Goal: Transaction & Acquisition: Download file/media

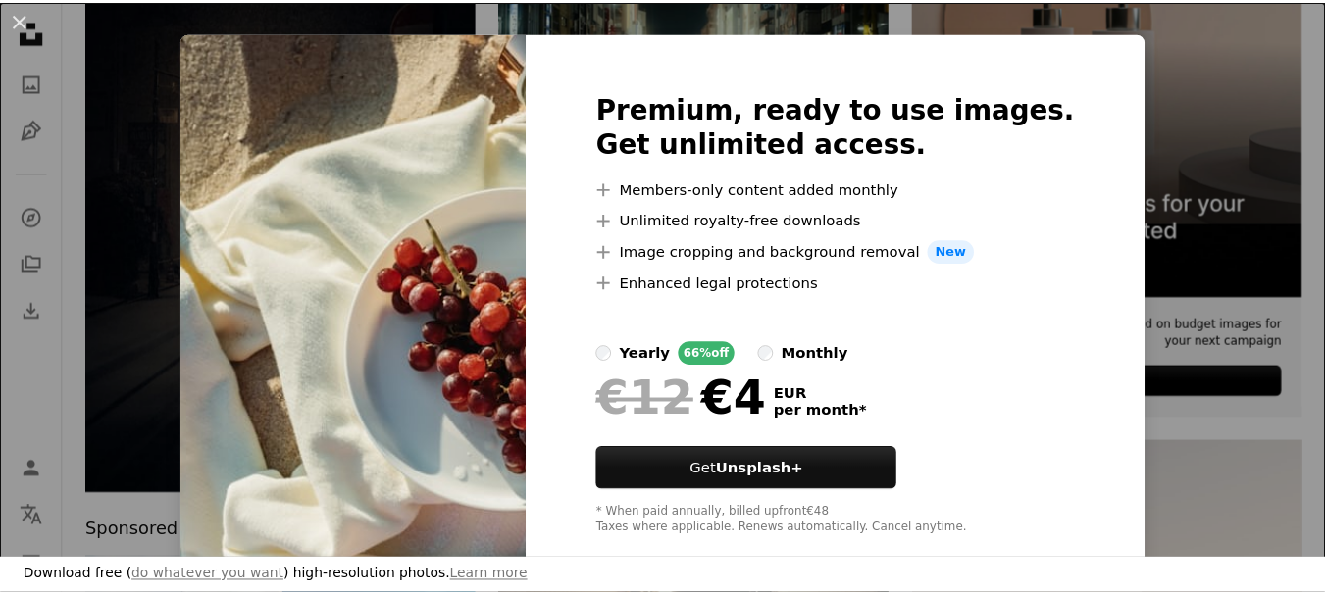
scroll to position [34, 0]
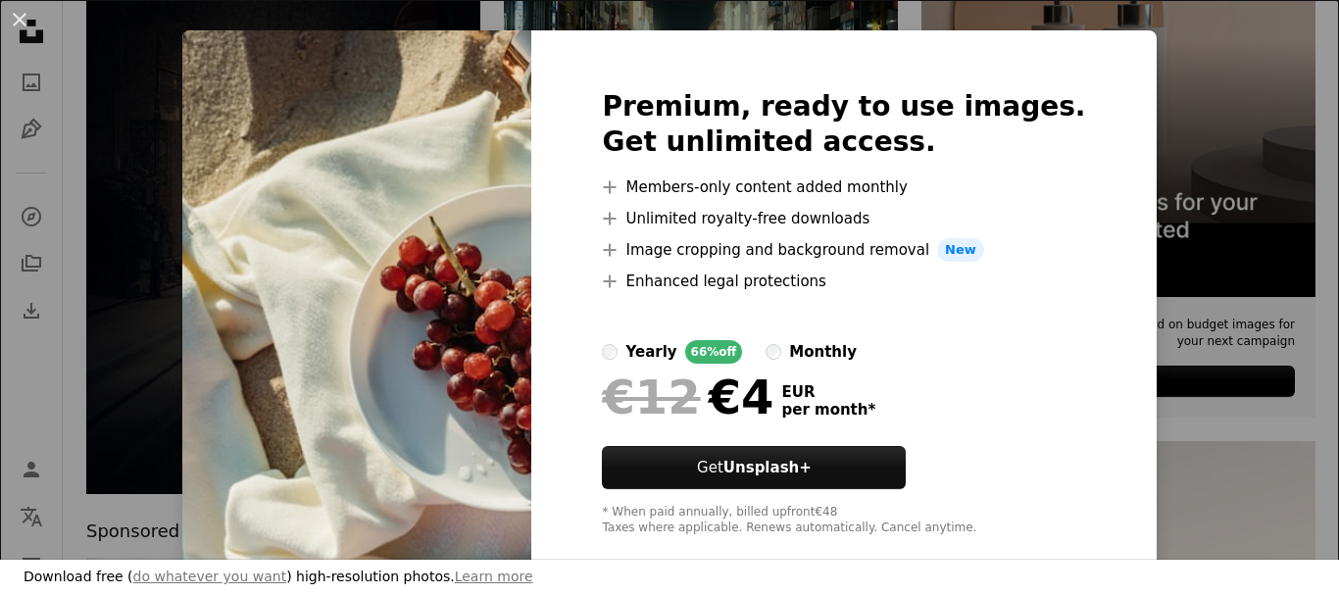
click at [1165, 238] on div "An X shape Premium, ready to use images. Get unlimited access. A plus sign Memb…" at bounding box center [669, 297] width 1339 height 595
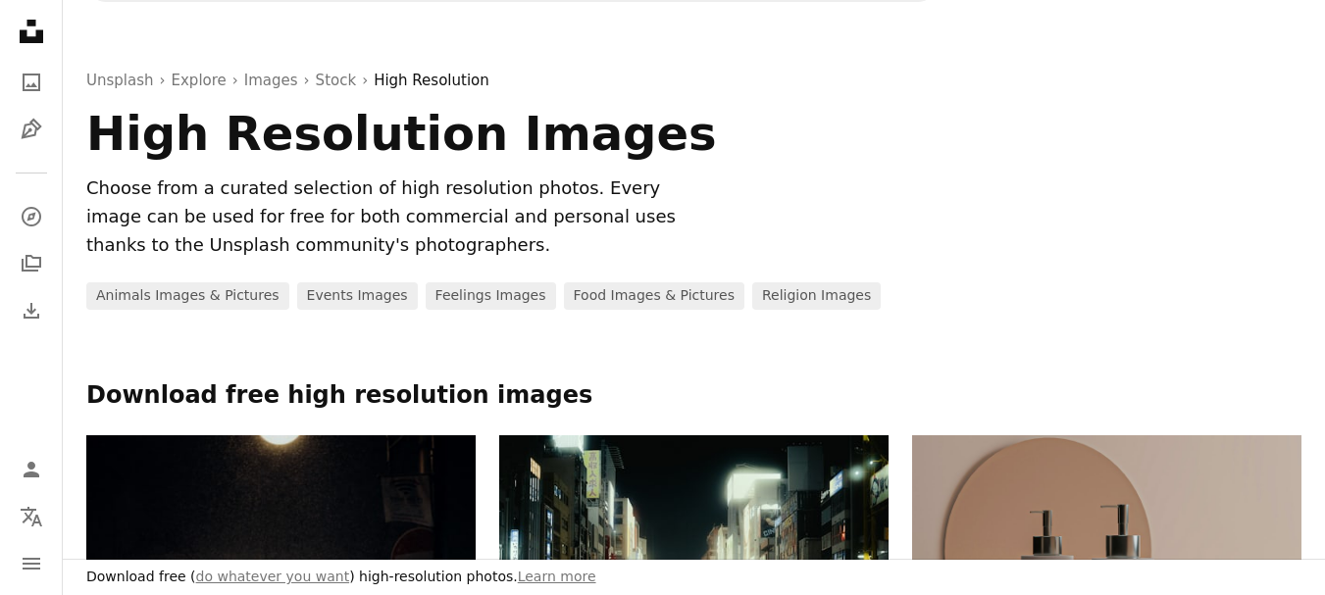
scroll to position [0, 0]
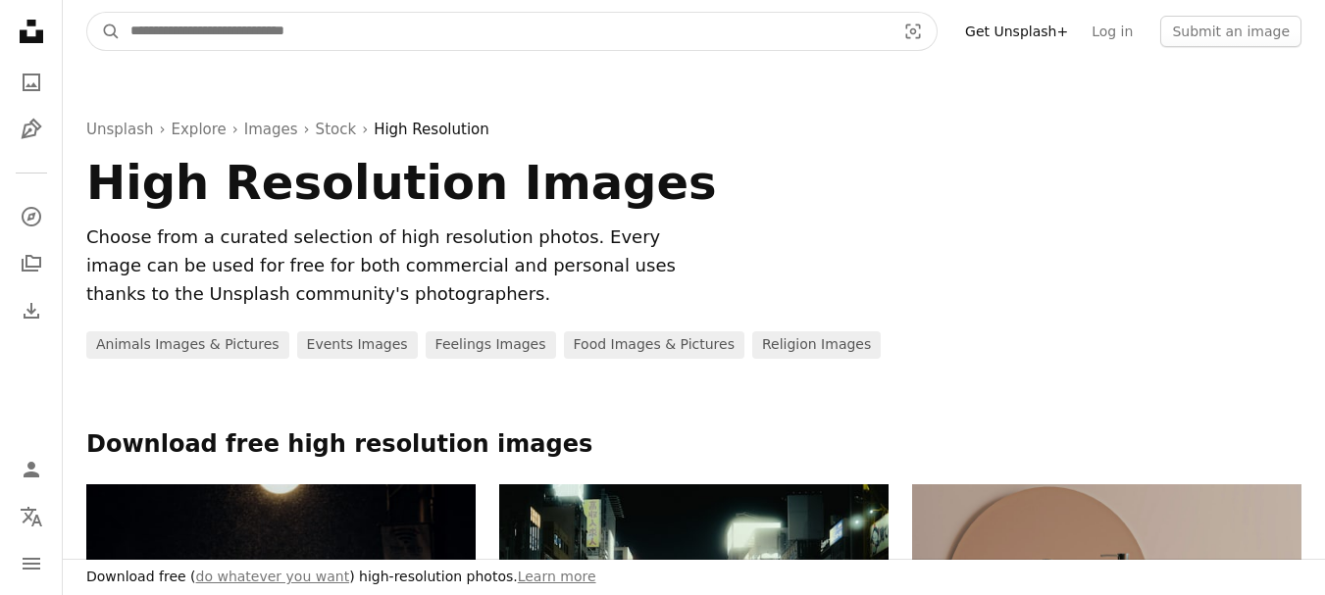
click at [425, 48] on input "Find visuals sitewide" at bounding box center [505, 31] width 769 height 37
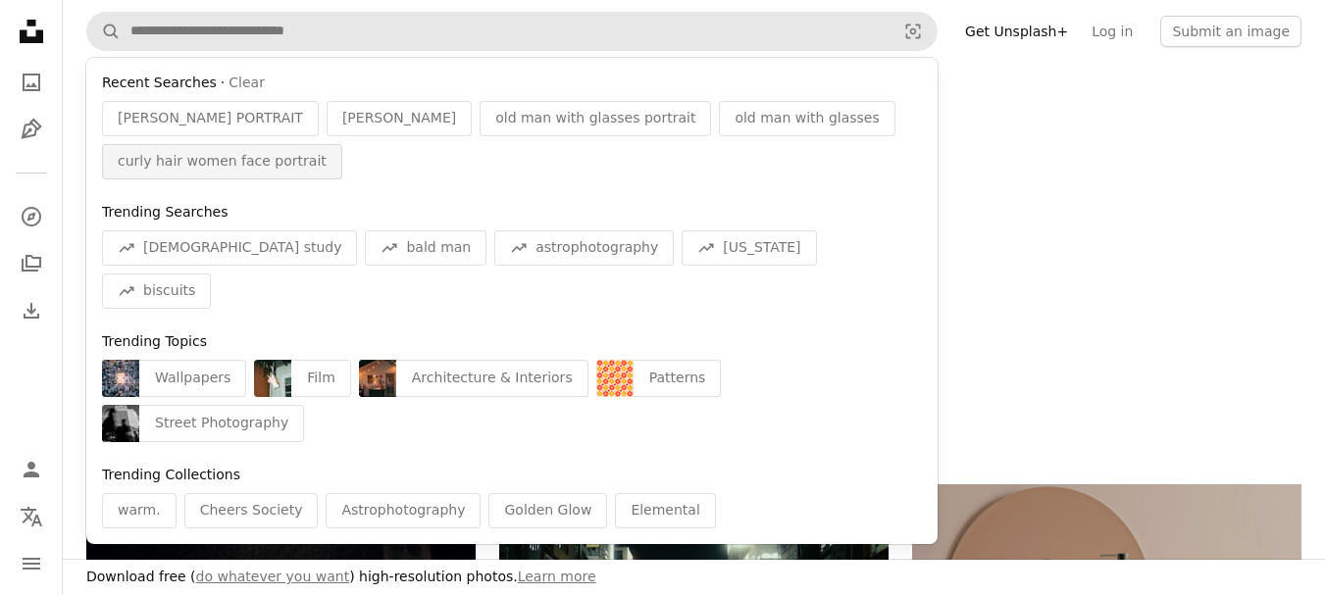
click at [274, 166] on span "curly hair women face portrait" at bounding box center [222, 162] width 209 height 20
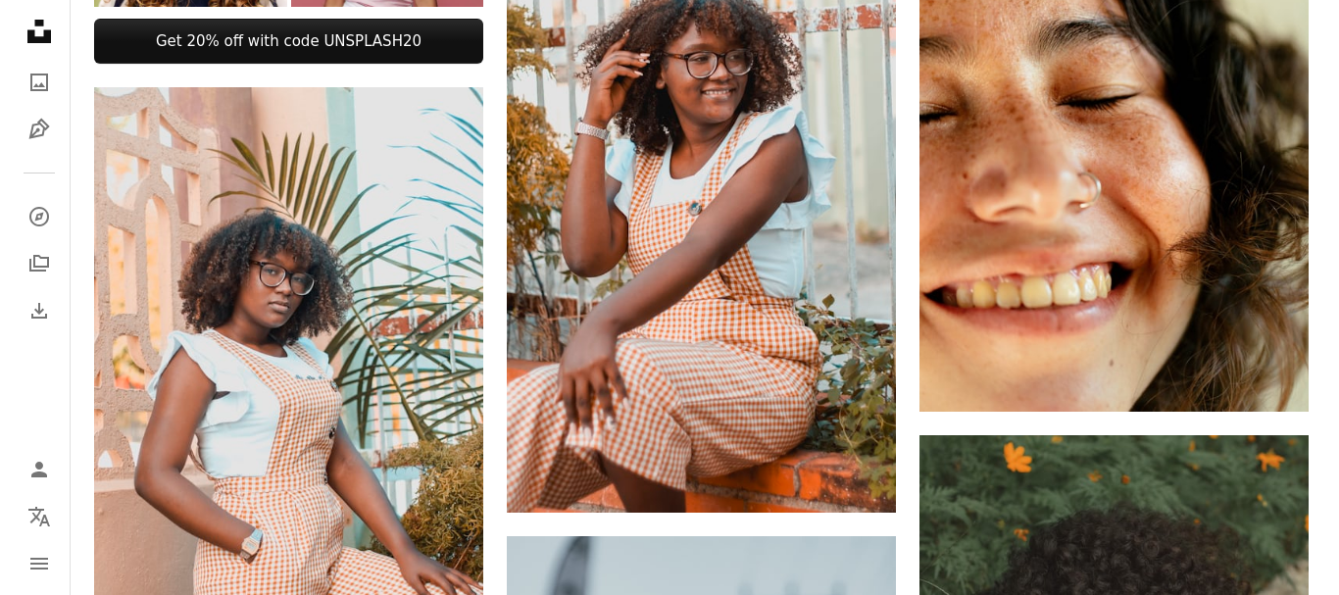
scroll to position [1000, 0]
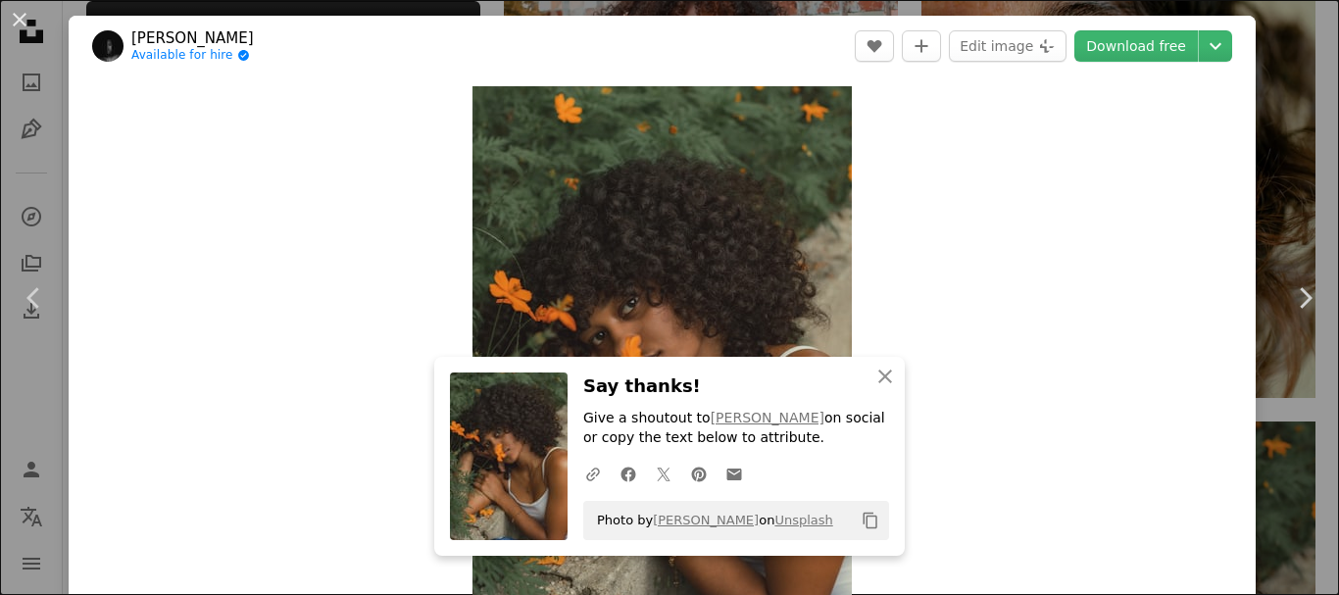
click at [1269, 42] on div "An X shape Chevron left Chevron right [PERSON_NAME] Available for hire A checkm…" at bounding box center [669, 297] width 1339 height 595
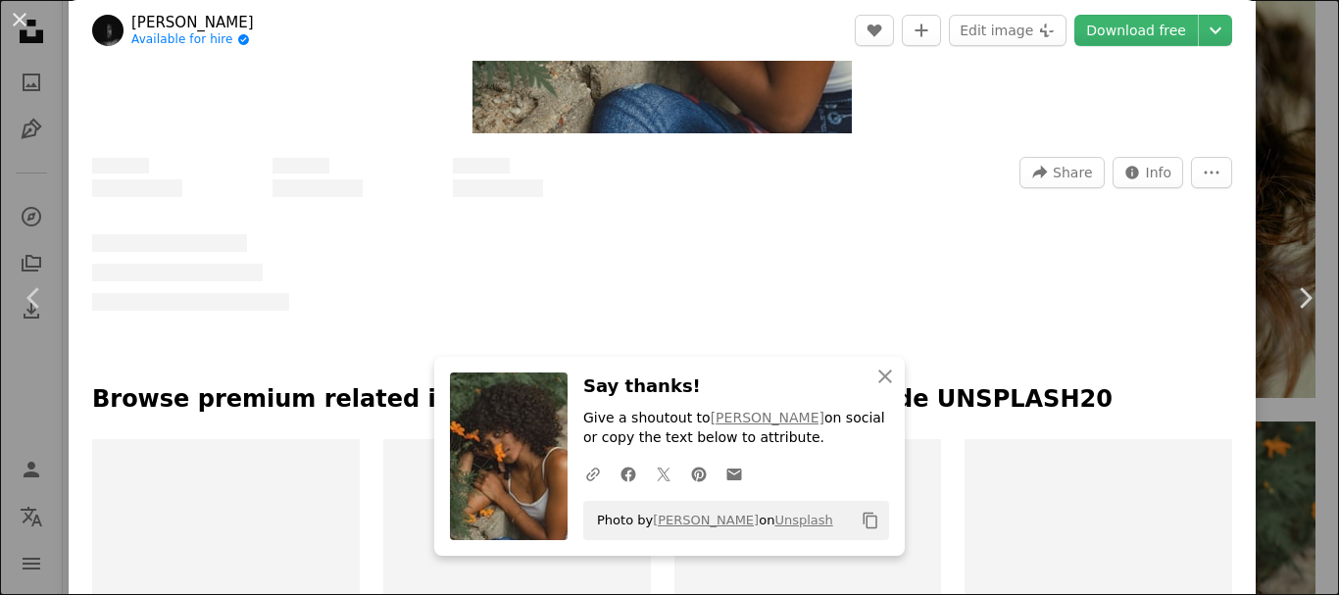
scroll to position [542, 0]
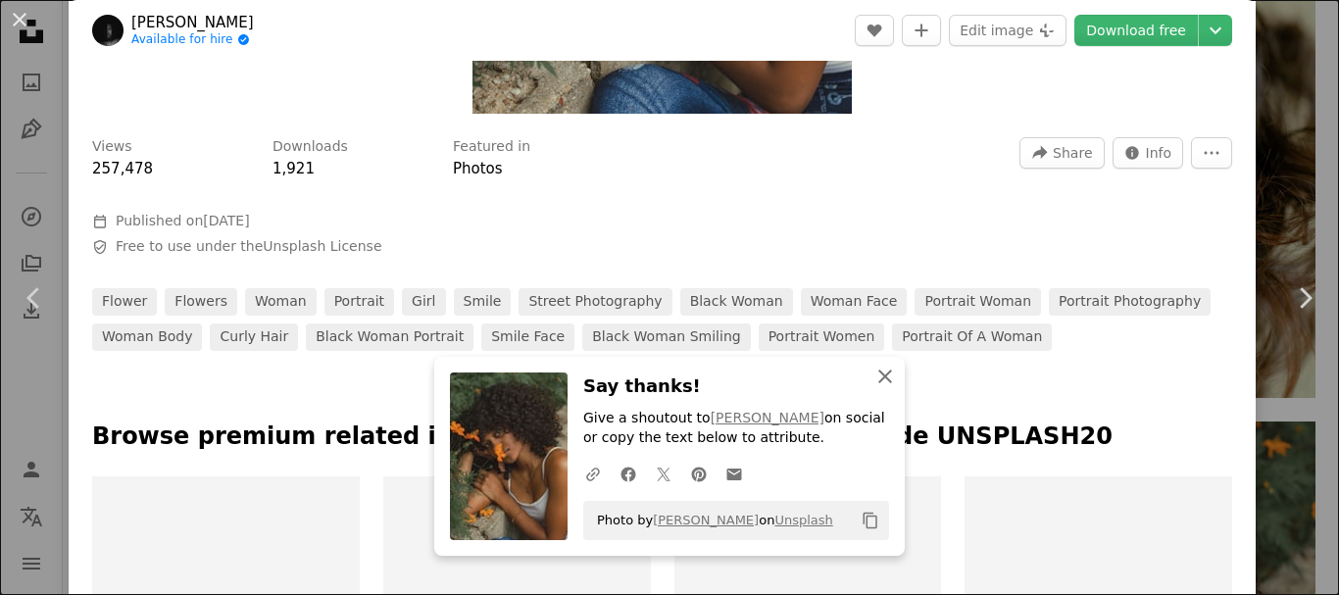
click at [884, 382] on icon "An X shape" at bounding box center [886, 377] width 24 height 24
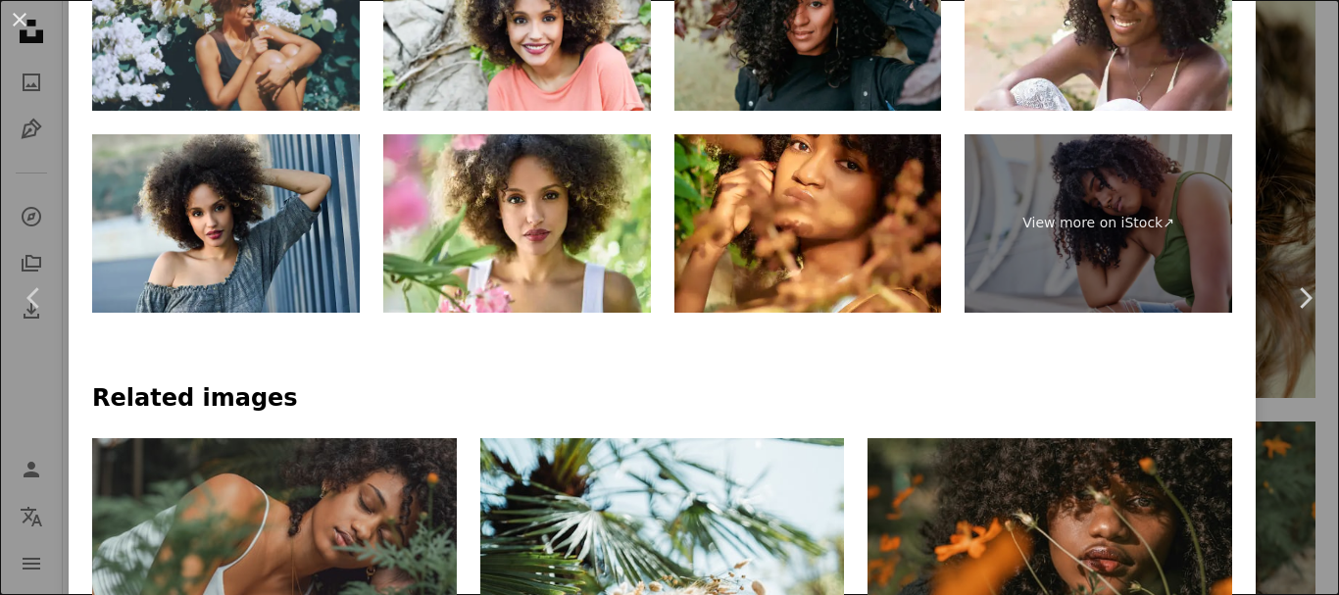
scroll to position [1109, 0]
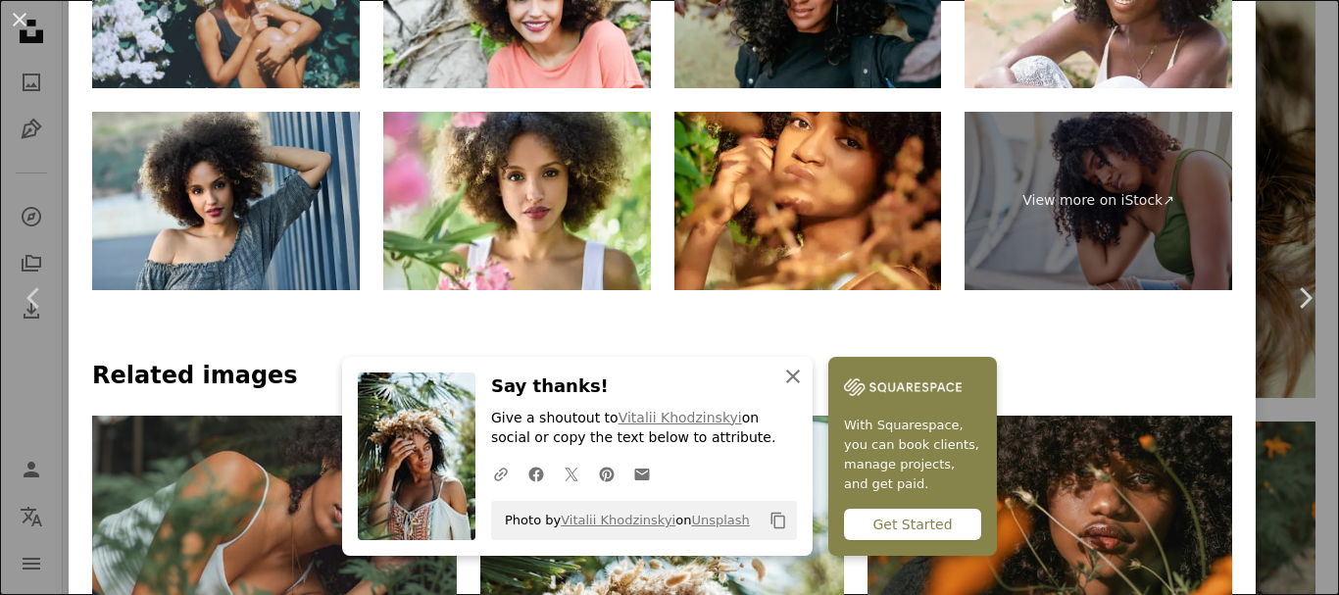
click at [805, 382] on icon "An X shape" at bounding box center [793, 377] width 24 height 24
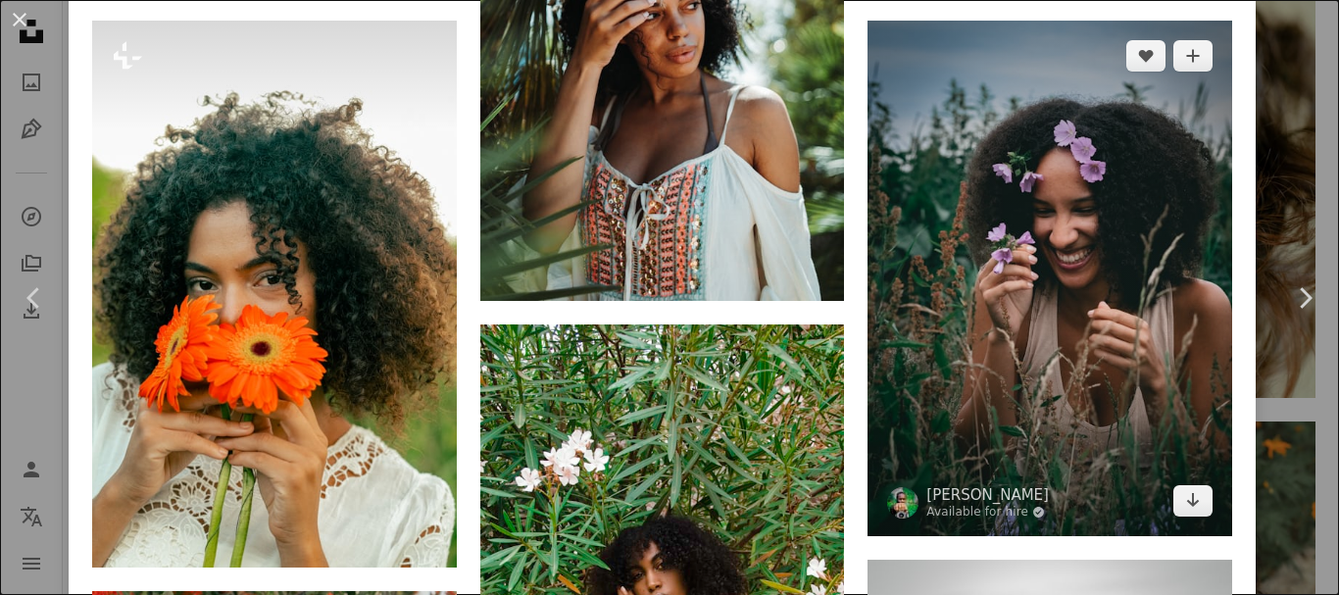
scroll to position [1680, 0]
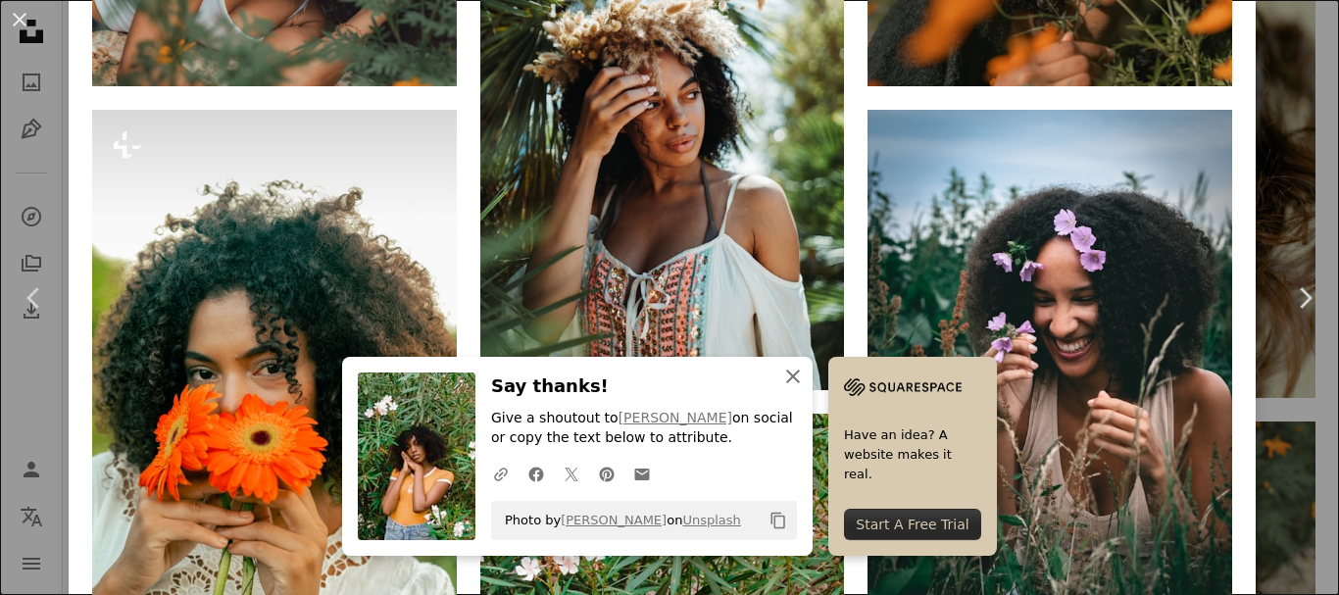
click at [805, 375] on icon "An X shape" at bounding box center [793, 377] width 24 height 24
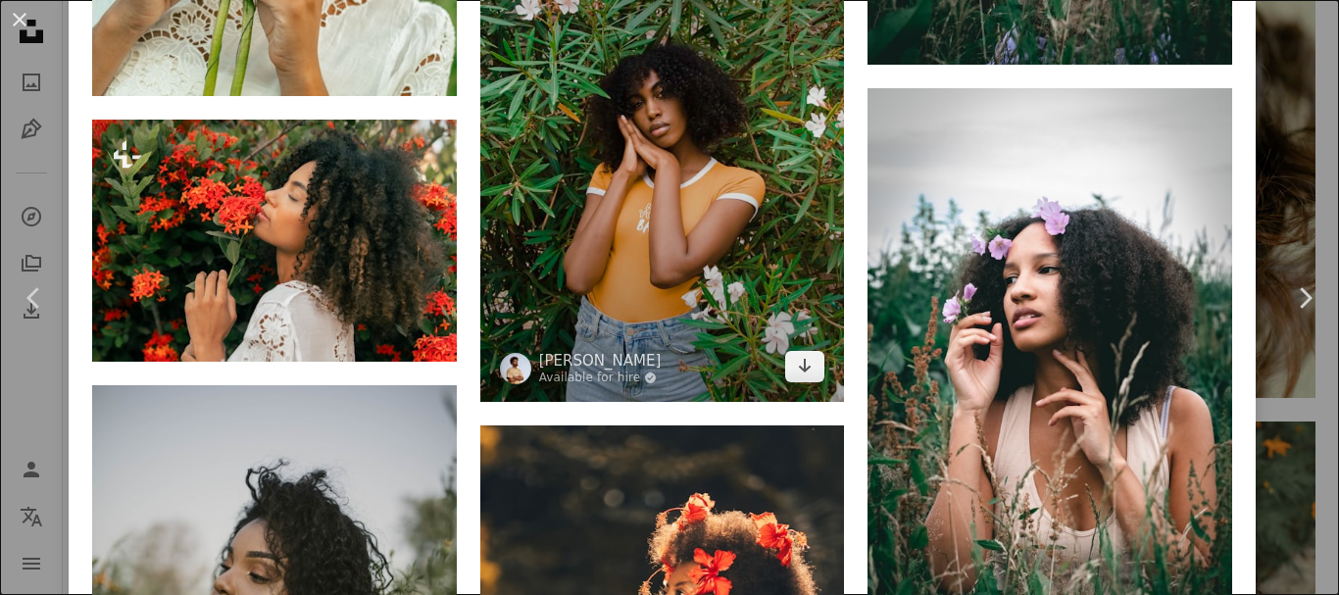
scroll to position [2242, 0]
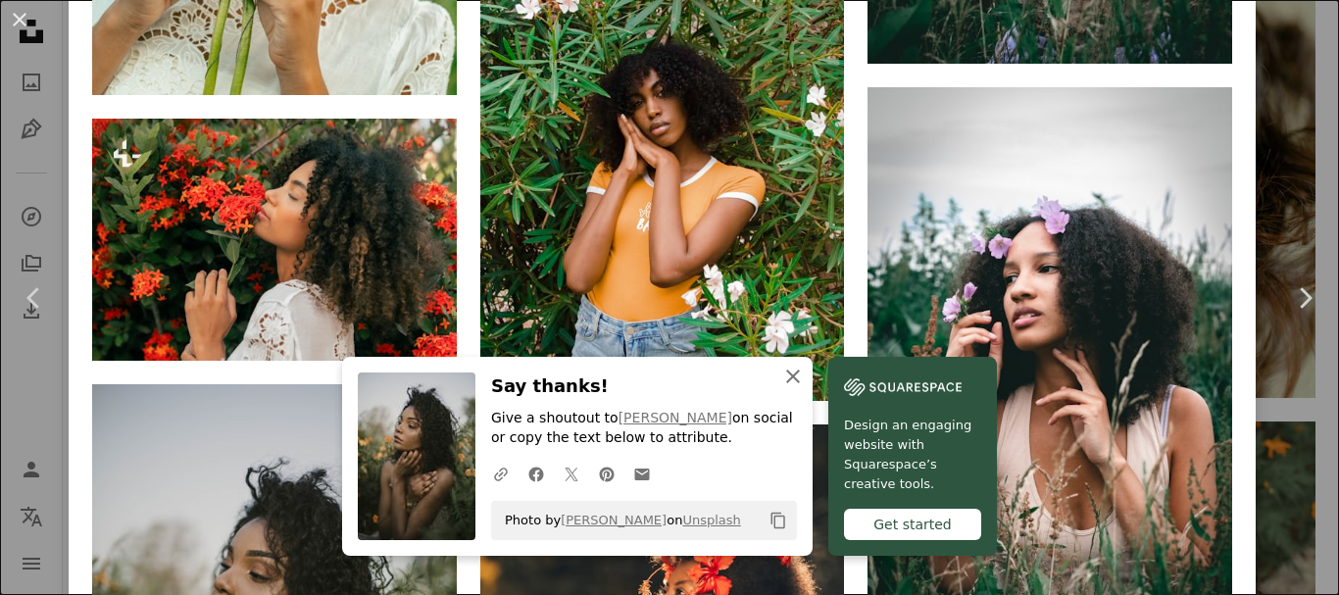
click at [805, 369] on icon "An X shape" at bounding box center [793, 377] width 24 height 24
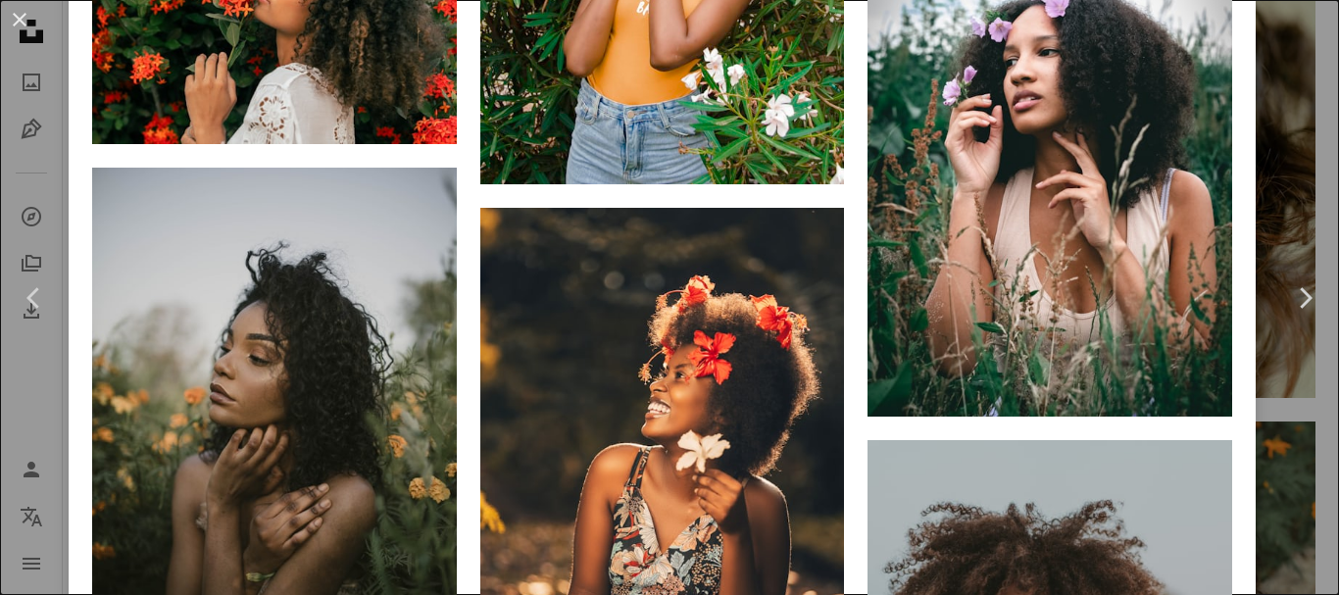
scroll to position [2460, 0]
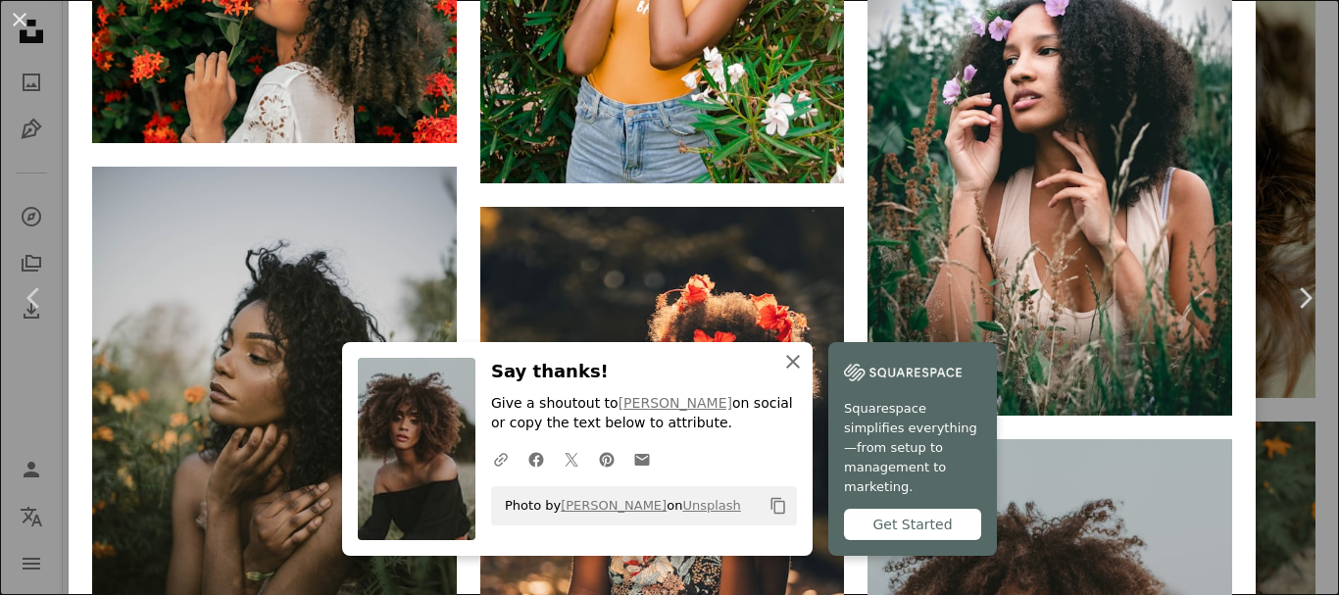
click at [805, 369] on icon "An X shape" at bounding box center [793, 362] width 24 height 24
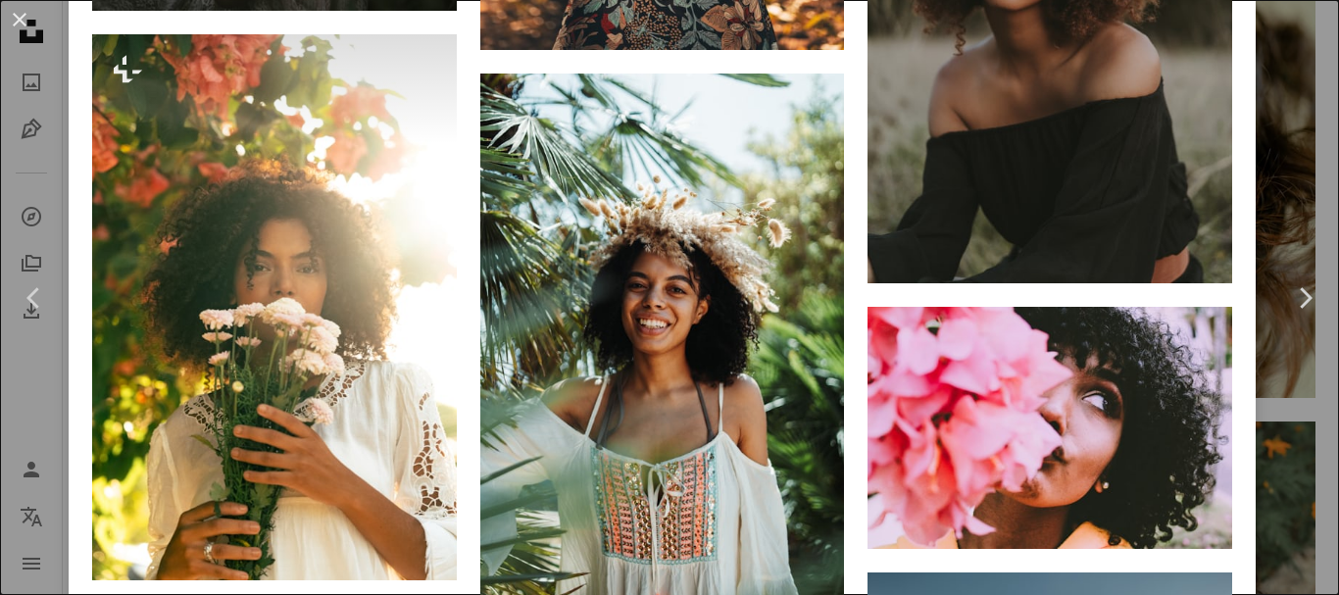
scroll to position [3171, 0]
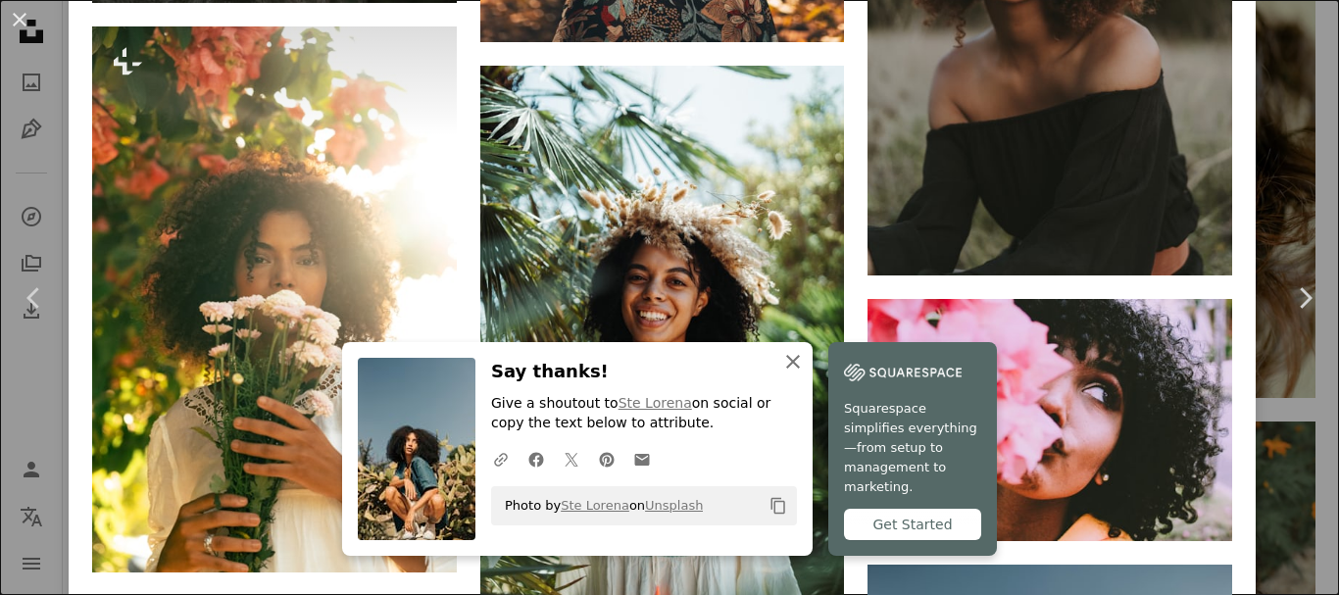
click at [805, 374] on icon "An X shape" at bounding box center [793, 362] width 24 height 24
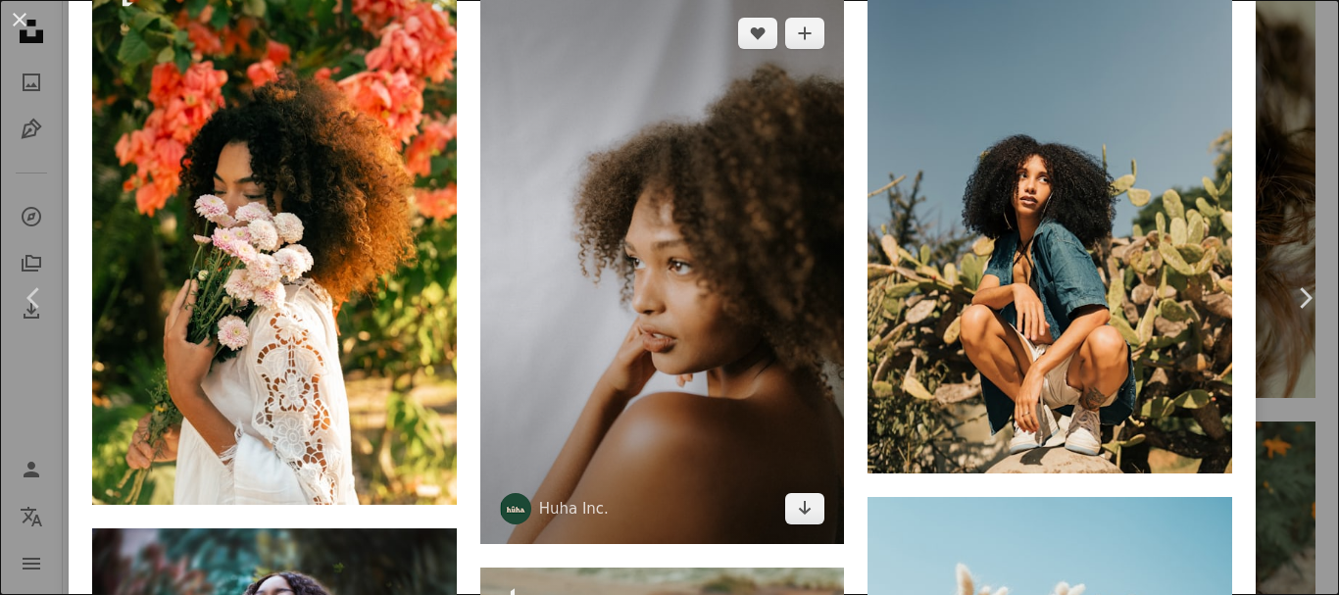
scroll to position [3791, 0]
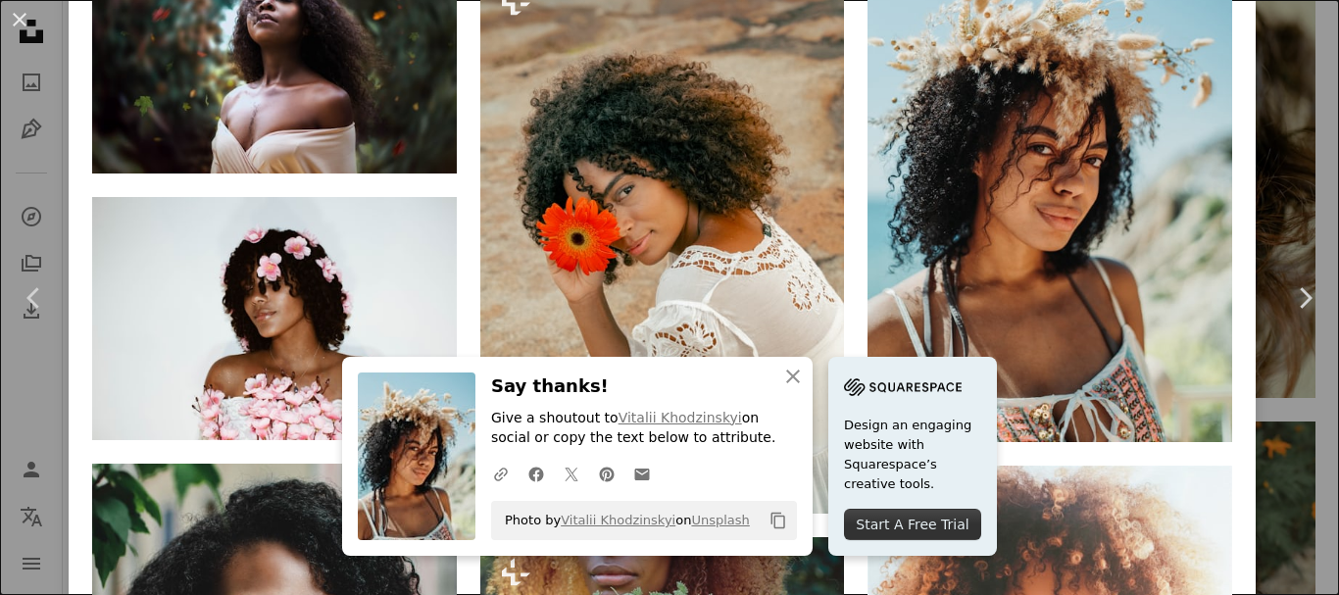
scroll to position [4412, 0]
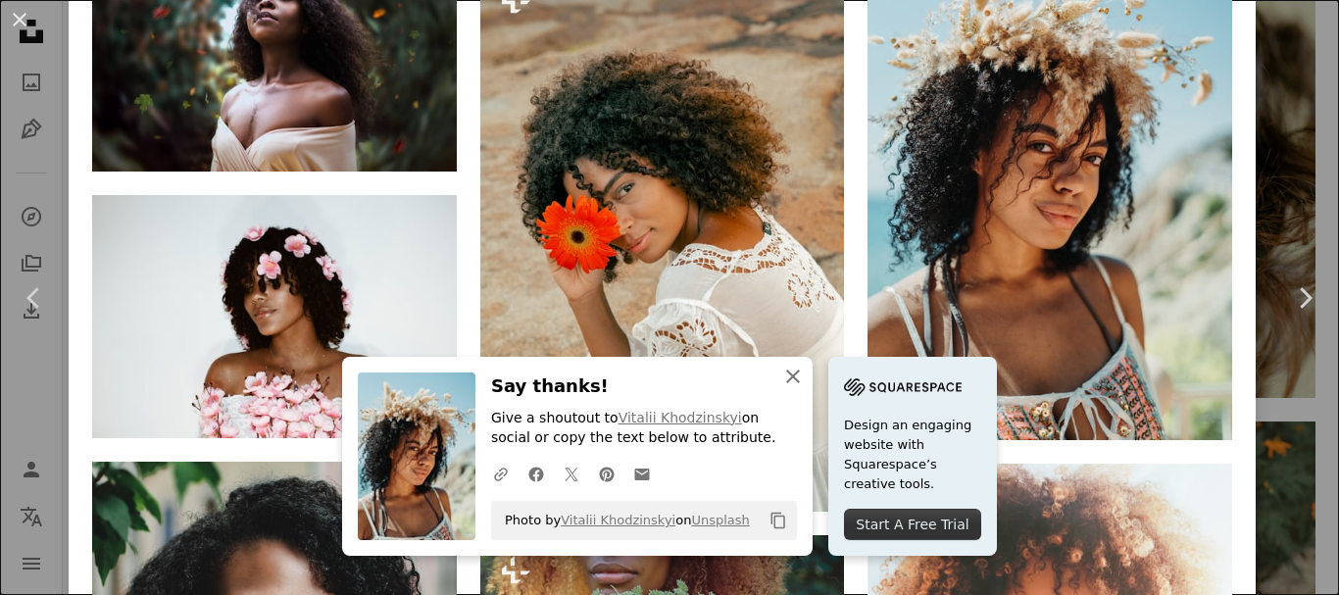
click at [805, 382] on icon "An X shape" at bounding box center [793, 377] width 24 height 24
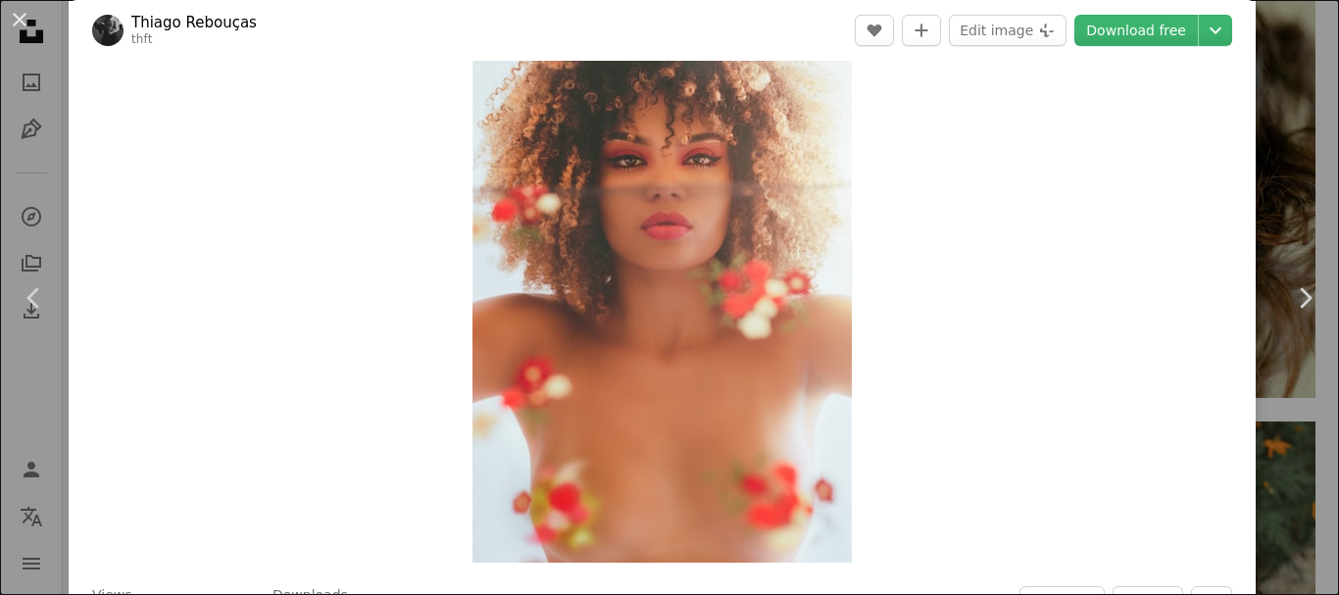
scroll to position [114, 0]
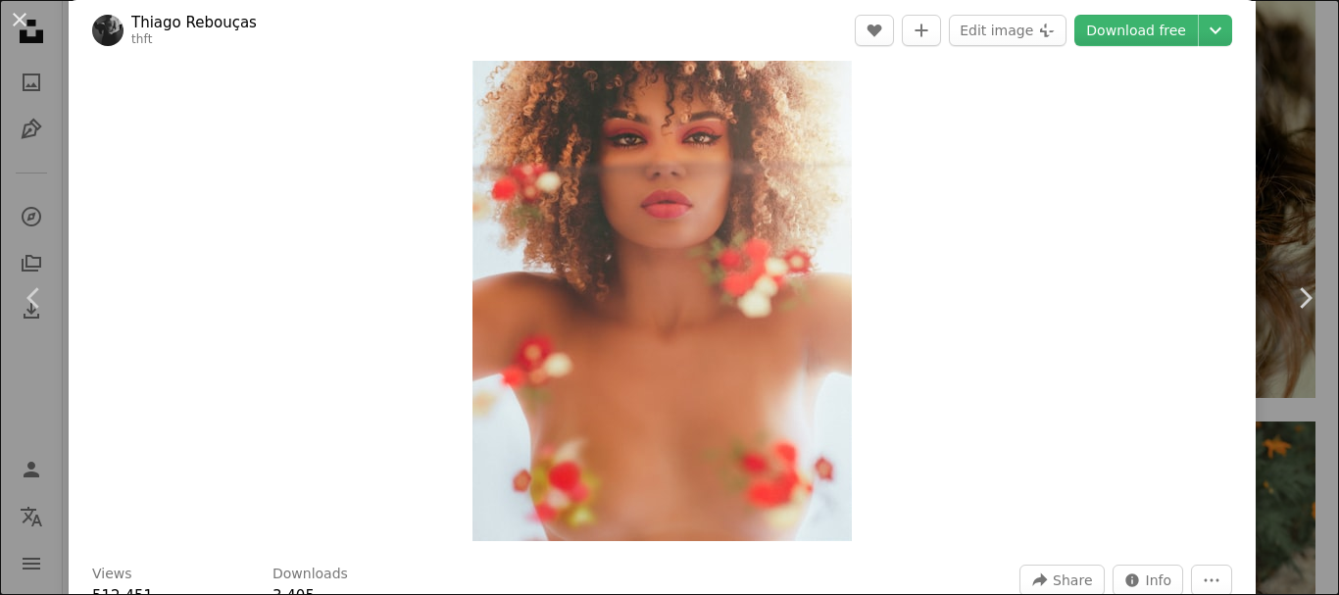
click at [1269, 202] on div "An X shape Chevron left Chevron right Thiago Rebouças thft A heart A plus sign …" at bounding box center [669, 297] width 1339 height 595
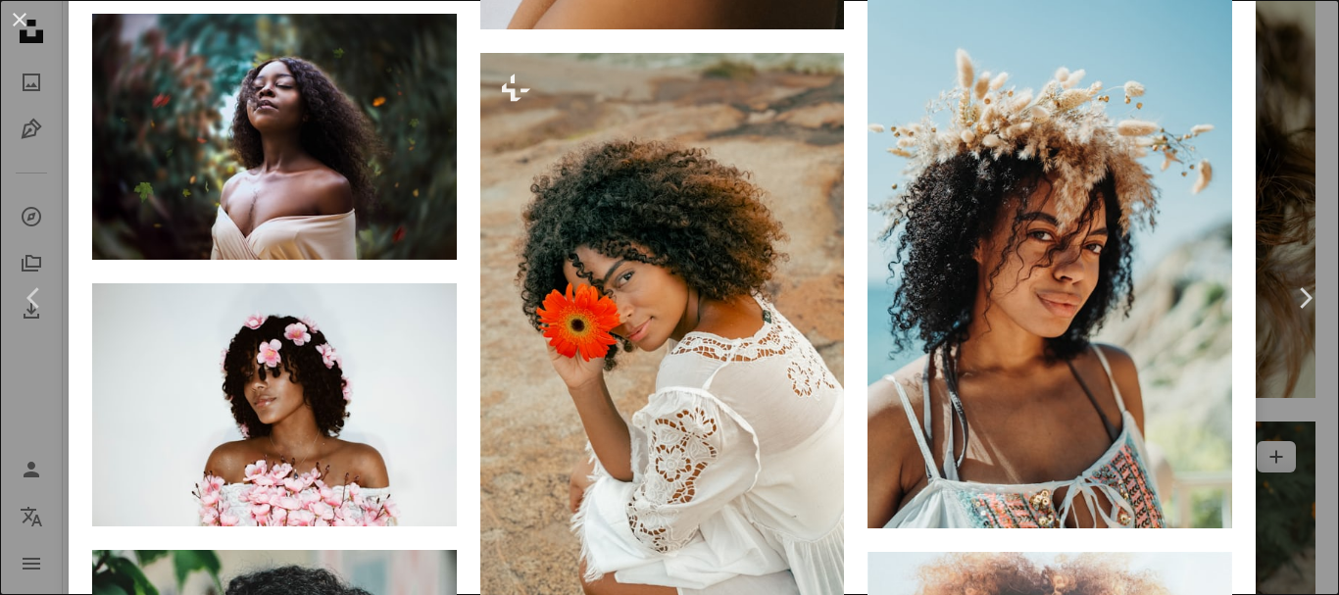
scroll to position [4325, 0]
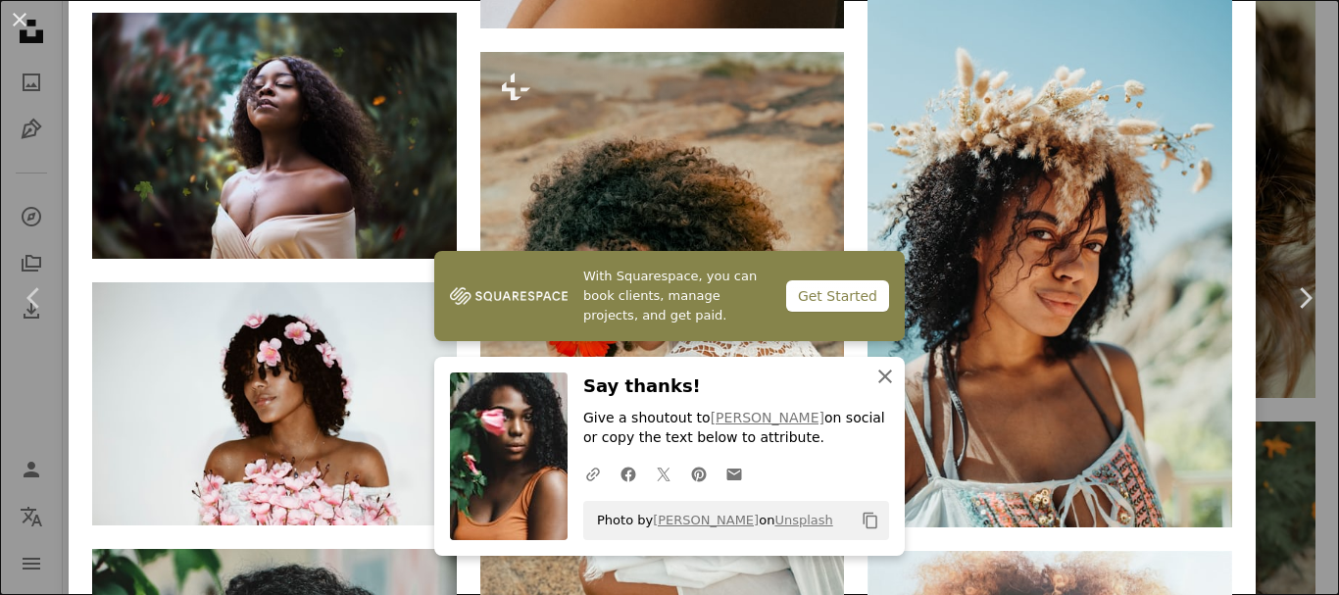
click at [880, 382] on icon "An X shape" at bounding box center [886, 377] width 24 height 24
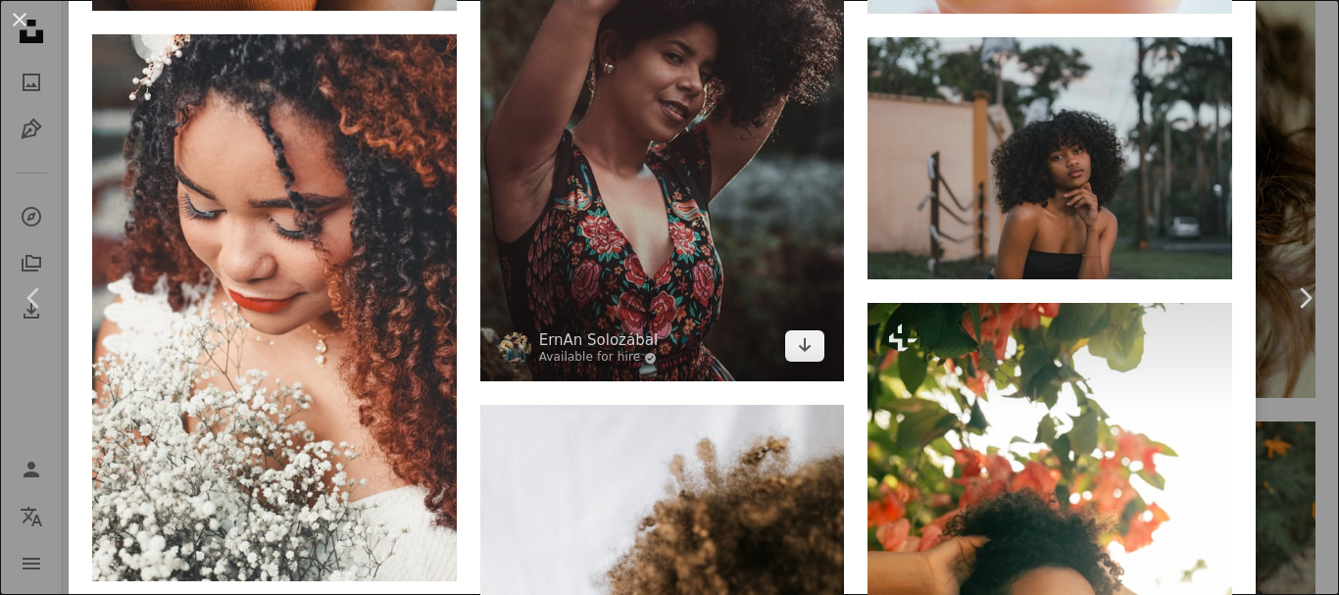
scroll to position [5411, 0]
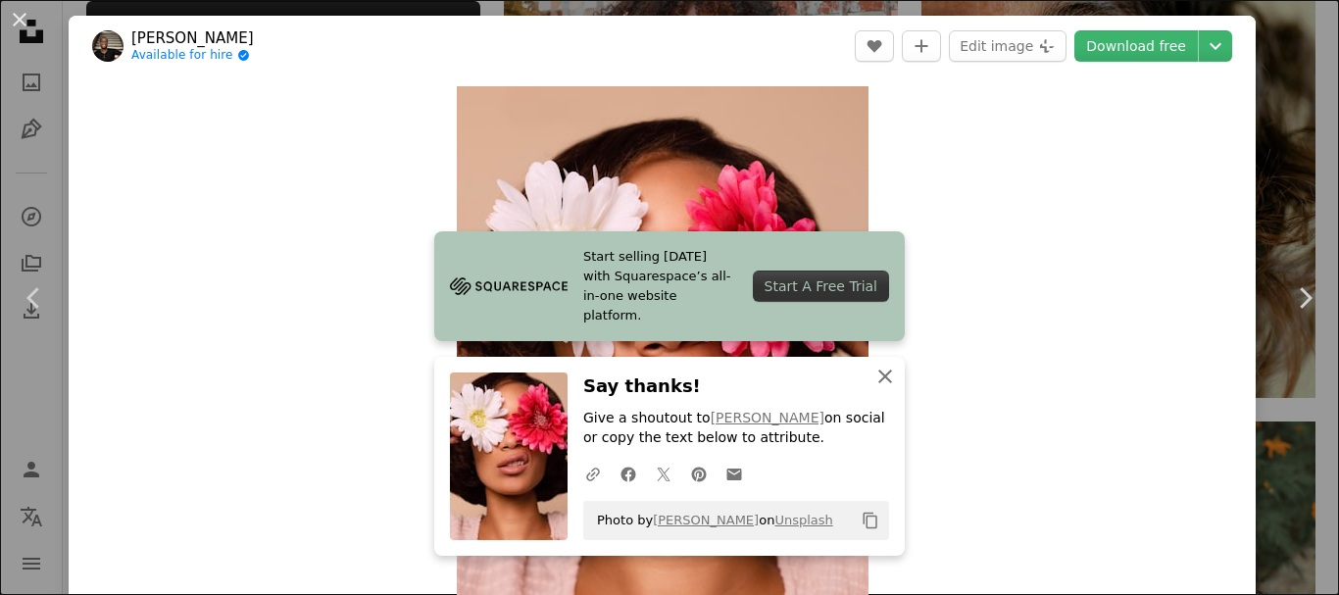
click at [874, 368] on icon "An X shape" at bounding box center [886, 377] width 24 height 24
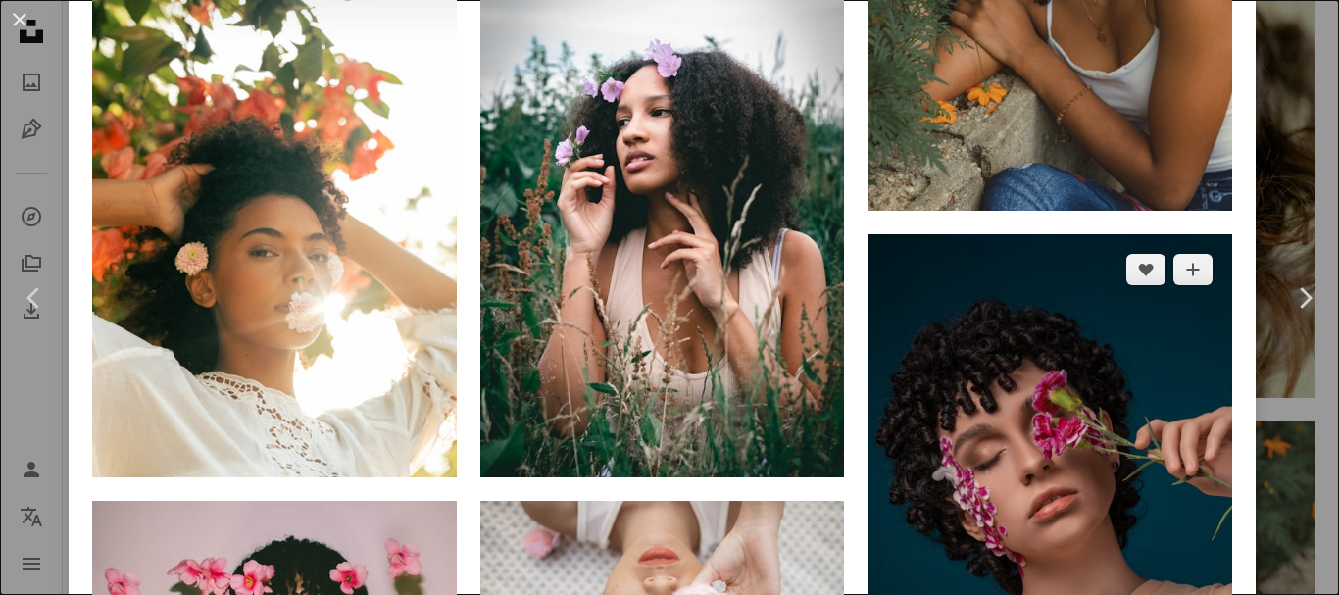
scroll to position [2433, 0]
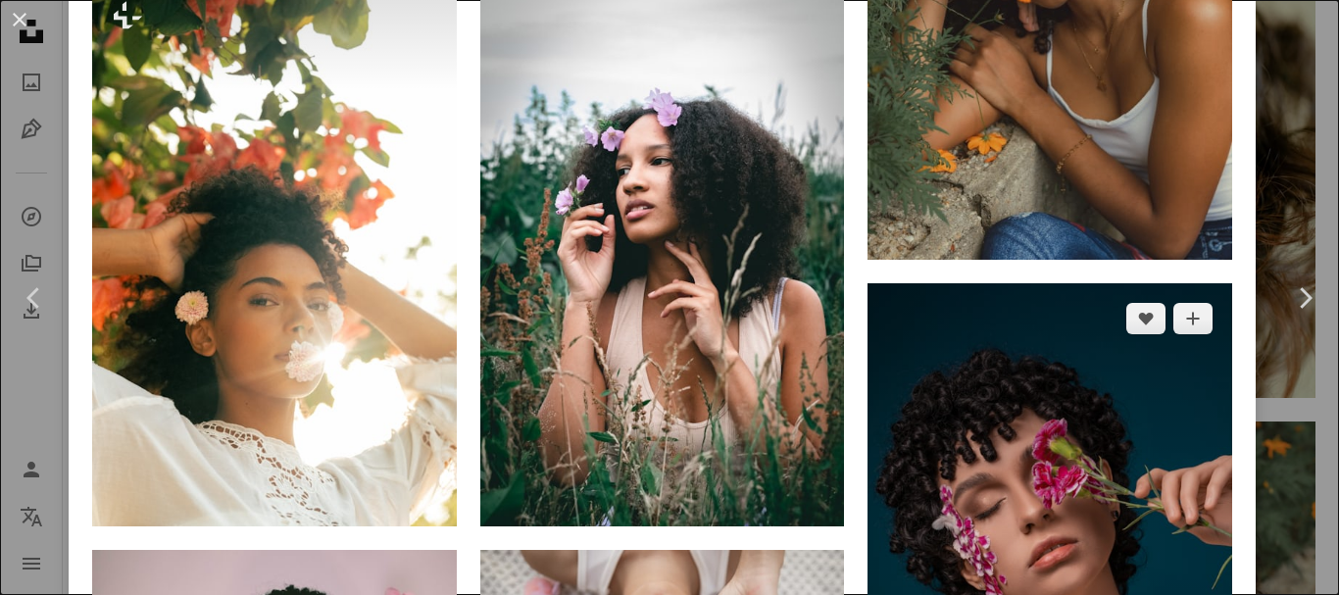
click at [970, 283] on img at bounding box center [1050, 556] width 365 height 546
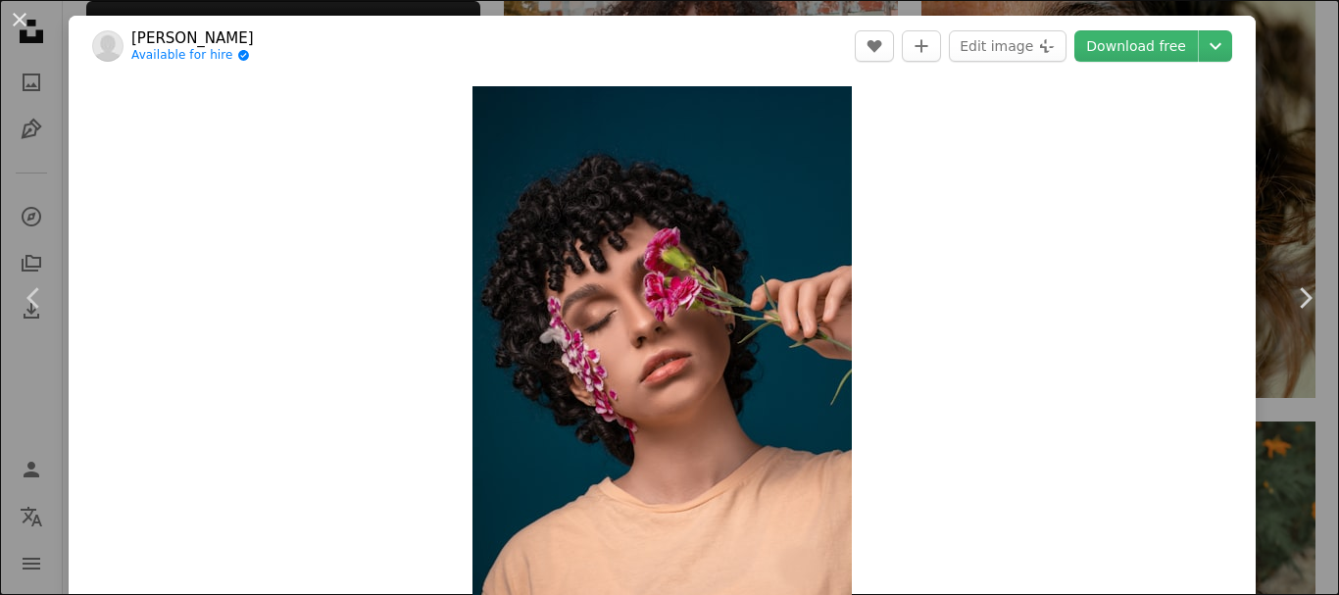
click at [970, 169] on div "Zoom in" at bounding box center [662, 370] width 1187 height 589
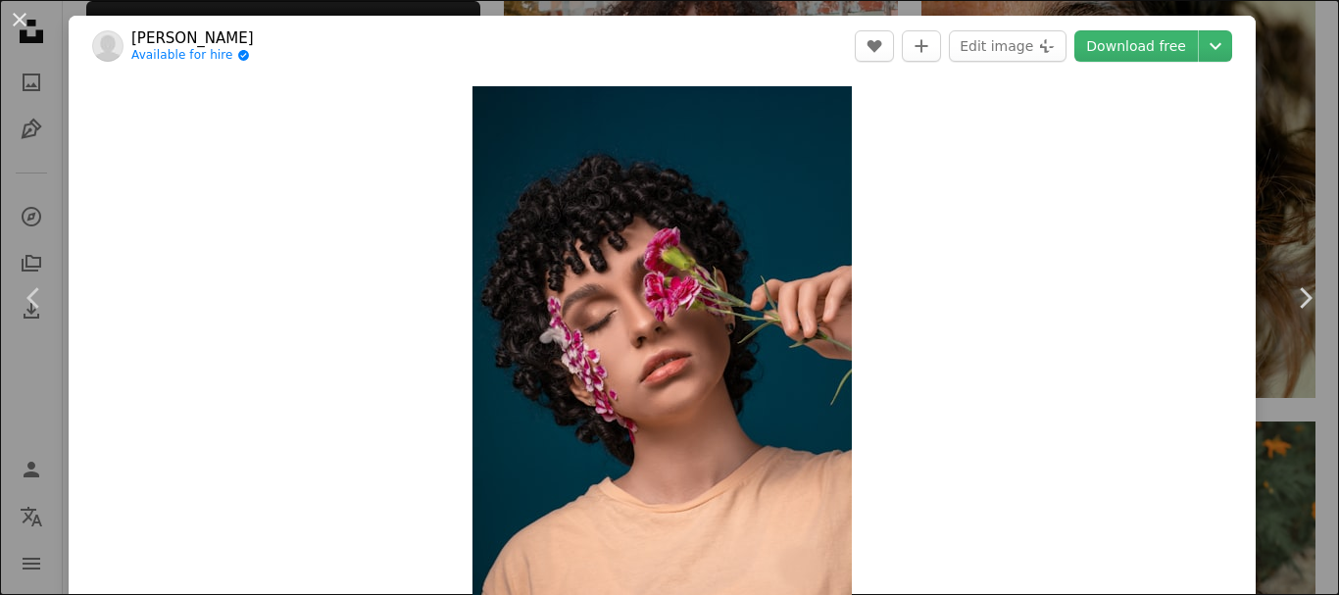
click at [970, 169] on div "Zoom in" at bounding box center [662, 370] width 1187 height 589
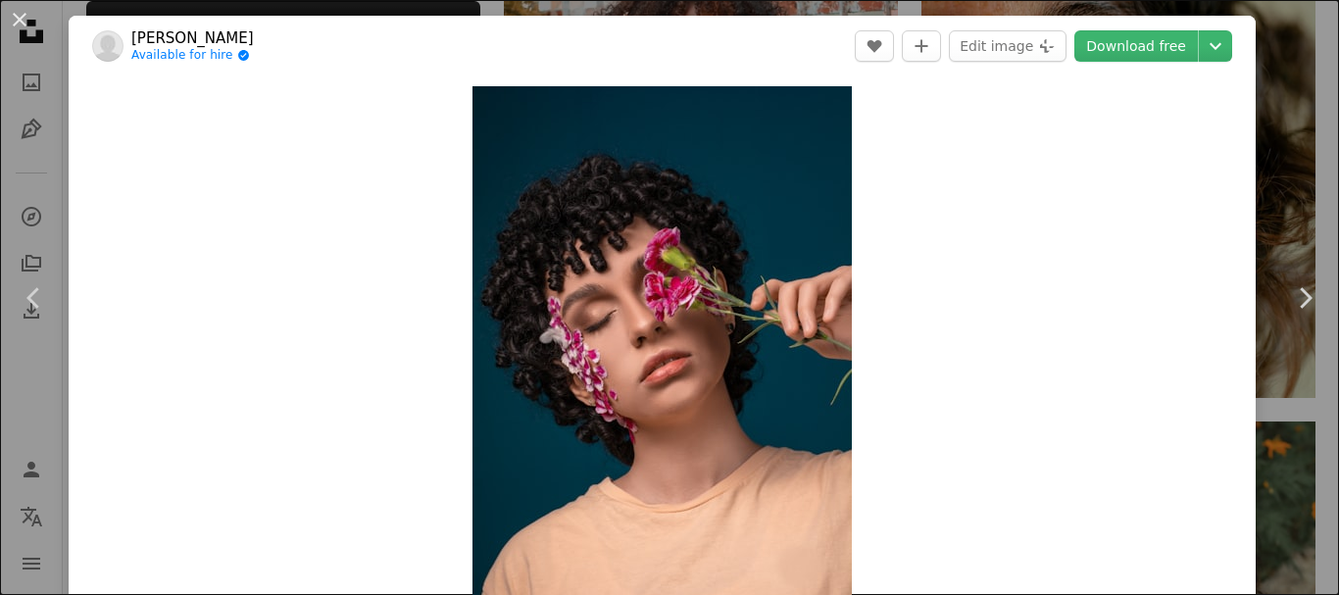
click at [970, 169] on div "Zoom in" at bounding box center [662, 370] width 1187 height 589
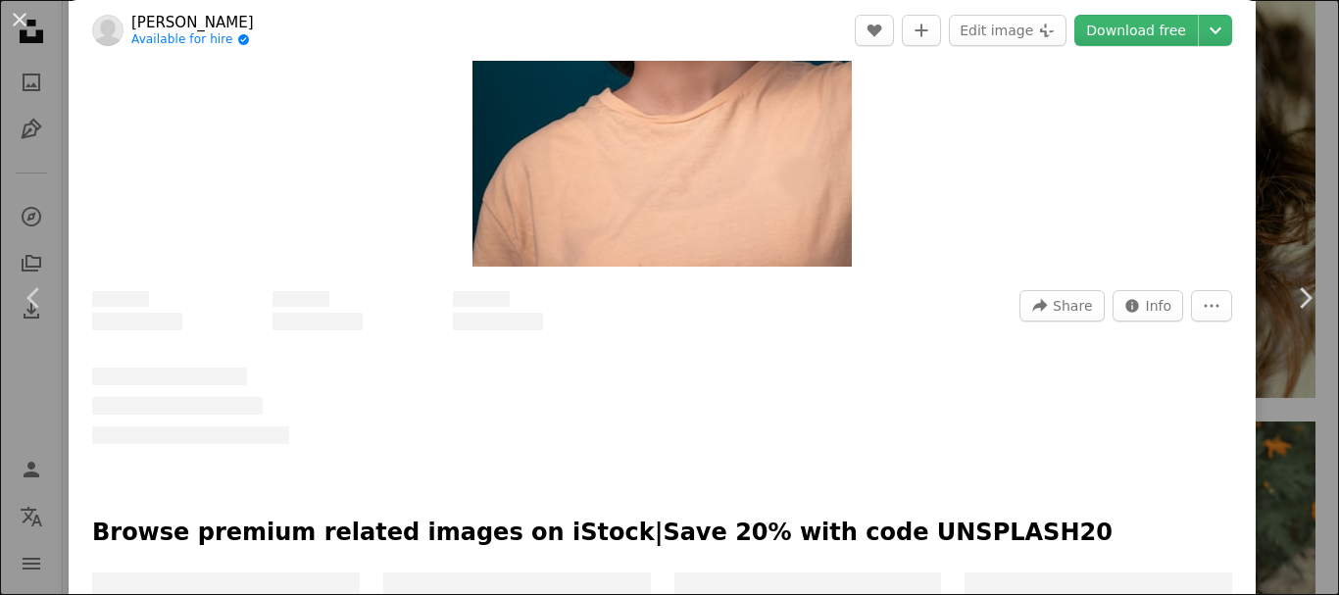
scroll to position [390, 0]
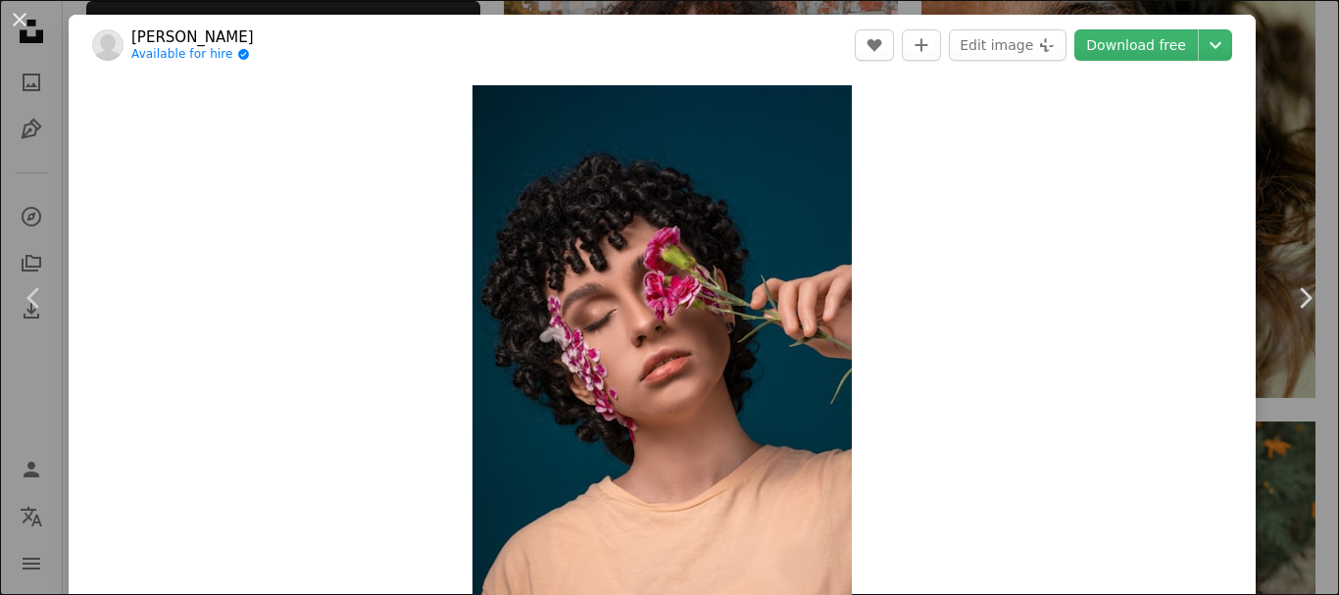
scroll to position [0, 0]
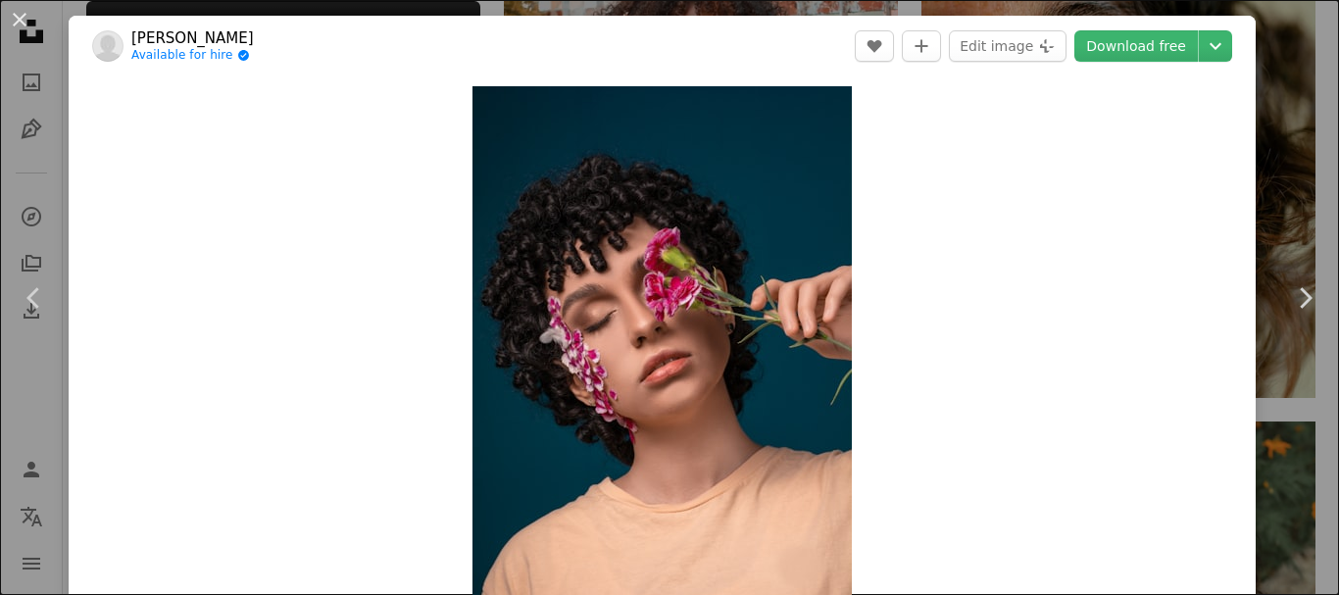
click at [1101, 432] on div "Zoom in" at bounding box center [662, 370] width 1187 height 589
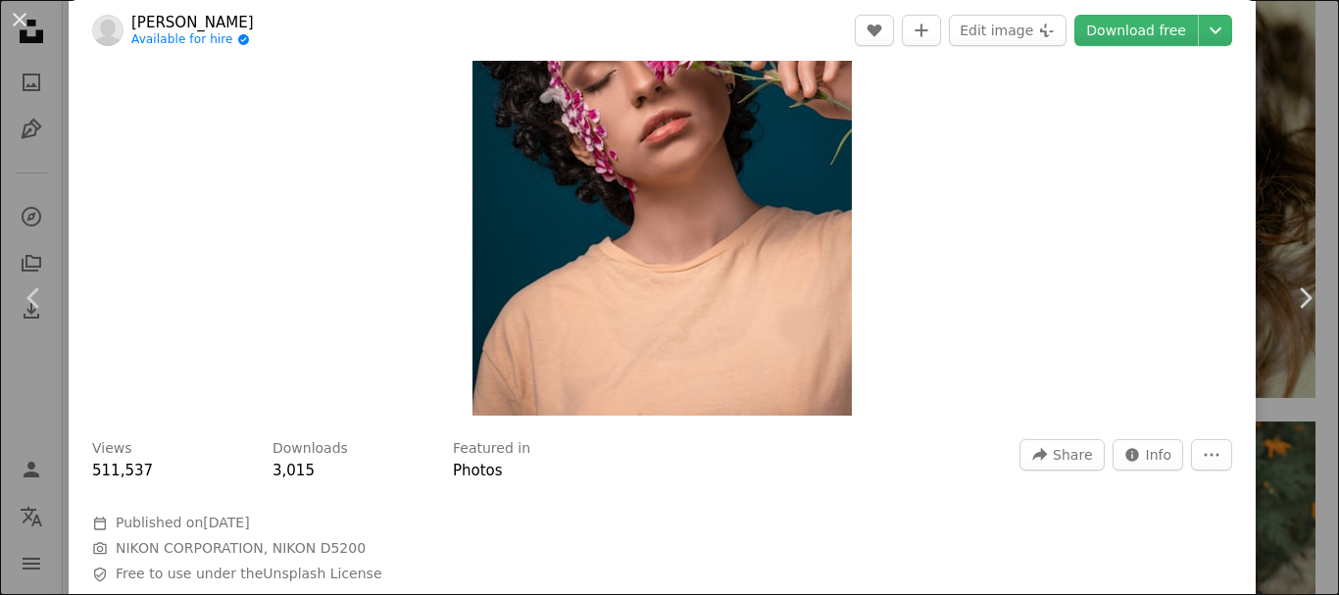
scroll to position [241, 0]
click at [1122, 28] on link "Download free" at bounding box center [1137, 30] width 124 height 31
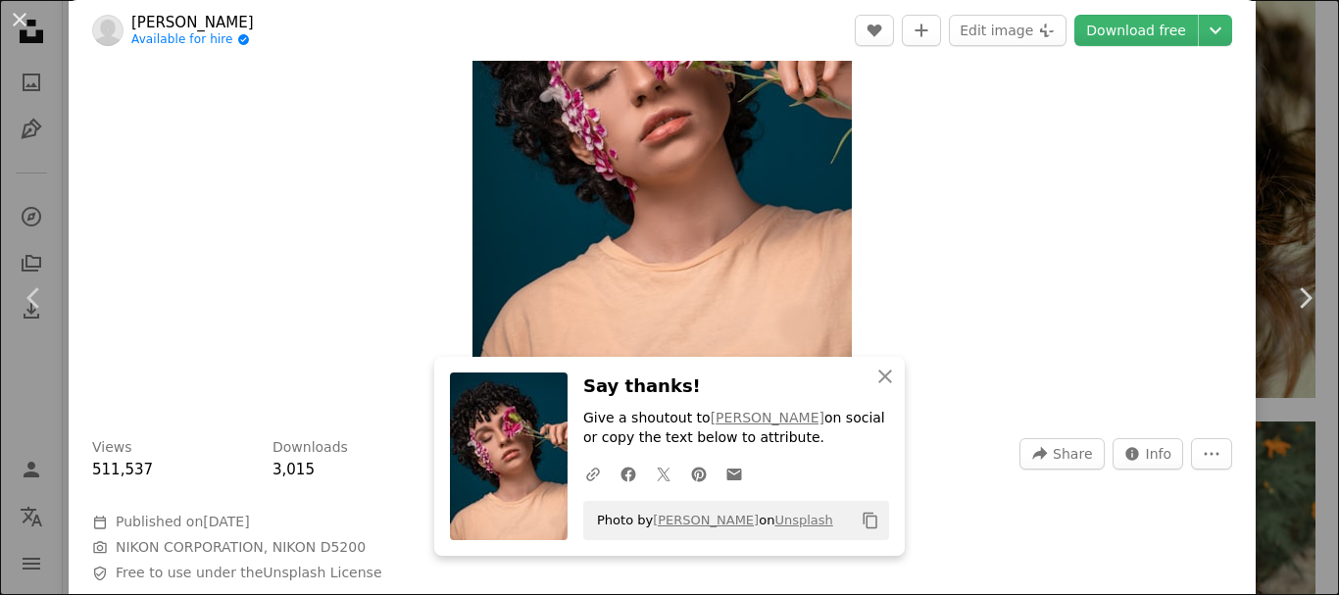
click at [1283, 103] on div "An X shape Chevron left Chevron right [PERSON_NAME] Available for hire A checkm…" at bounding box center [669, 297] width 1339 height 595
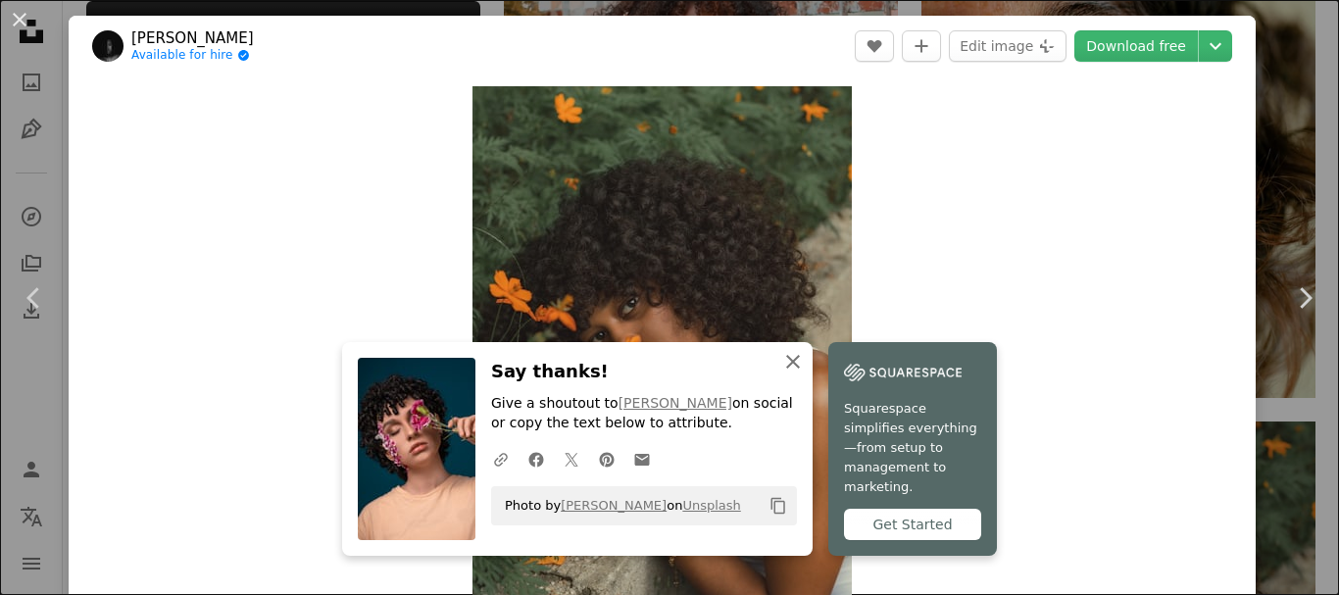
click at [800, 369] on icon "button" at bounding box center [793, 362] width 14 height 14
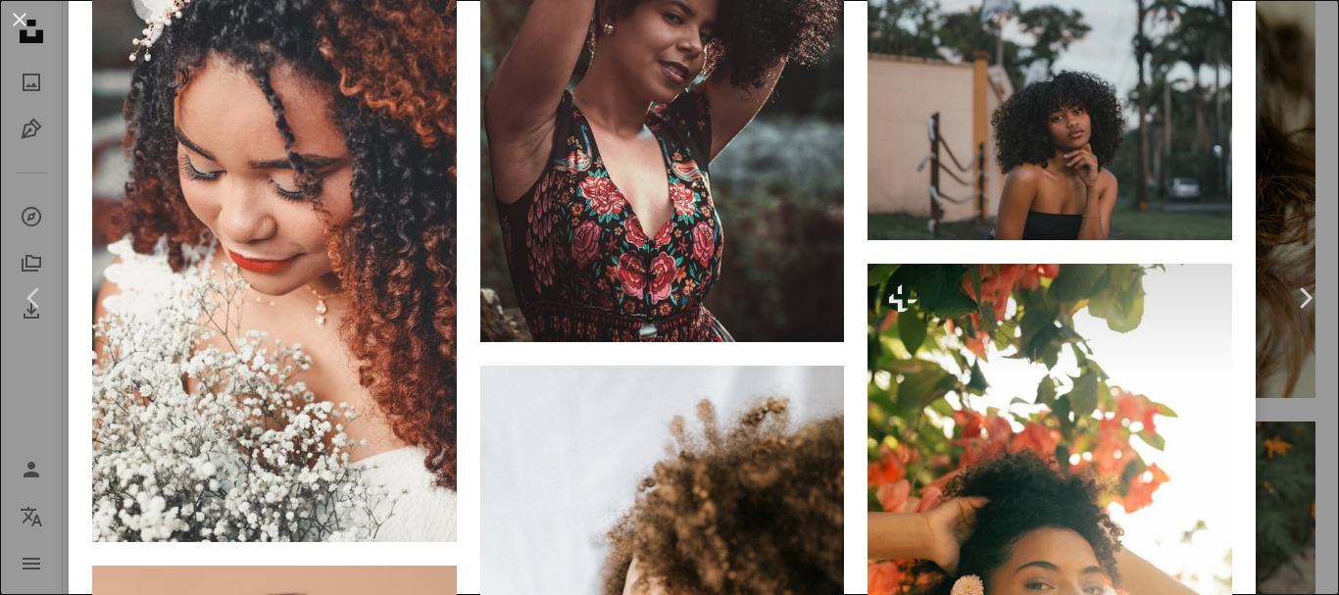
scroll to position [5426, 0]
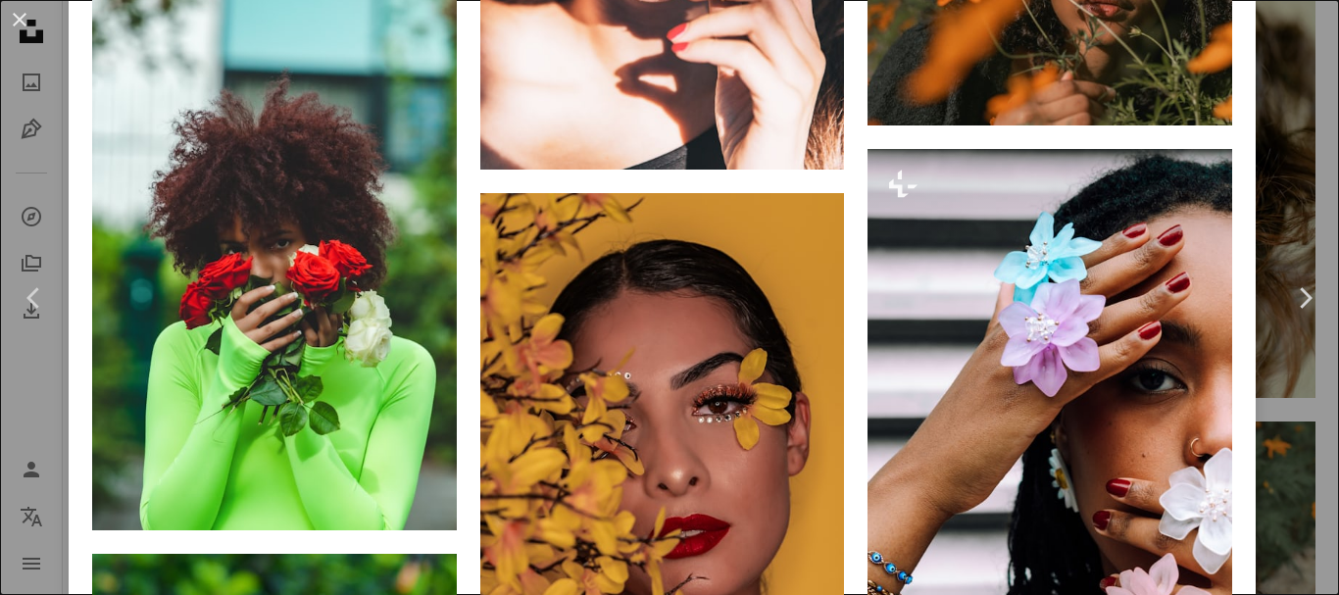
scroll to position [7458, 0]
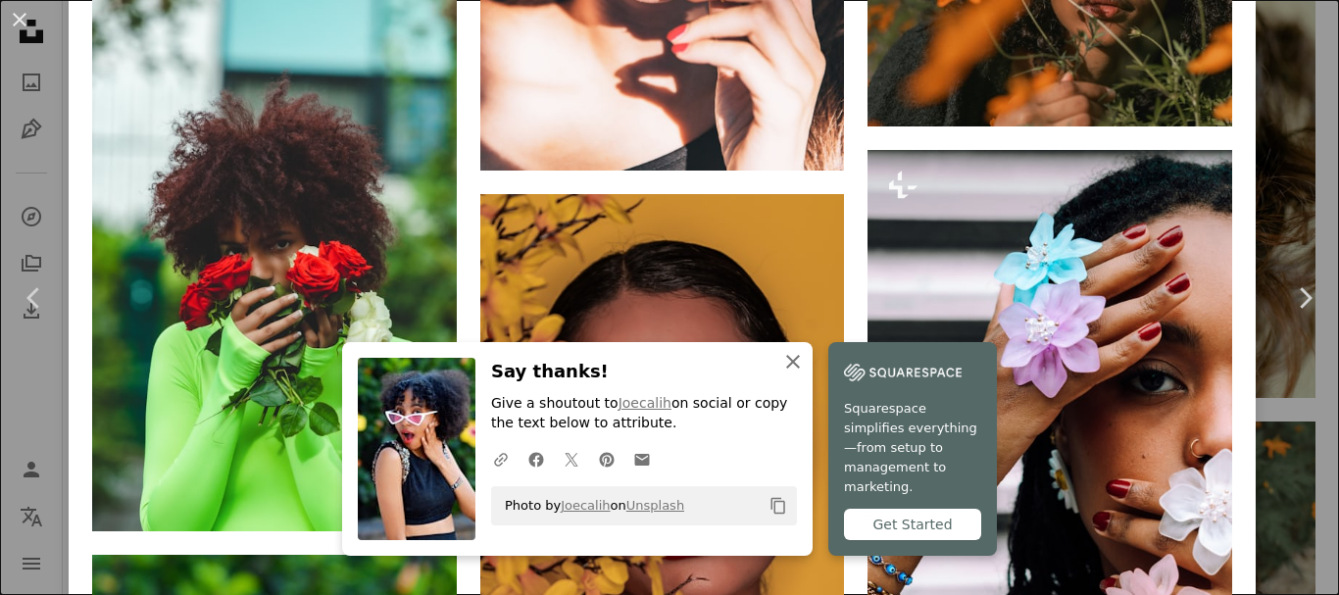
click at [800, 369] on icon "button" at bounding box center [793, 362] width 14 height 14
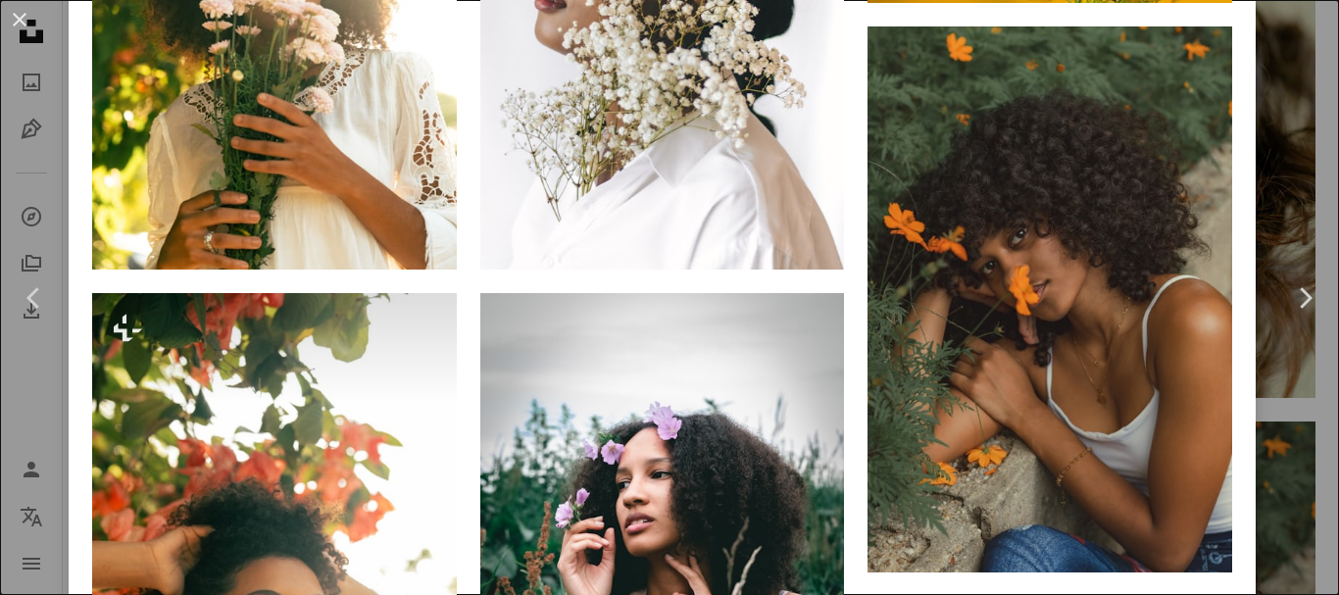
scroll to position [2115, 0]
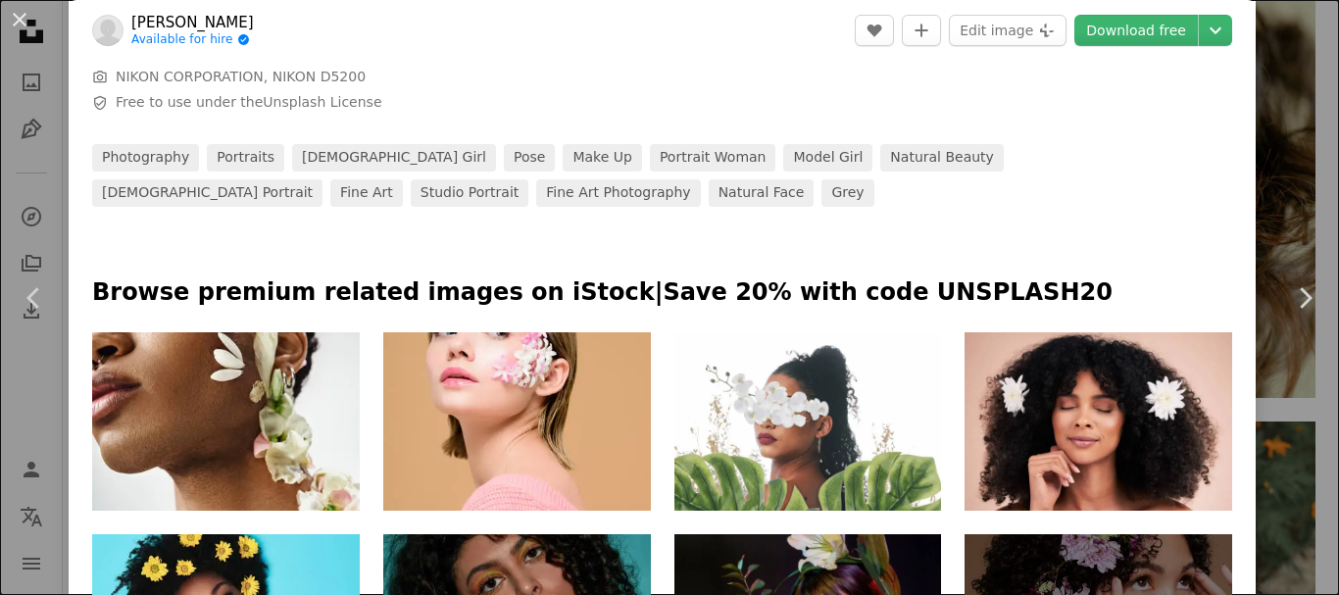
scroll to position [711, 0]
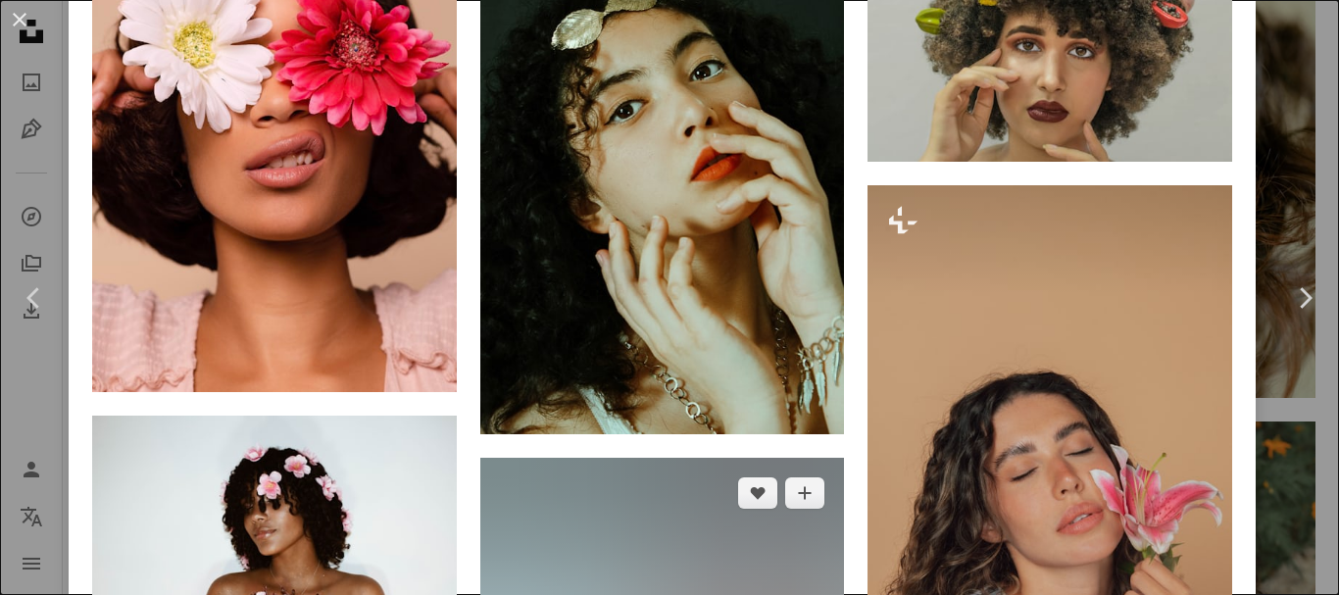
scroll to position [1664, 0]
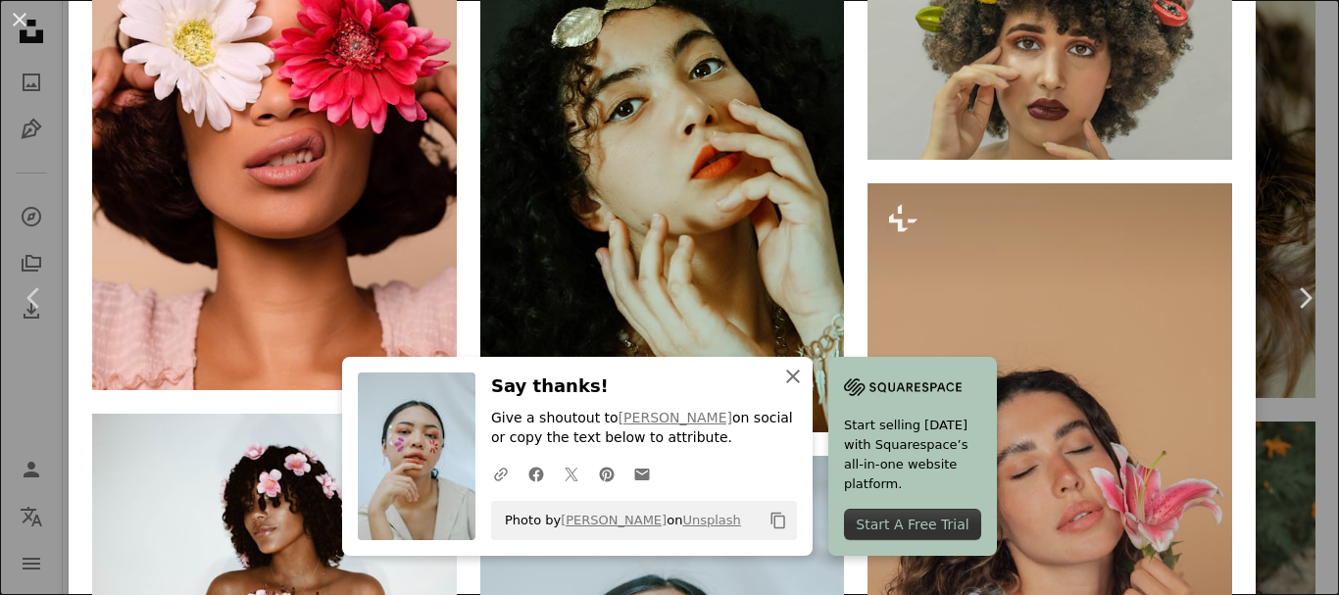
click at [800, 379] on icon "button" at bounding box center [793, 377] width 14 height 14
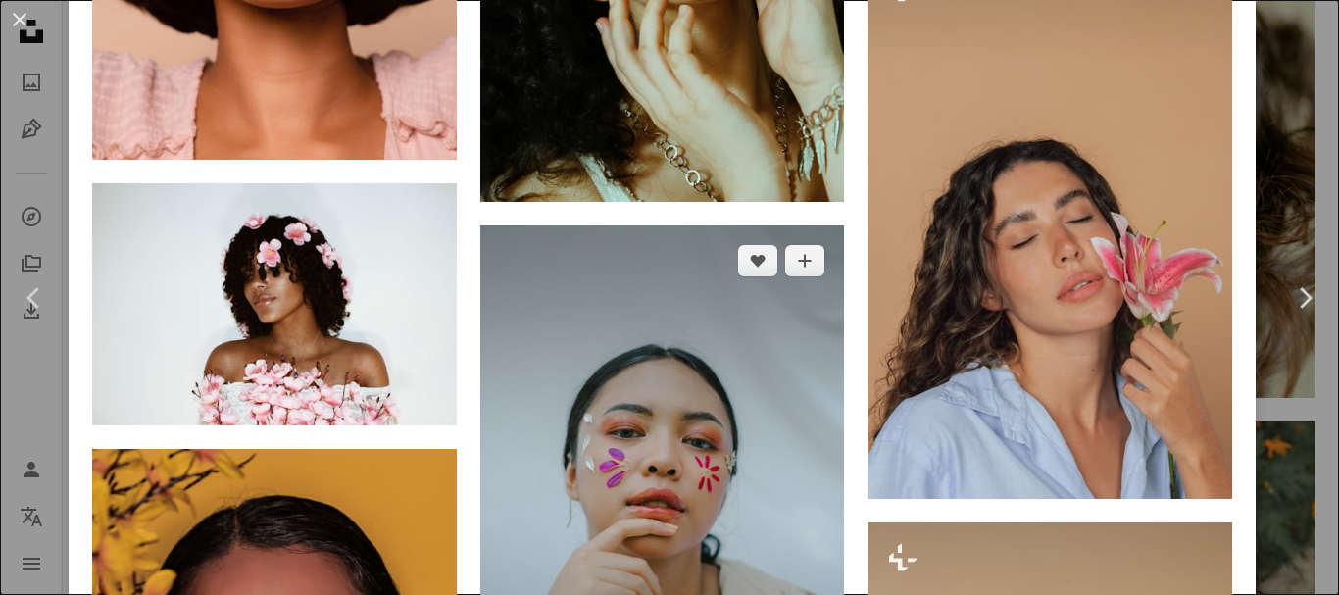
scroll to position [1895, 0]
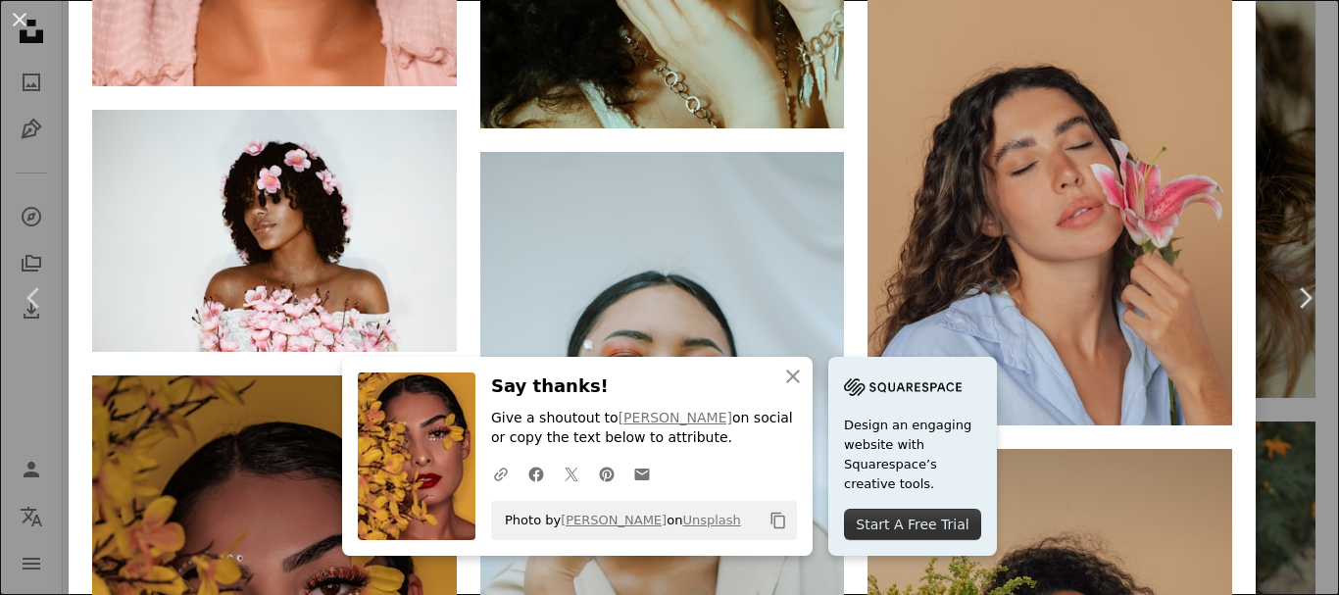
scroll to position [1986, 0]
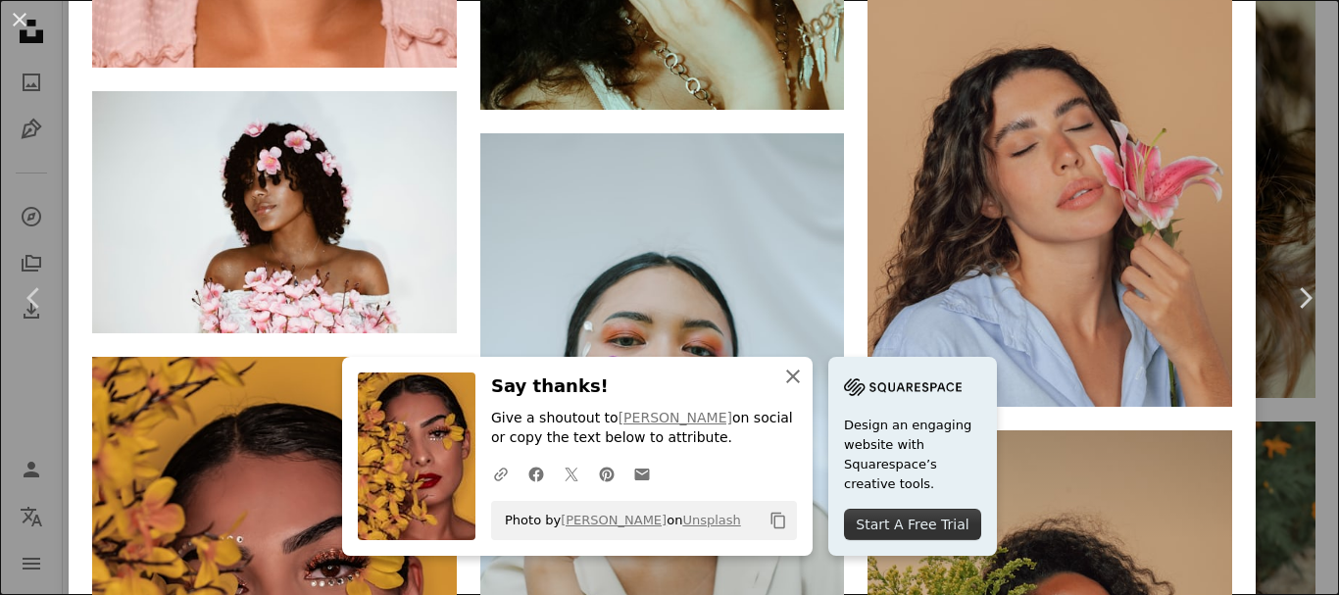
click at [800, 377] on icon "button" at bounding box center [793, 377] width 14 height 14
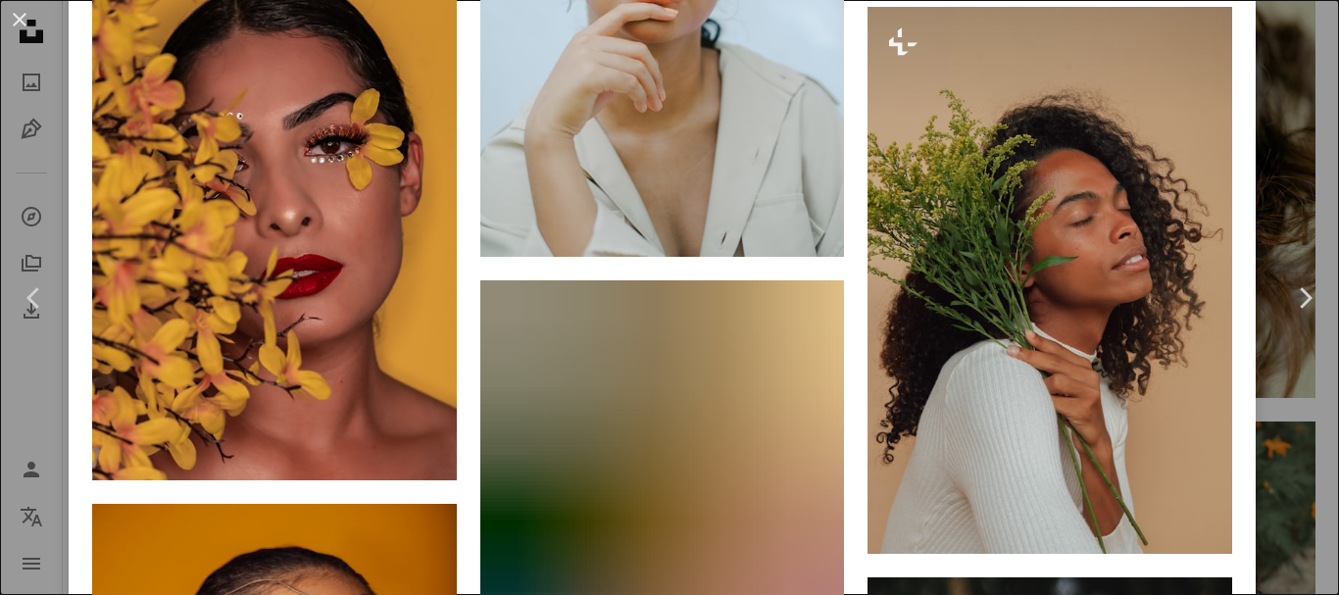
scroll to position [2433, 0]
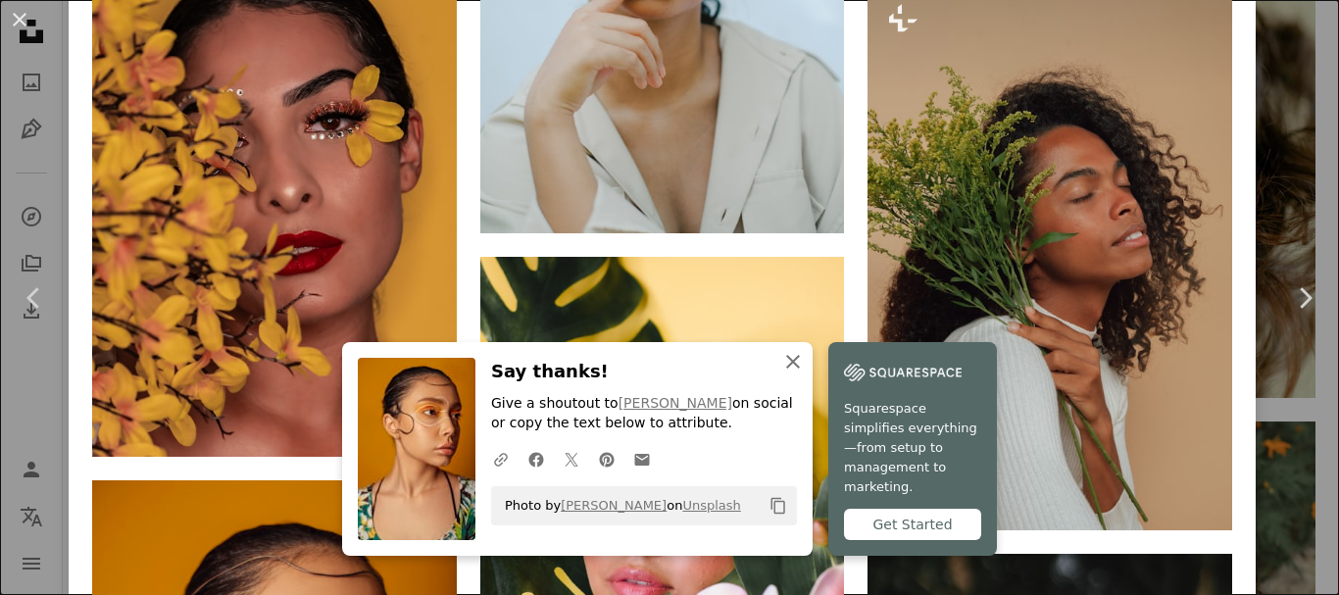
click at [800, 369] on icon "button" at bounding box center [793, 362] width 14 height 14
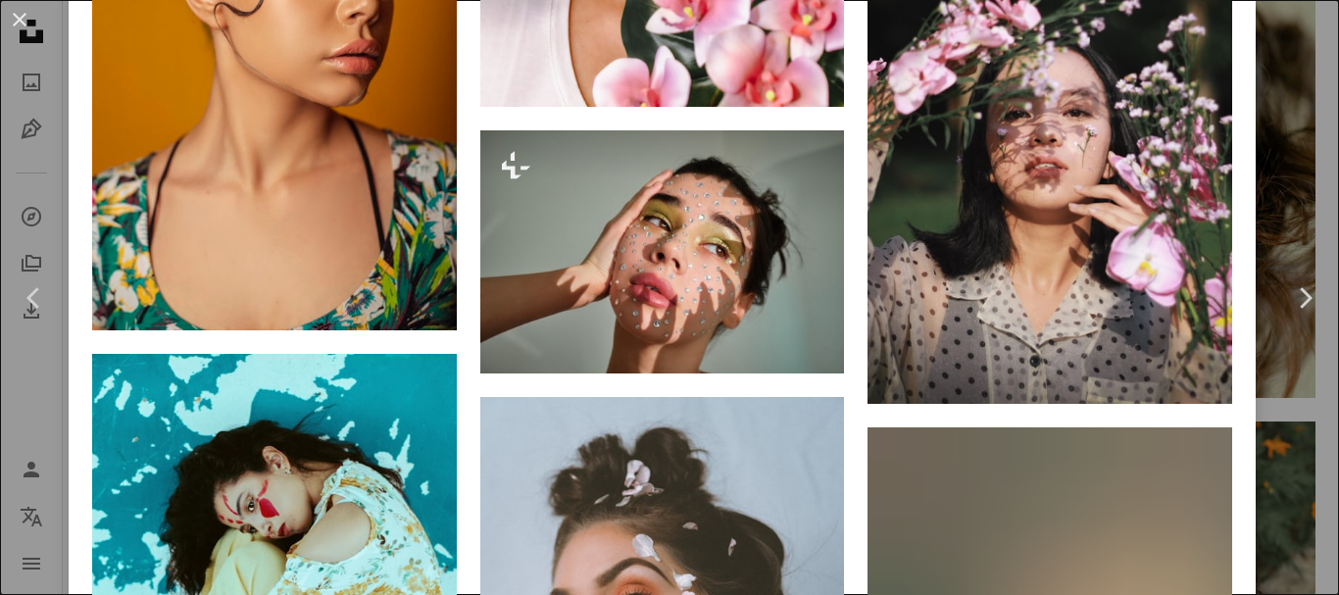
scroll to position [3127, 0]
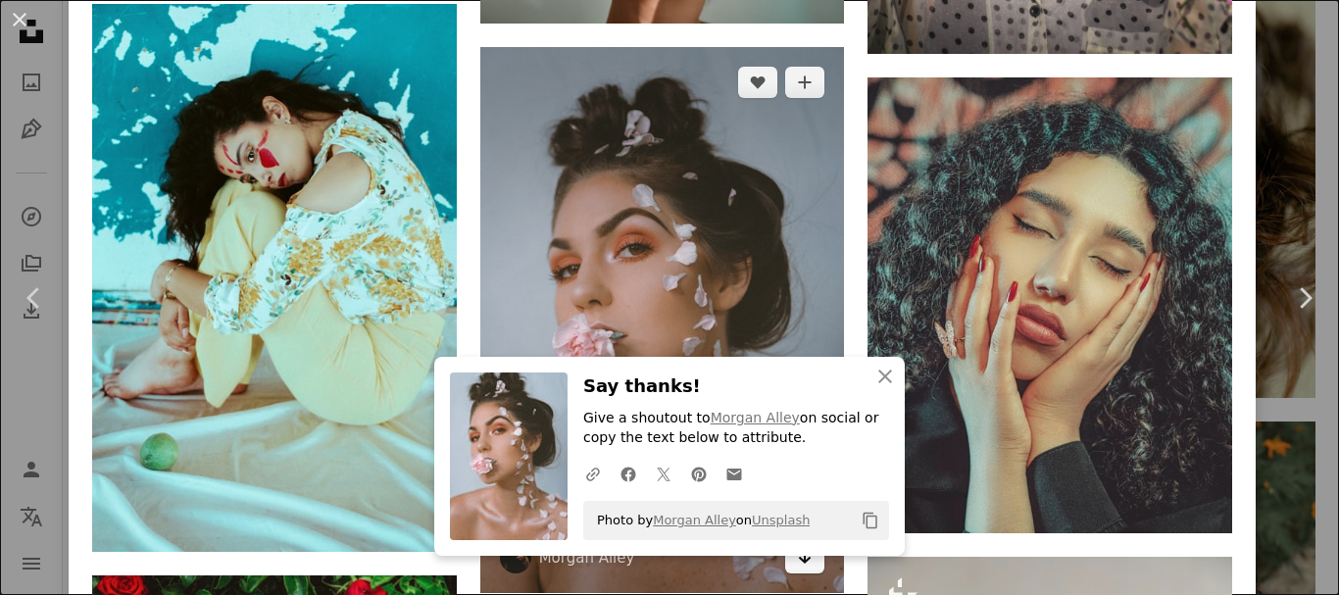
scroll to position [3480, 0]
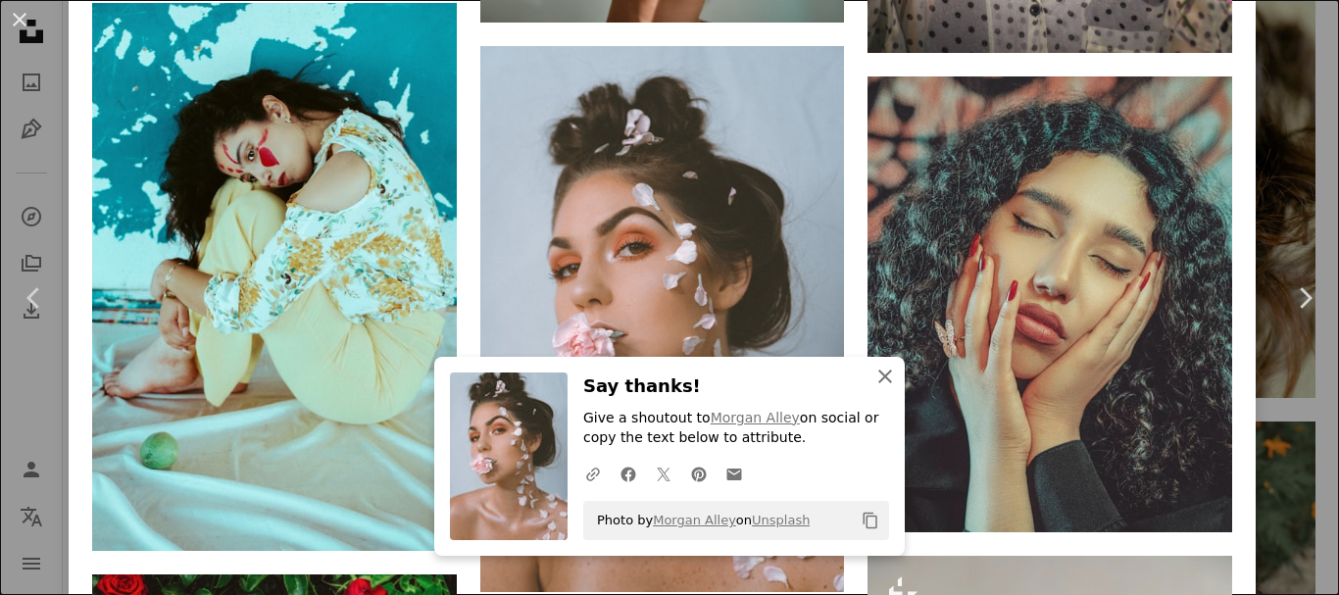
click at [877, 384] on icon "An X shape" at bounding box center [886, 377] width 24 height 24
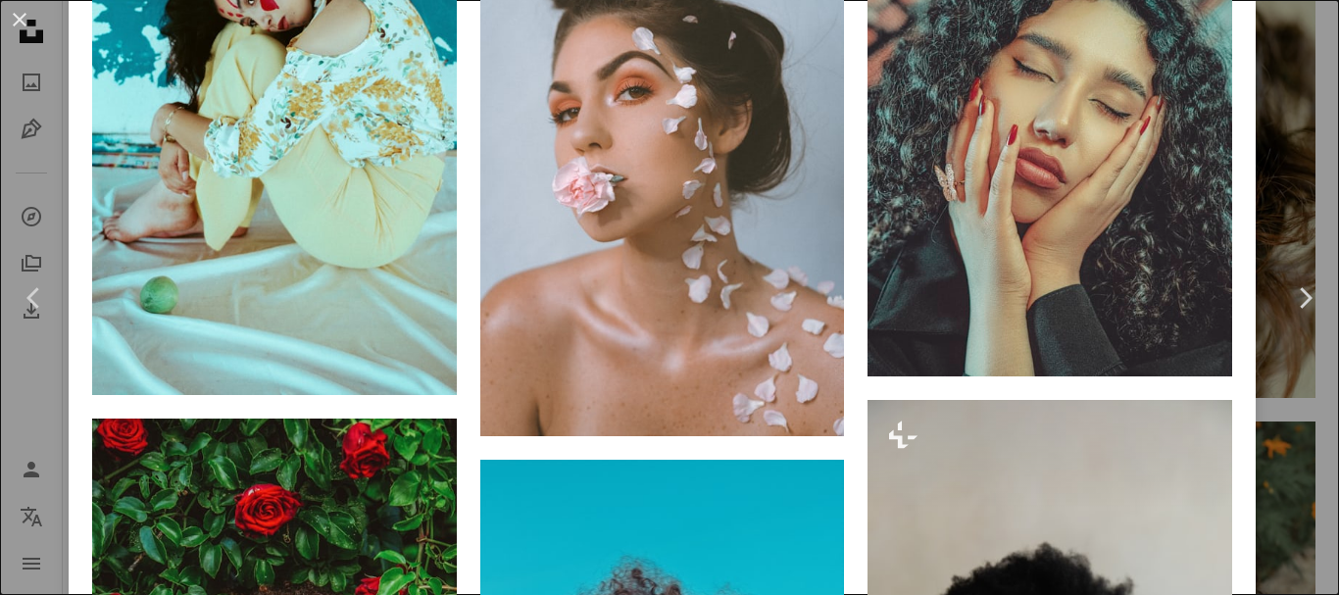
scroll to position [3626, 0]
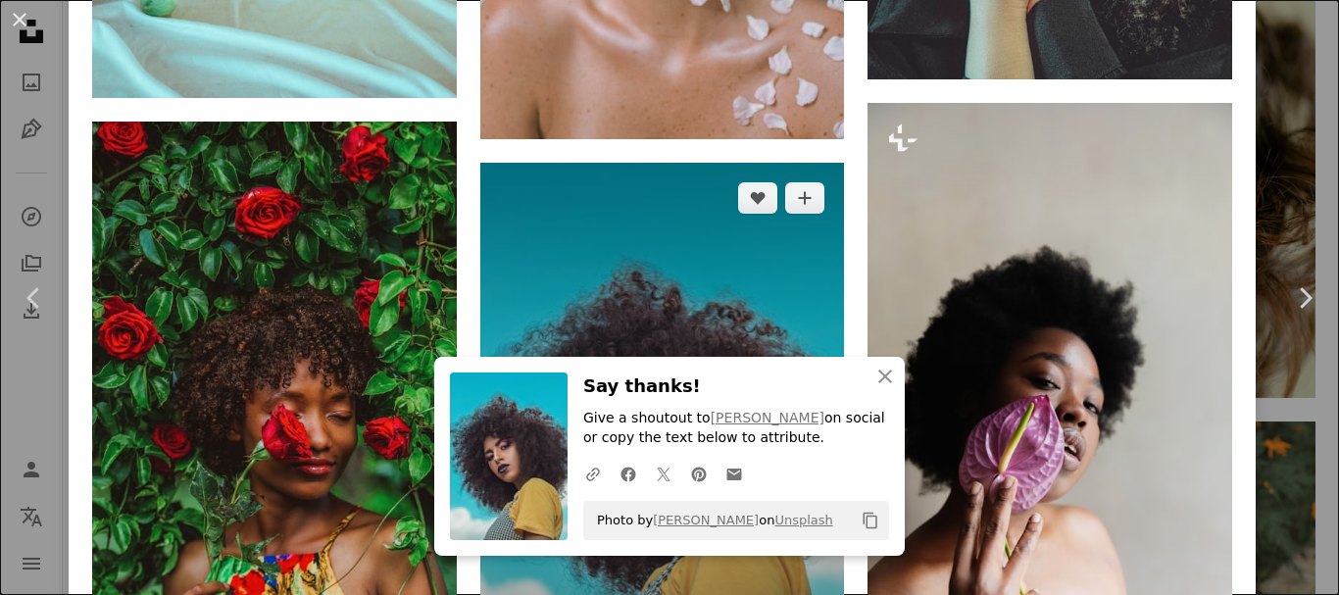
scroll to position [3934, 0]
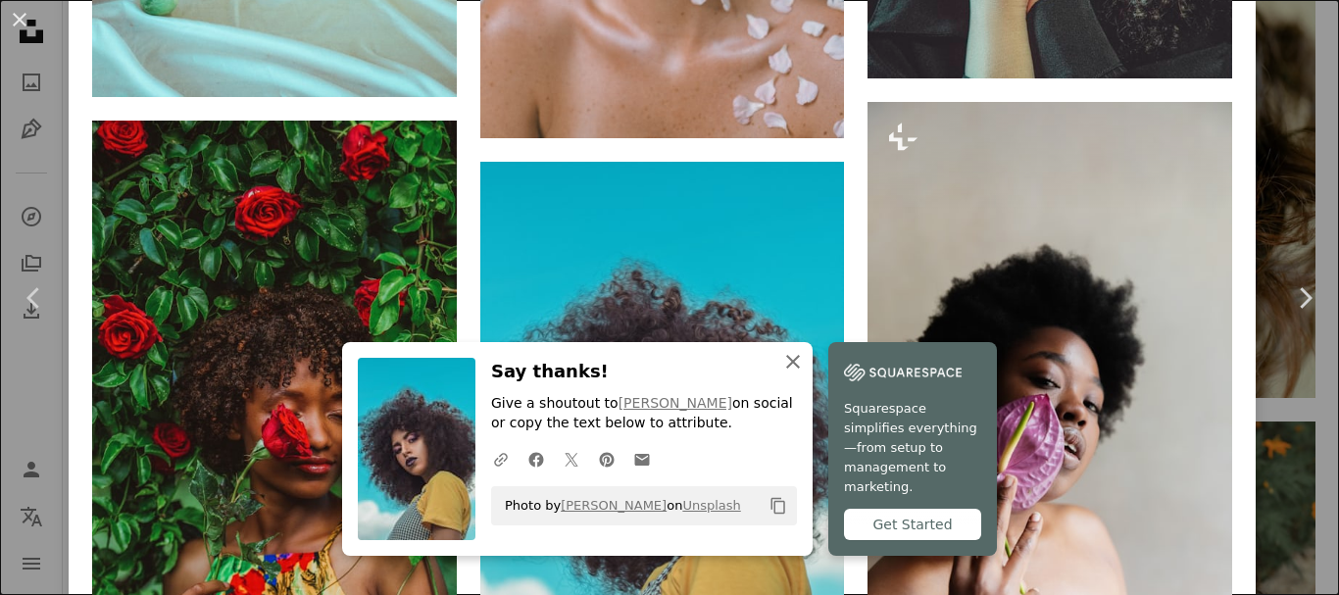
click at [805, 374] on icon "An X shape" at bounding box center [793, 362] width 24 height 24
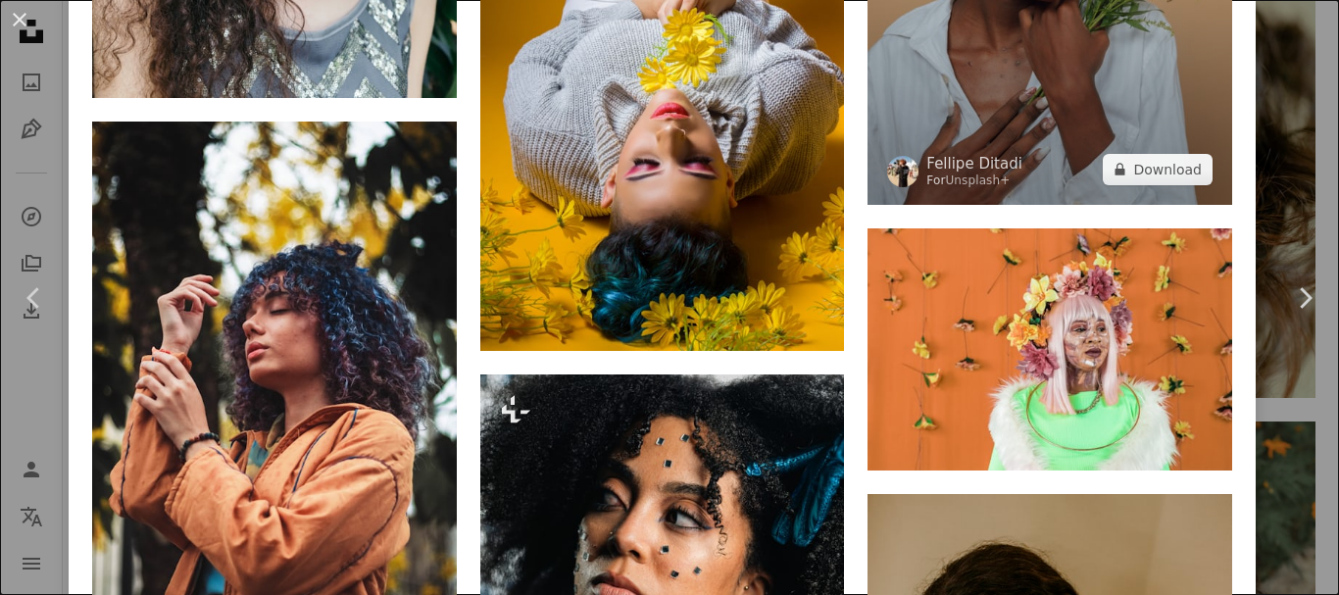
scroll to position [5440, 0]
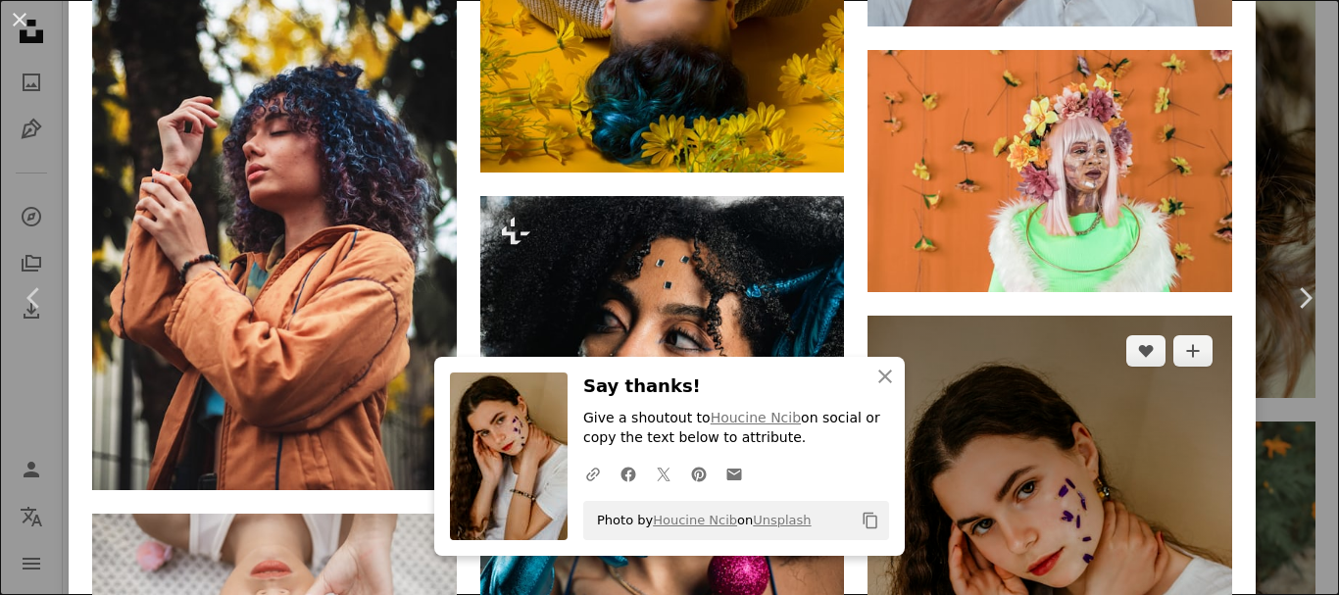
scroll to position [5623, 0]
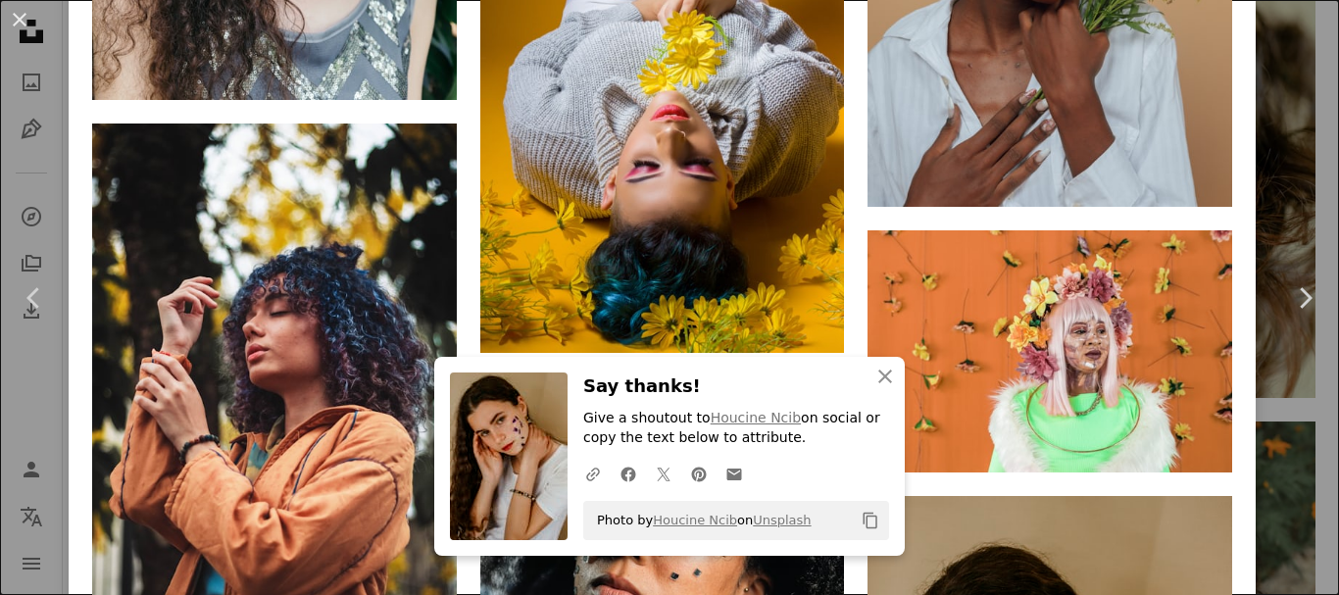
scroll to position [5440, 0]
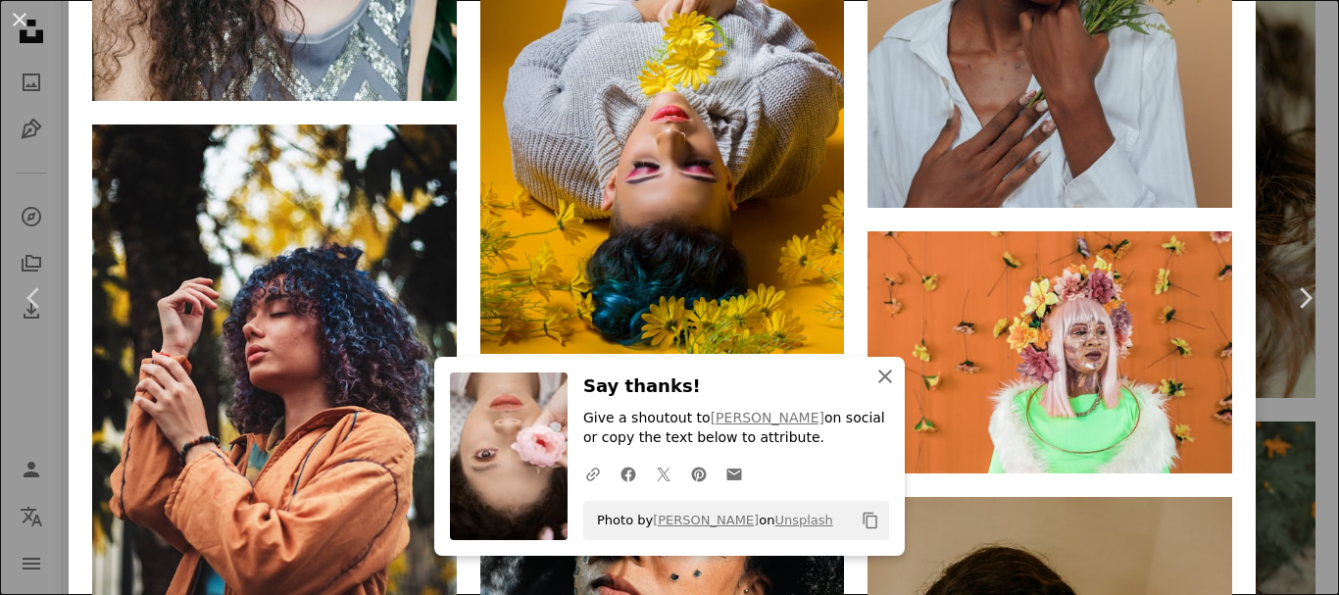
click at [883, 386] on icon "An X shape" at bounding box center [886, 377] width 24 height 24
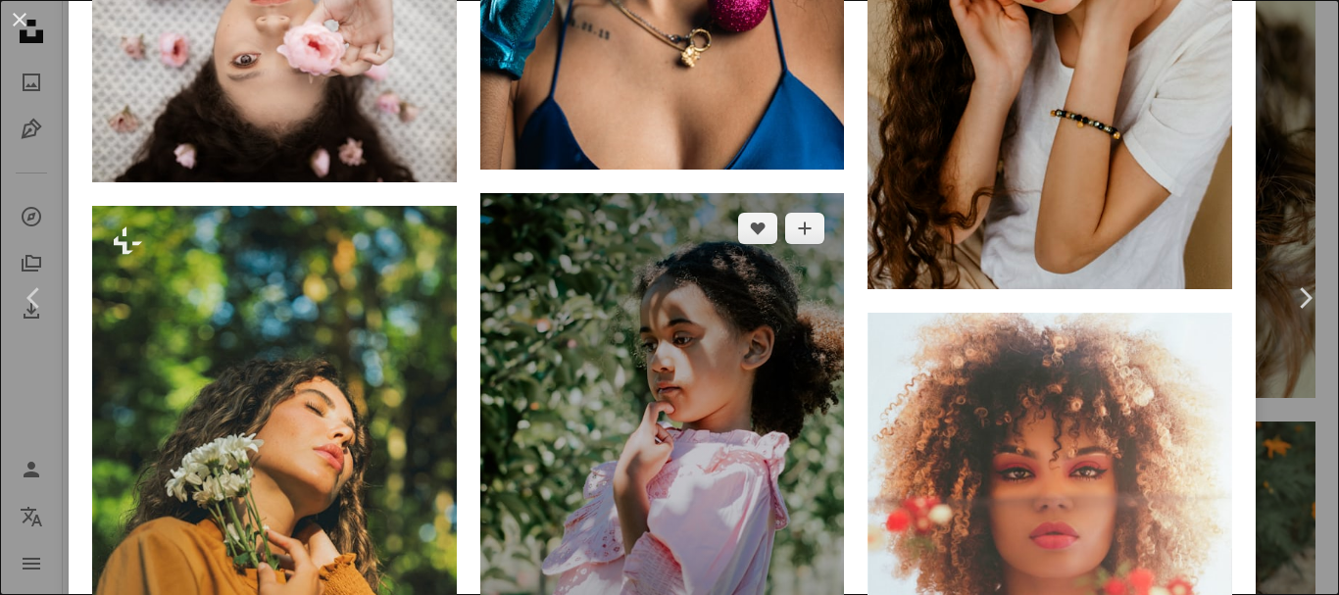
scroll to position [6204, 0]
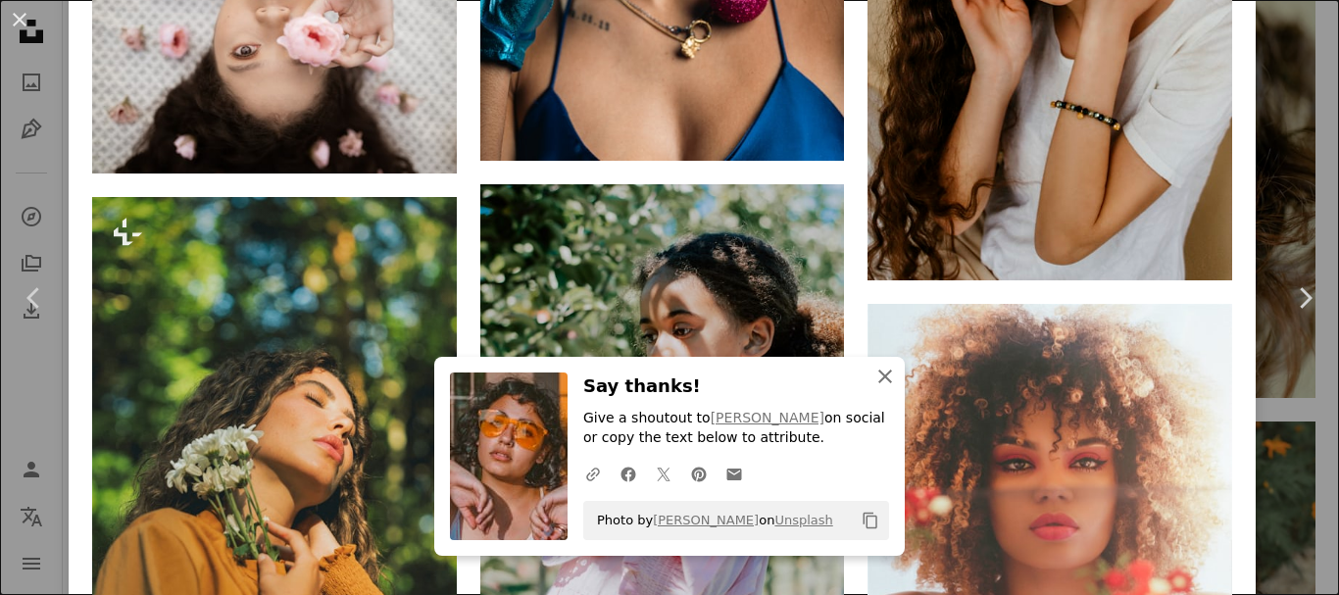
click at [881, 383] on icon "An X shape" at bounding box center [886, 377] width 24 height 24
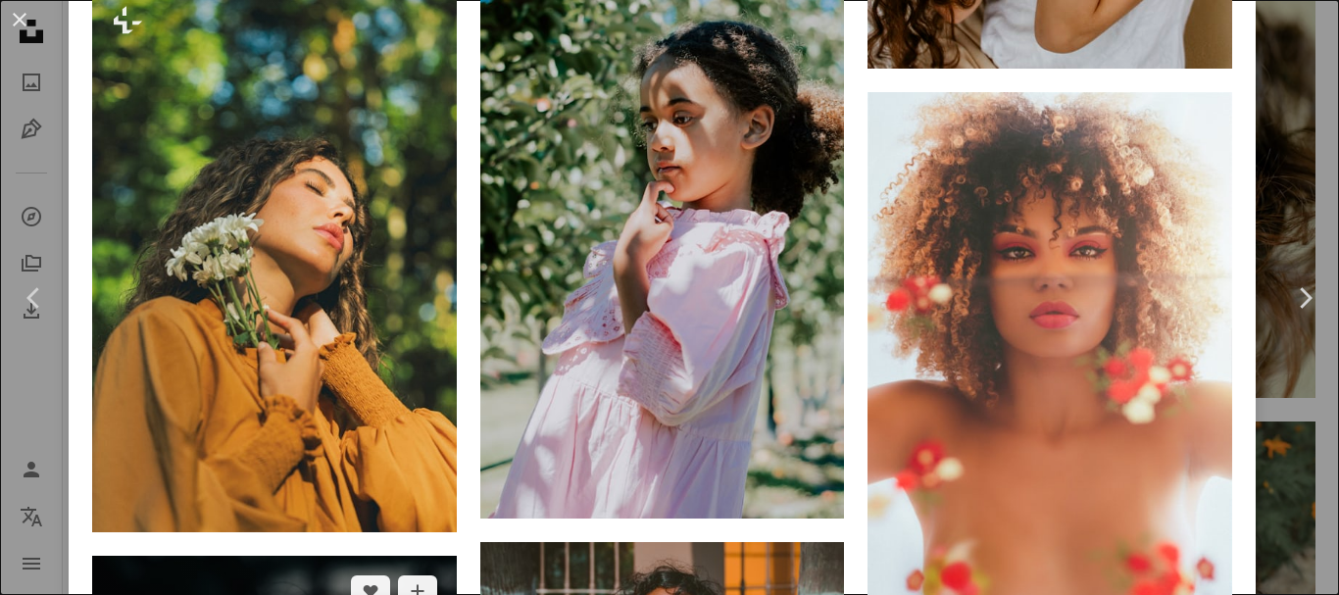
scroll to position [6417, 0]
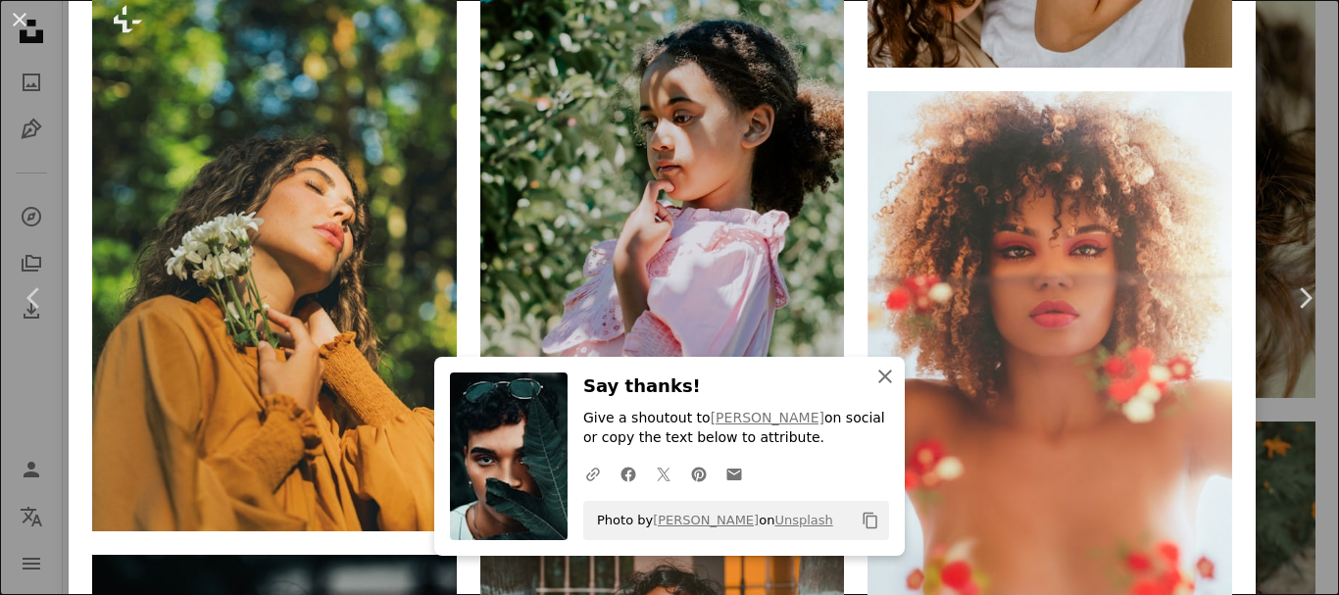
click at [884, 373] on icon "An X shape" at bounding box center [886, 377] width 24 height 24
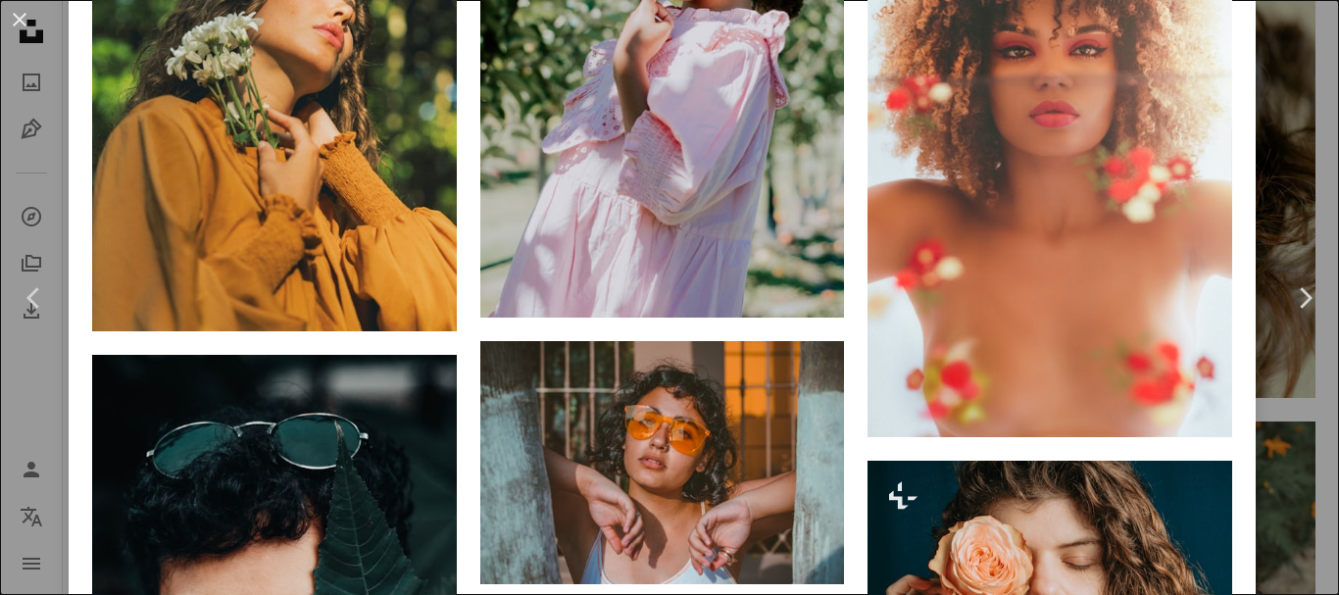
scroll to position [6616, 0]
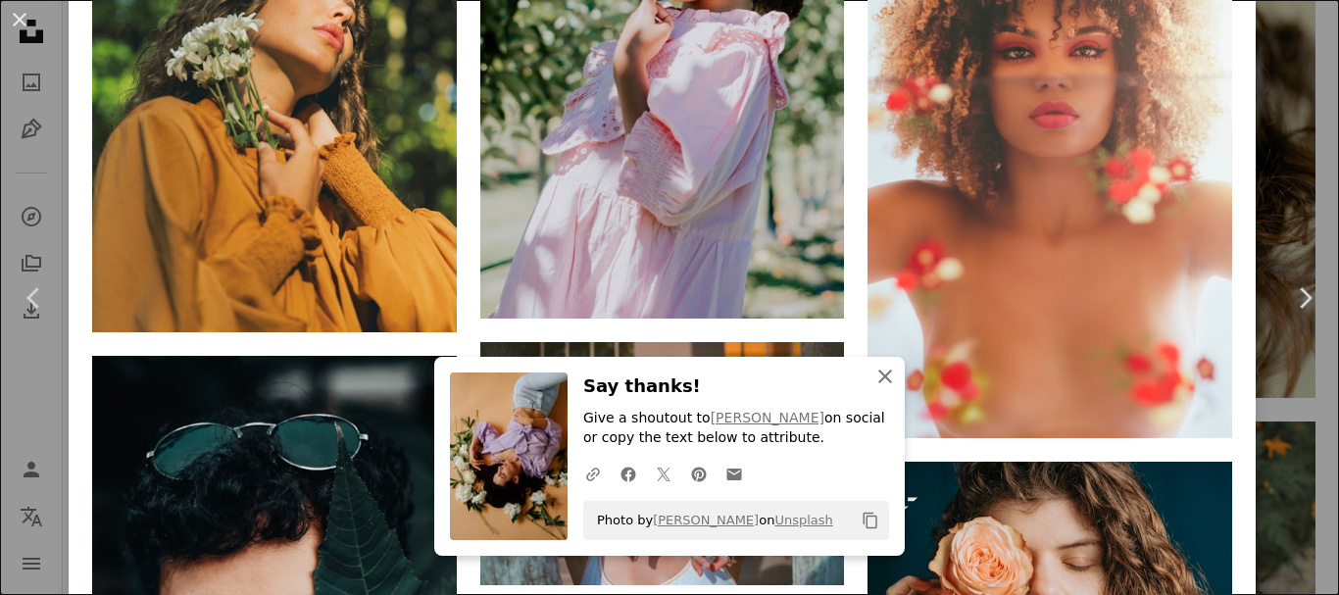
click at [879, 379] on icon "An X shape" at bounding box center [886, 377] width 24 height 24
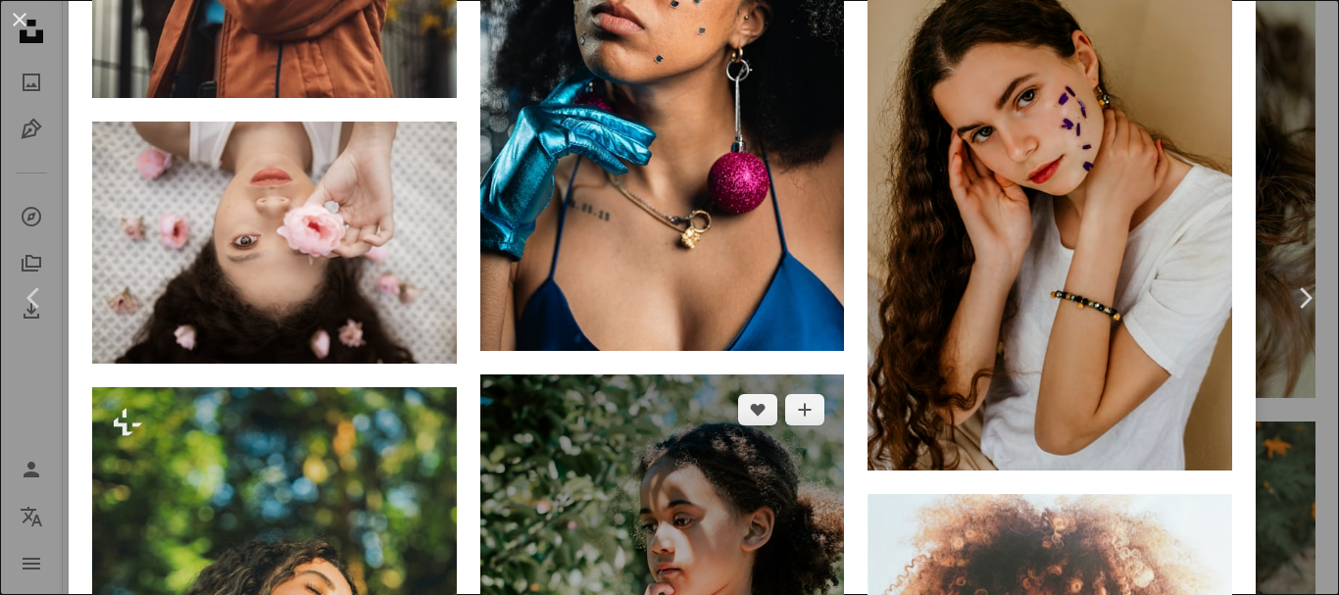
scroll to position [6042, 0]
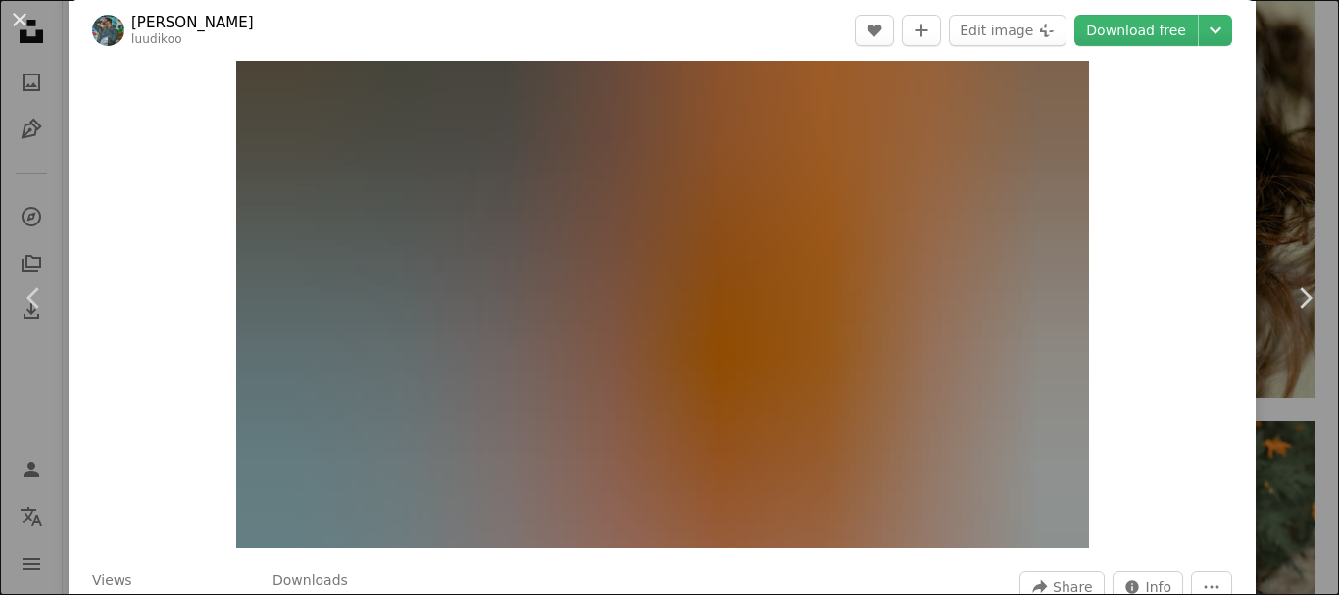
scroll to position [109, 0]
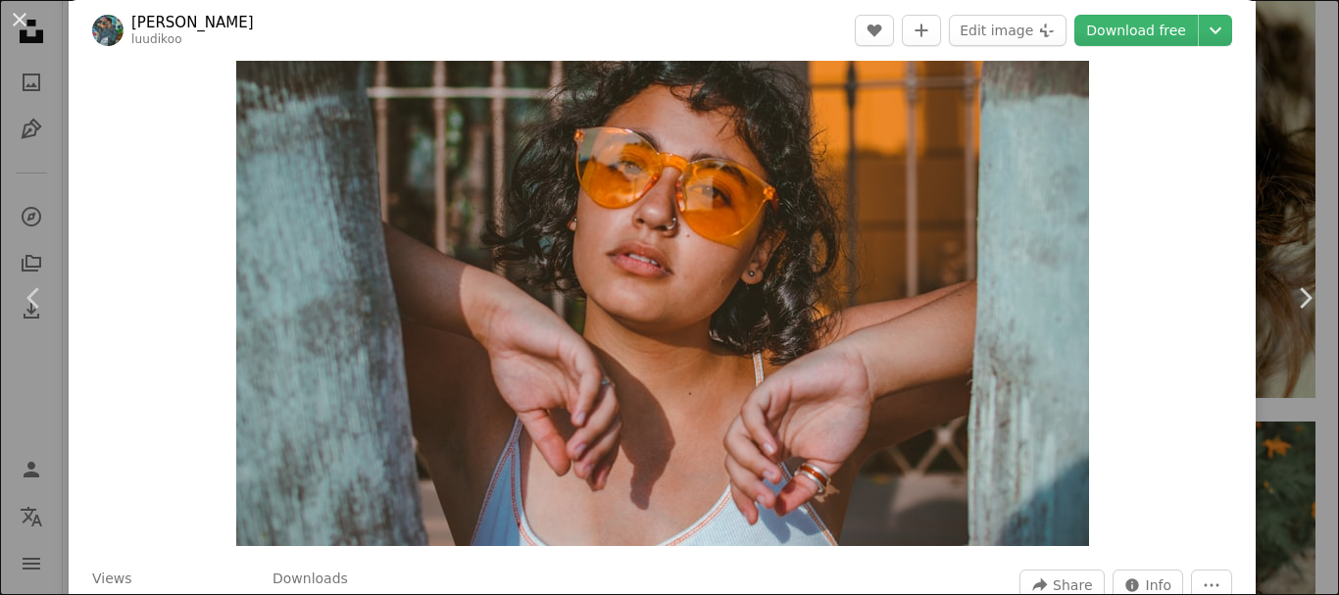
click at [606, 447] on img "Zoom in on this image" at bounding box center [662, 261] width 853 height 569
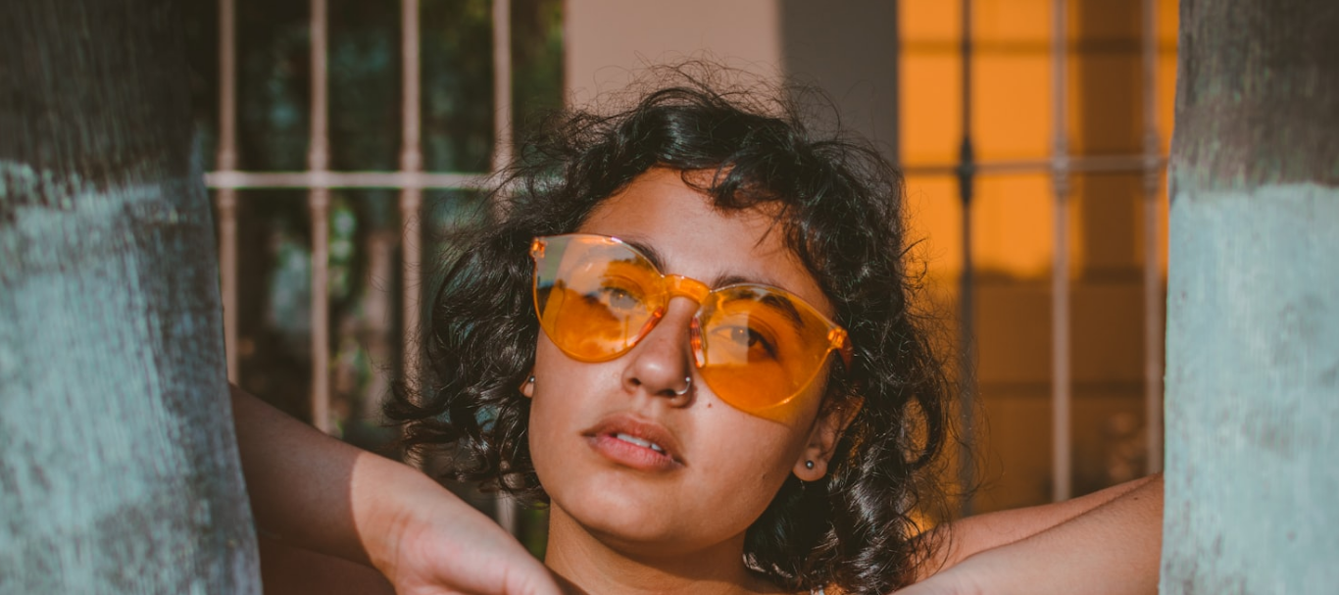
scroll to position [139, 0]
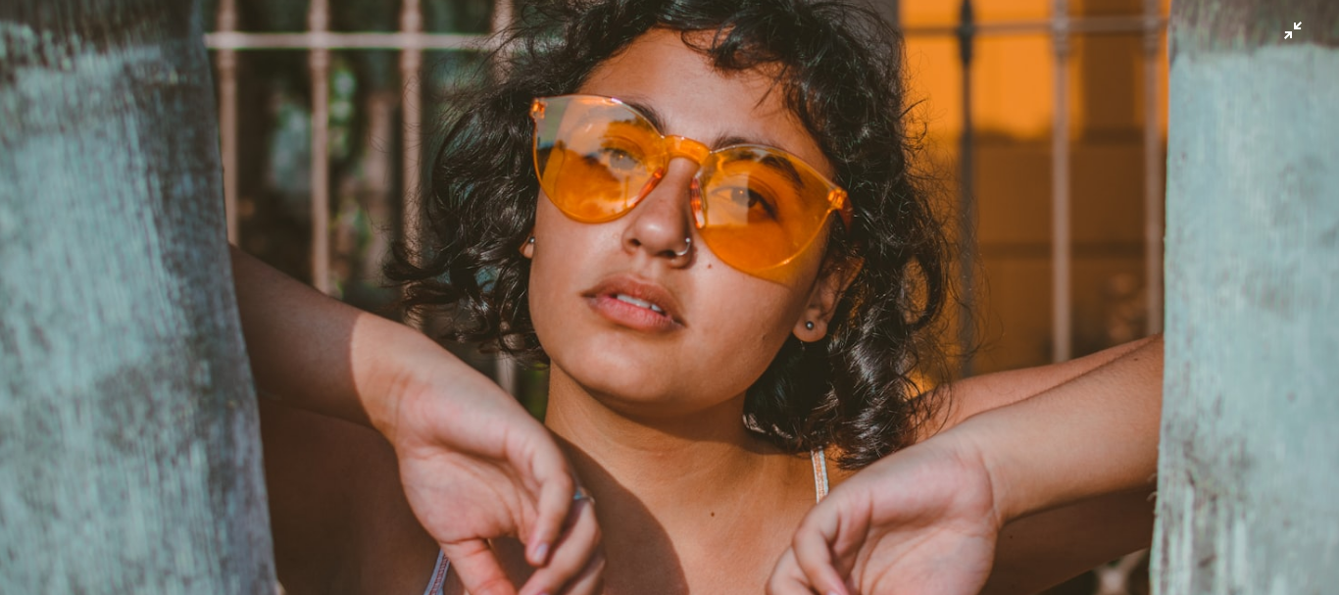
click at [1080, 137] on img "Zoom out on this image" at bounding box center [669, 307] width 1341 height 894
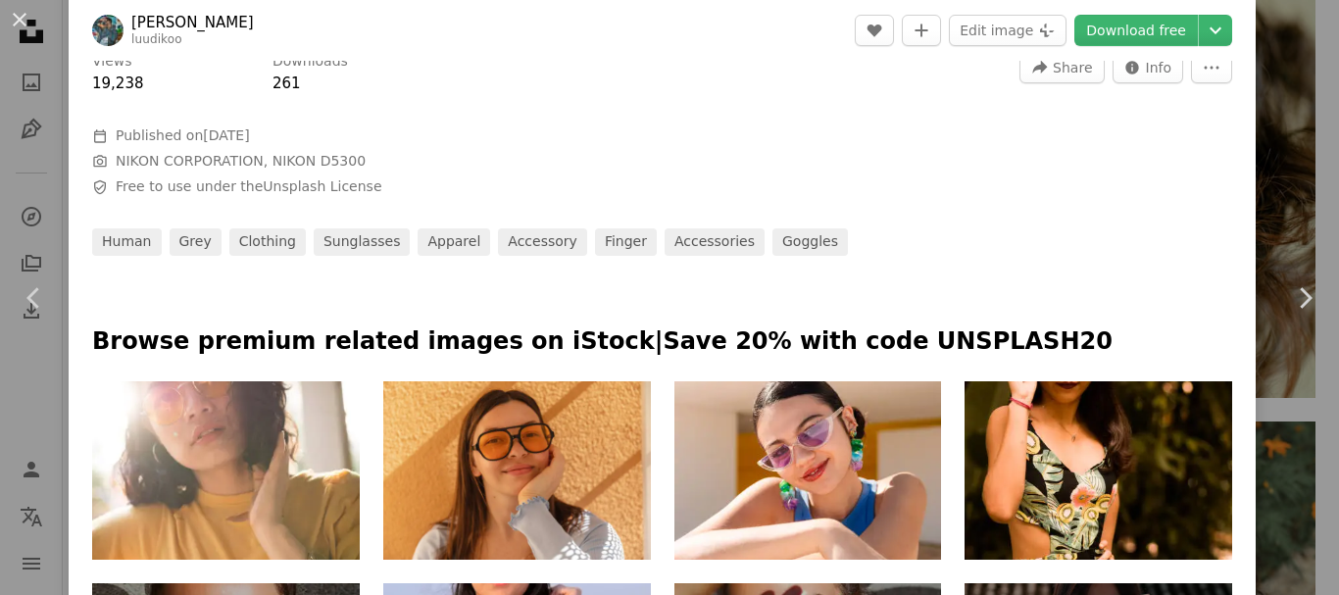
scroll to position [642, 0]
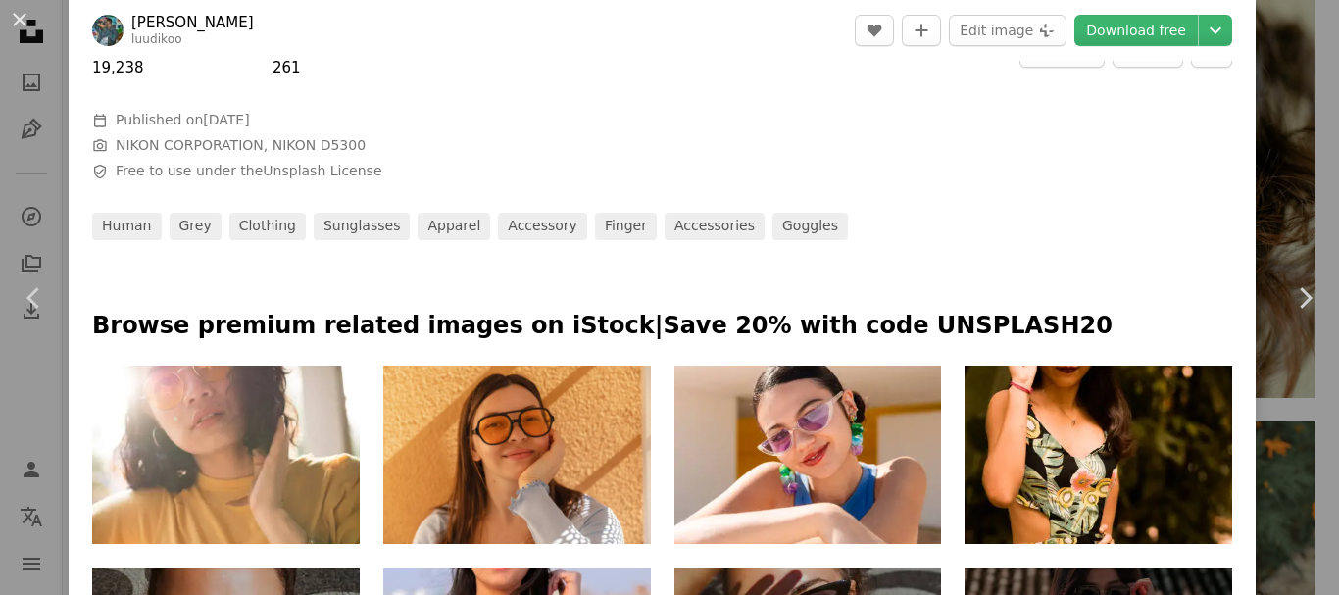
click at [717, 89] on div at bounding box center [662, 94] width 1140 height 31
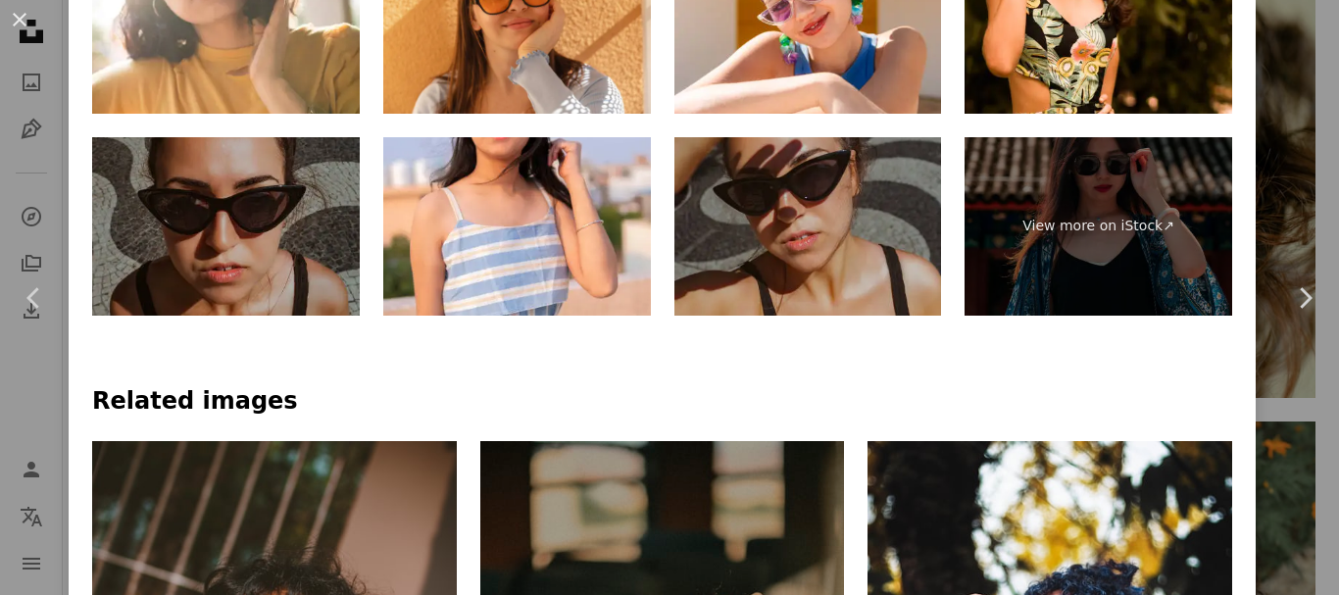
scroll to position [1074, 0]
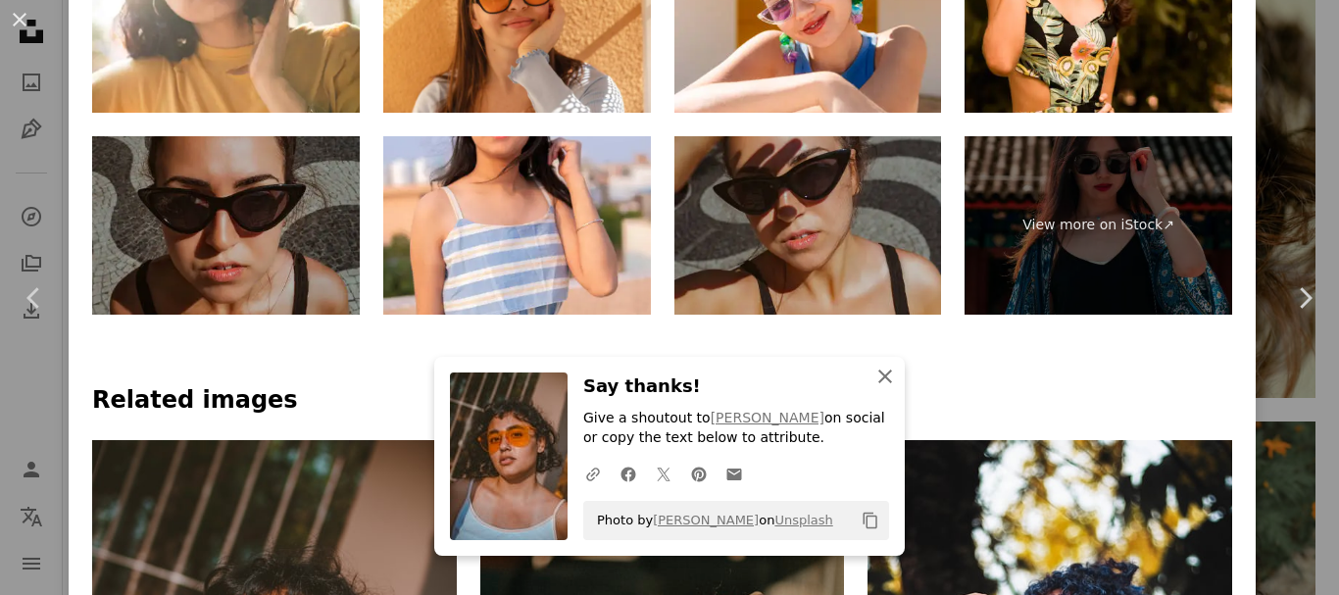
click at [878, 381] on icon "An X shape" at bounding box center [886, 377] width 24 height 24
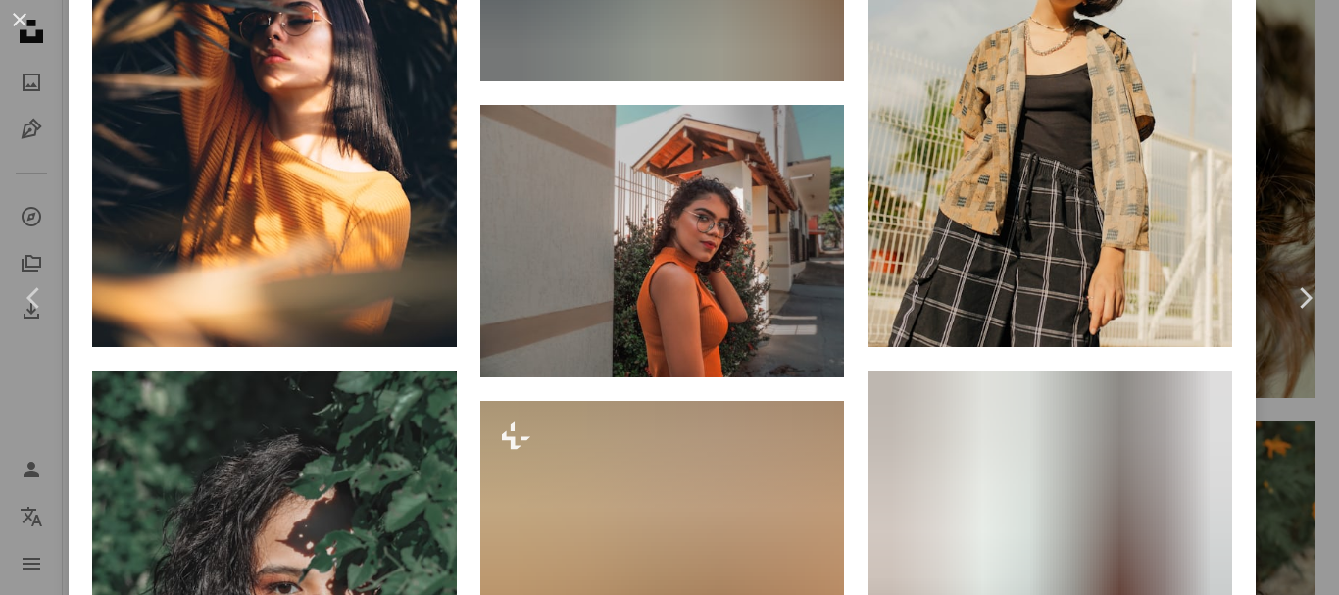
scroll to position [2529, 0]
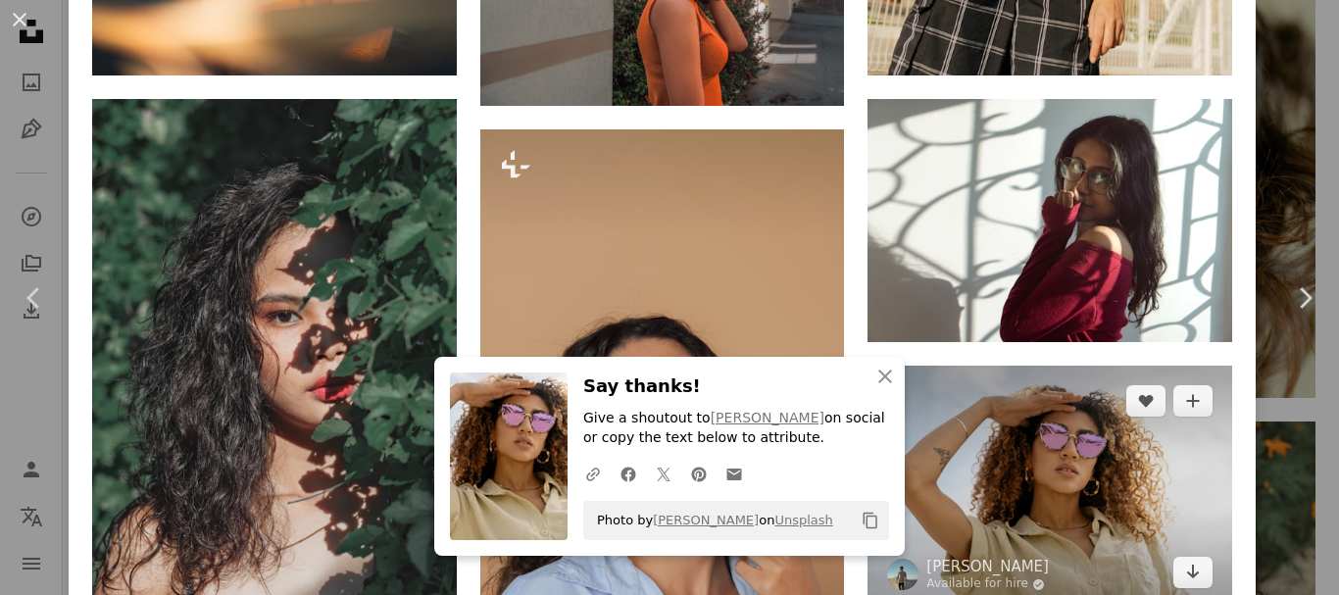
scroll to position [2823, 0]
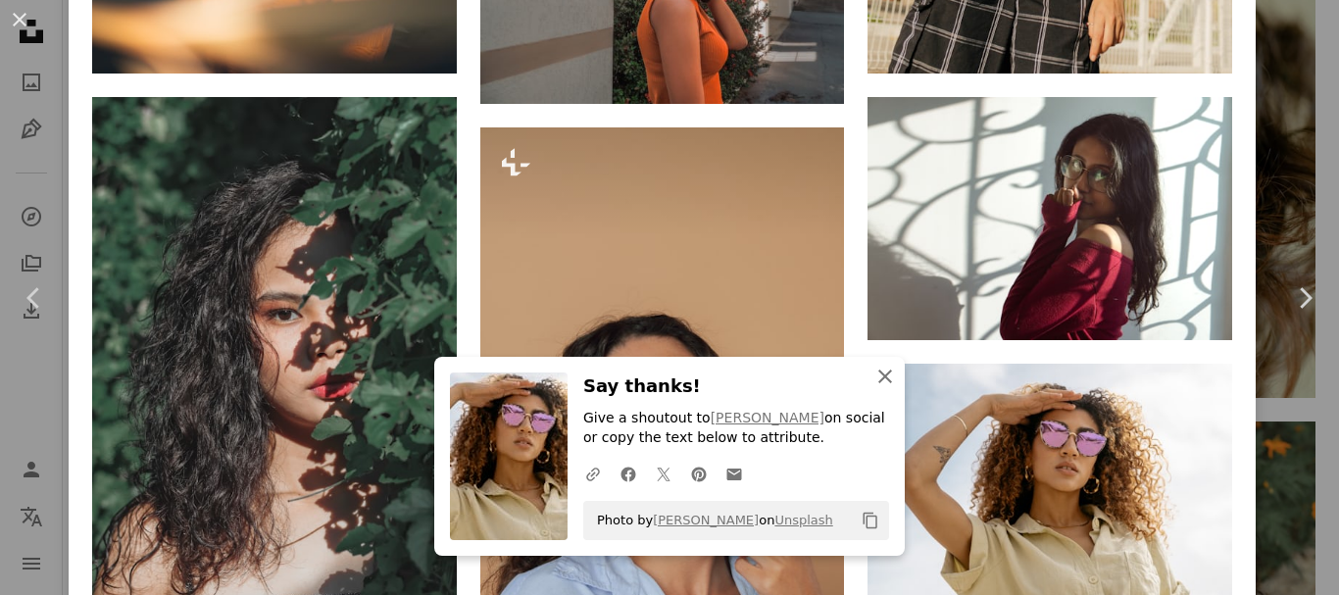
click at [874, 375] on icon "An X shape" at bounding box center [886, 377] width 24 height 24
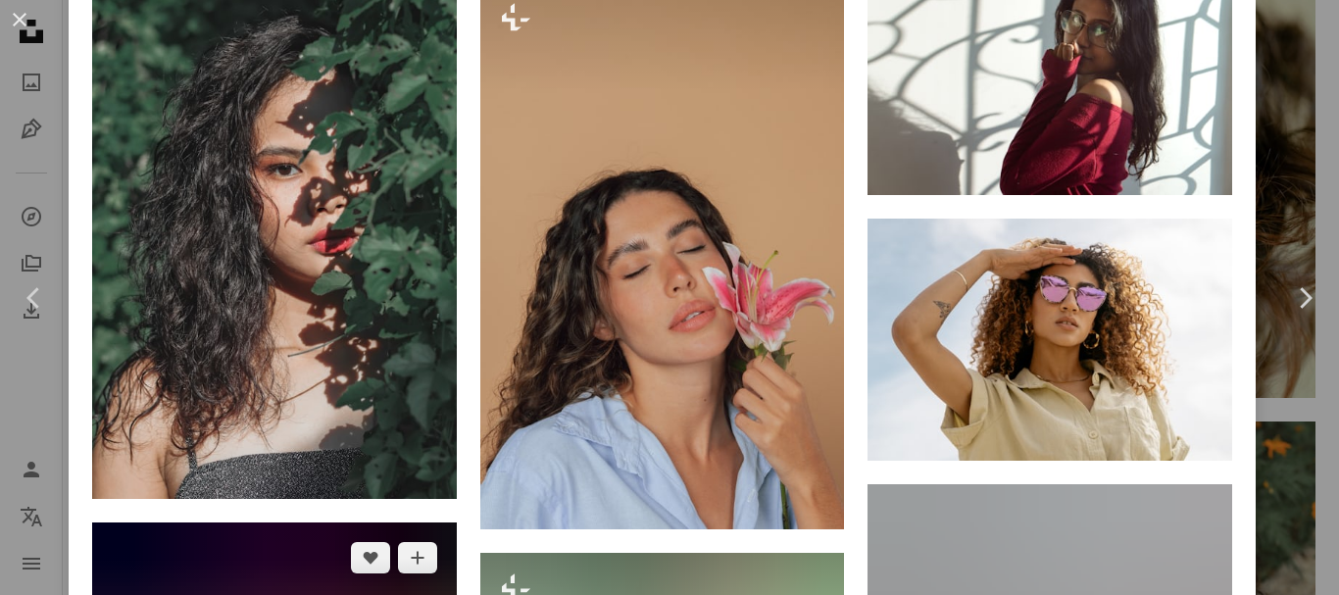
scroll to position [2969, 0]
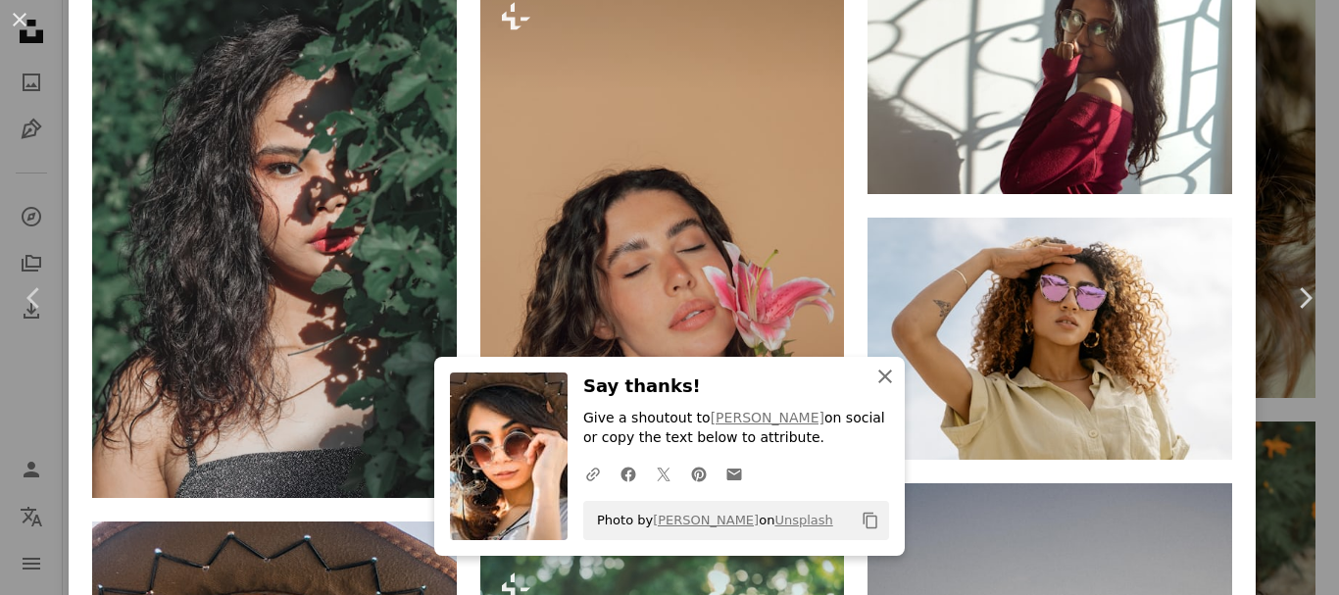
click at [884, 378] on icon "An X shape" at bounding box center [886, 377] width 24 height 24
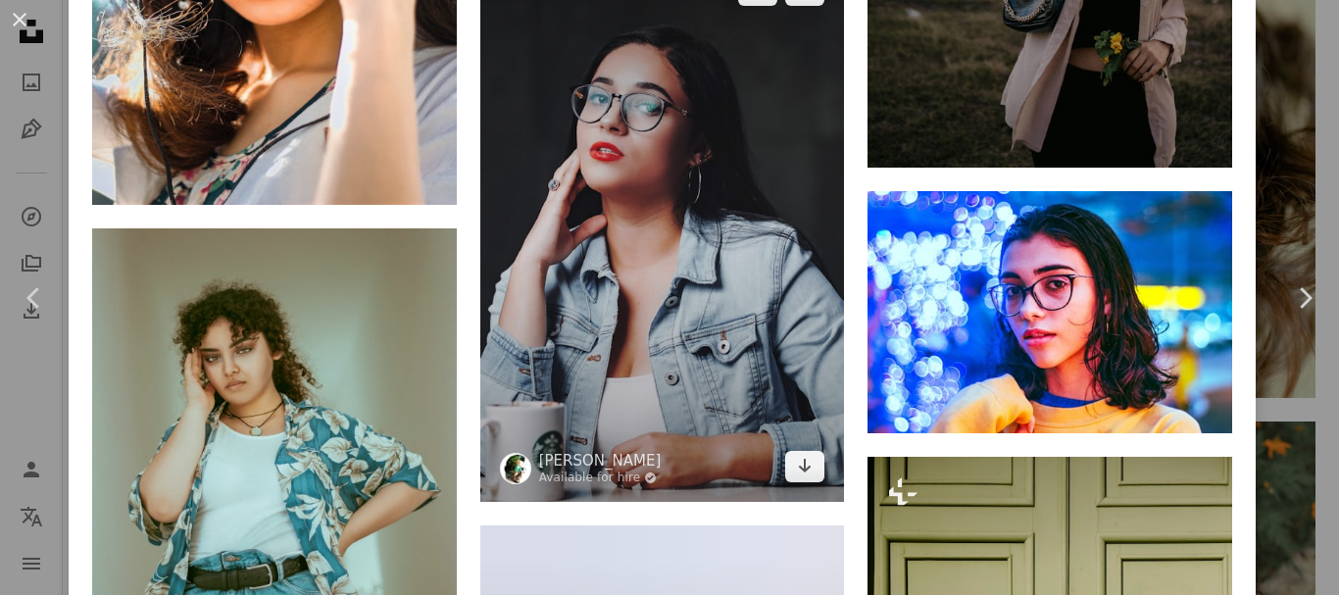
scroll to position [3832, 0]
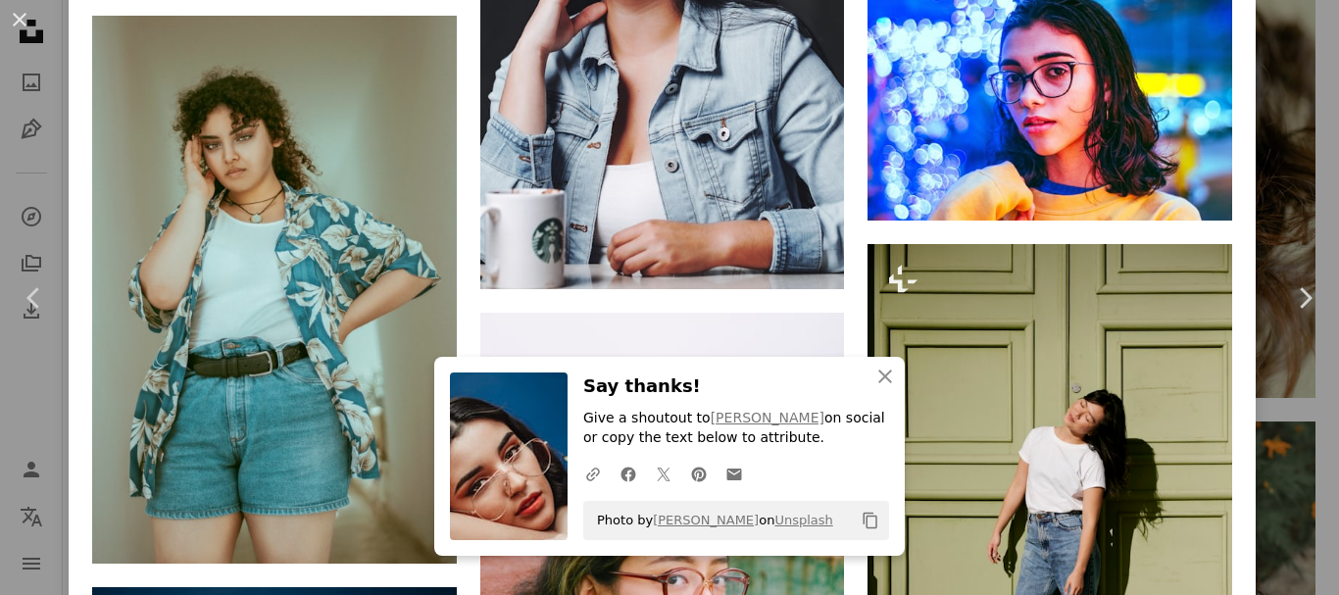
scroll to position [4045, 0]
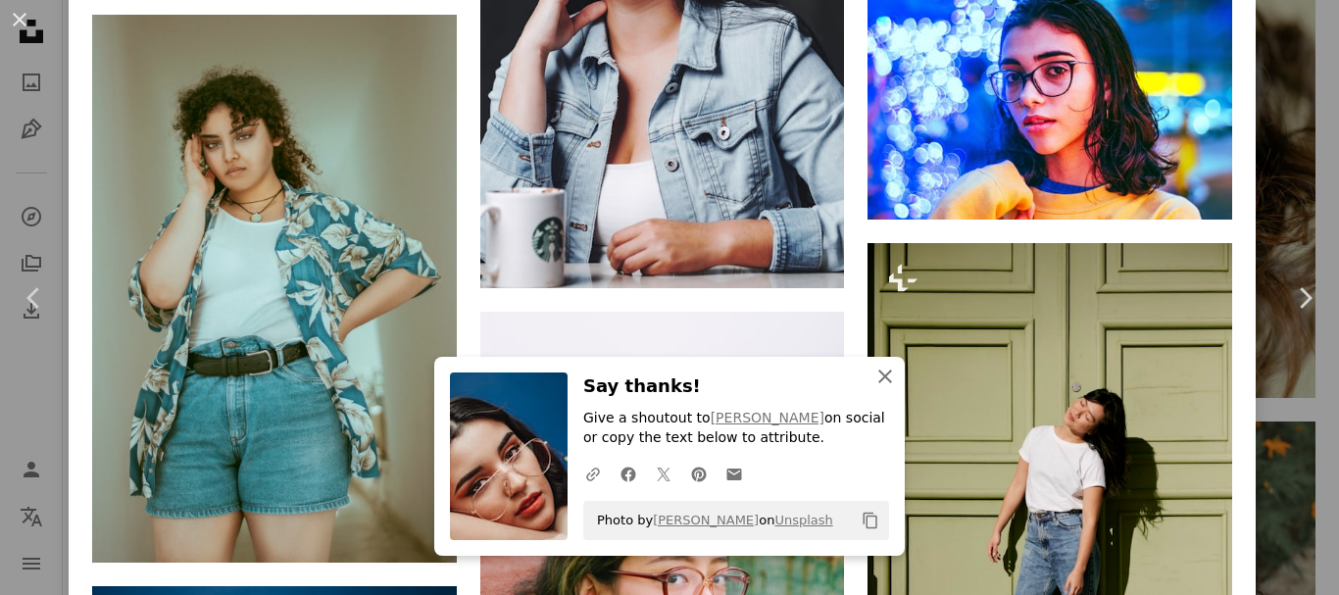
click at [877, 380] on icon "An X shape" at bounding box center [886, 377] width 24 height 24
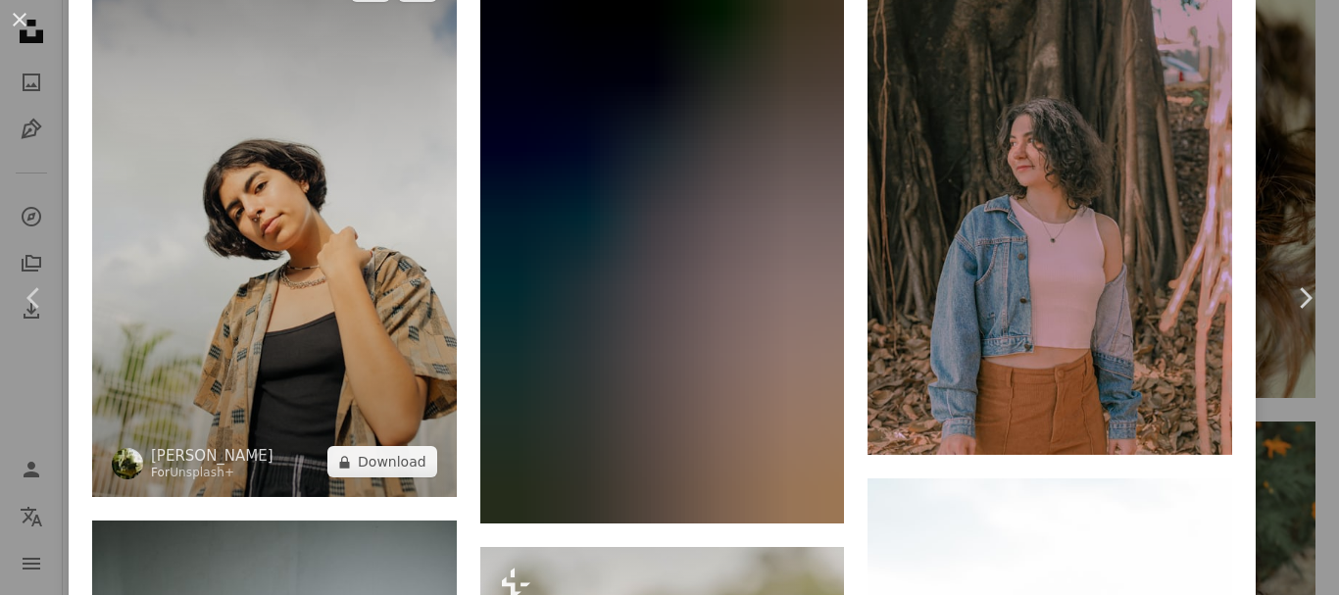
scroll to position [4951, 0]
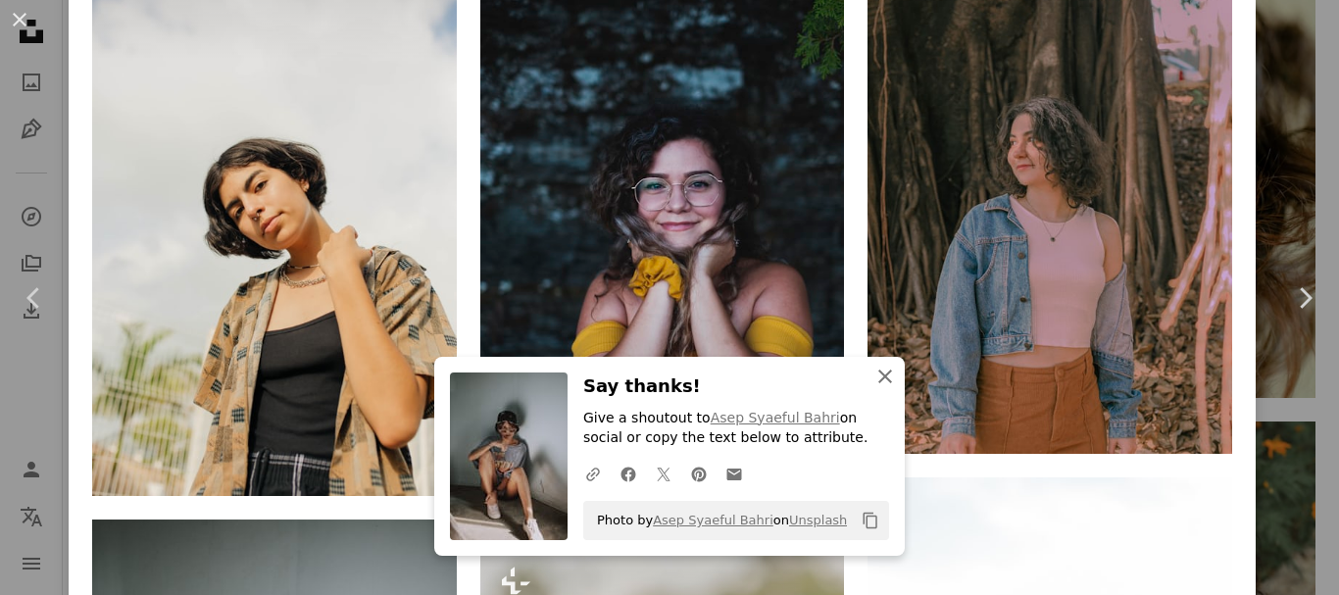
click at [880, 375] on icon "An X shape" at bounding box center [886, 377] width 24 height 24
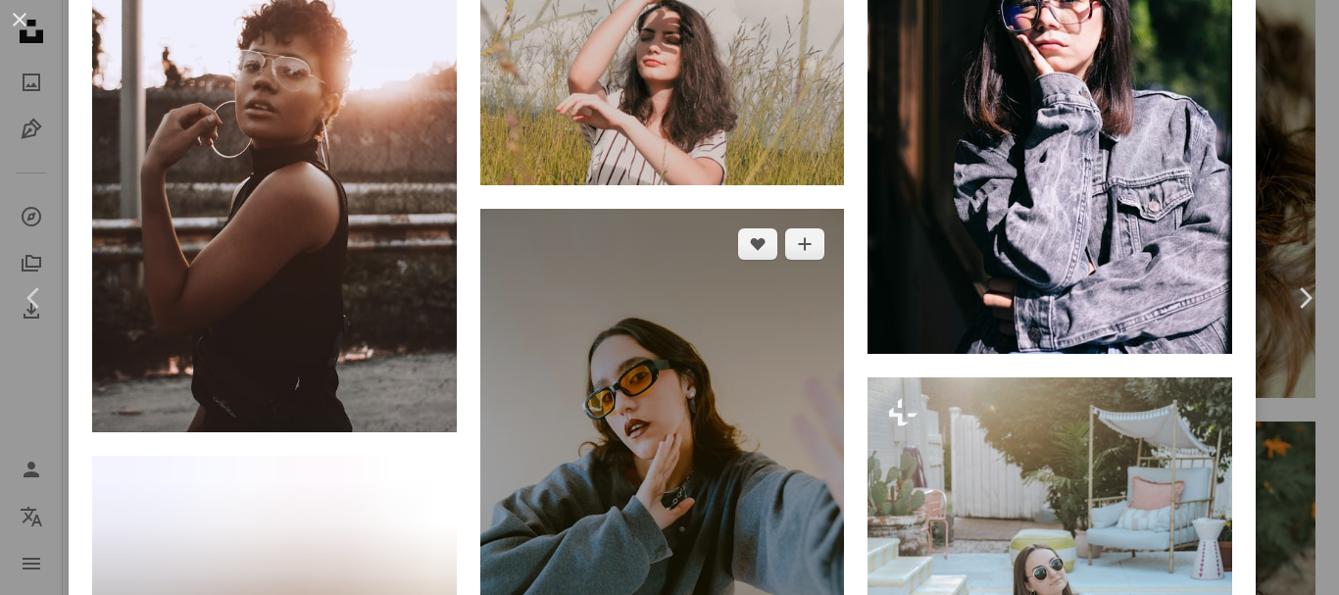
scroll to position [6756, 0]
